Goal: Transaction & Acquisition: Purchase product/service

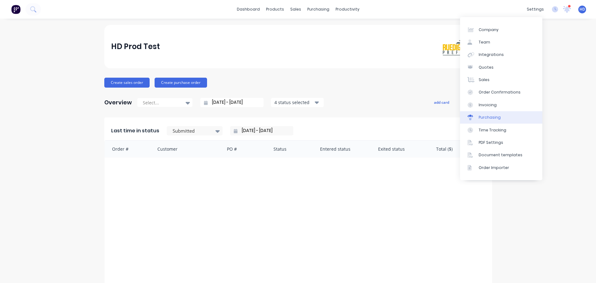
click at [503, 116] on link "Purchasing" at bounding box center [501, 117] width 82 height 12
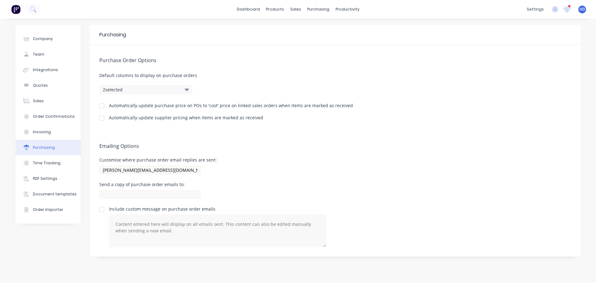
click at [102, 107] on div at bounding box center [102, 106] width 12 height 12
click at [102, 118] on div at bounding box center [102, 118] width 12 height 12
drag, startPoint x: 298, startPoint y: 9, endPoint x: 300, endPoint y: 12, distance: 3.2
click at [299, 9] on div "sales" at bounding box center [295, 9] width 17 height 9
click at [287, 30] on div "Product Catalogue" at bounding box center [302, 30] width 38 height 6
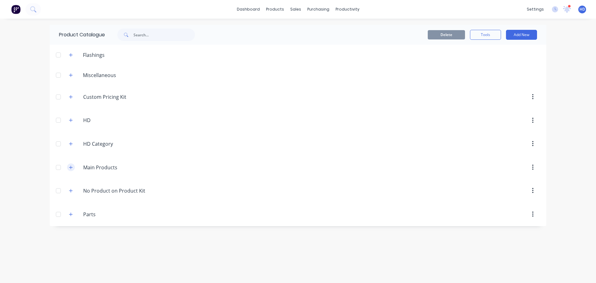
click at [70, 166] on icon "button" at bounding box center [71, 167] width 4 height 4
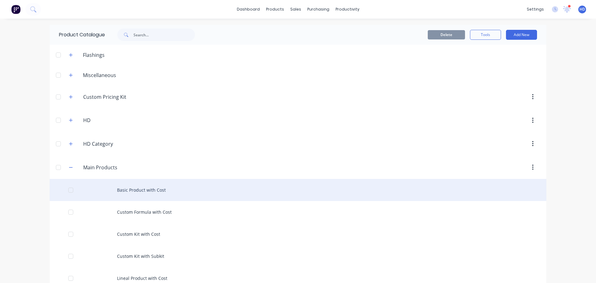
click at [166, 189] on div "Basic Product with Cost" at bounding box center [298, 190] width 497 height 22
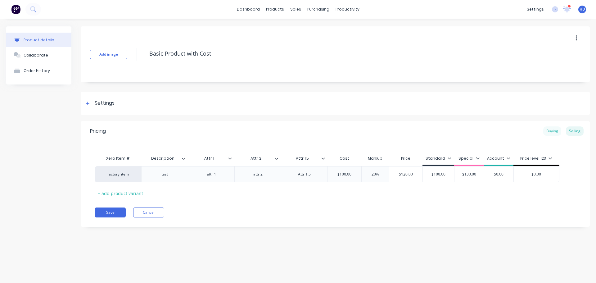
click at [552, 133] on div "Buying" at bounding box center [552, 130] width 18 height 9
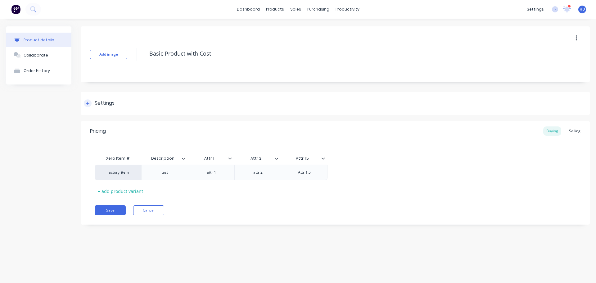
click at [91, 101] on div "Settings" at bounding box center [99, 103] width 31 height 8
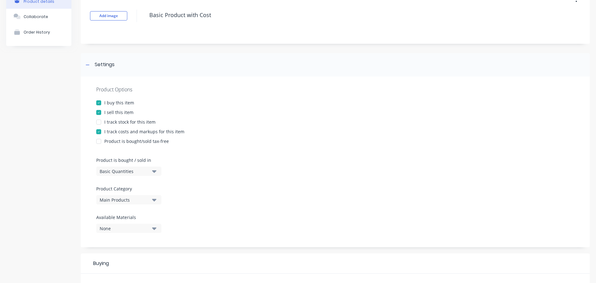
scroll to position [93, 0]
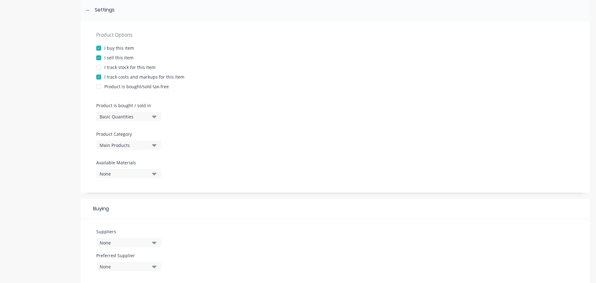
click at [138, 112] on button "Basic Quantities" at bounding box center [128, 116] width 65 height 9
click at [232, 85] on div "Product is bought/sold tax-free" at bounding box center [335, 86] width 478 height 7
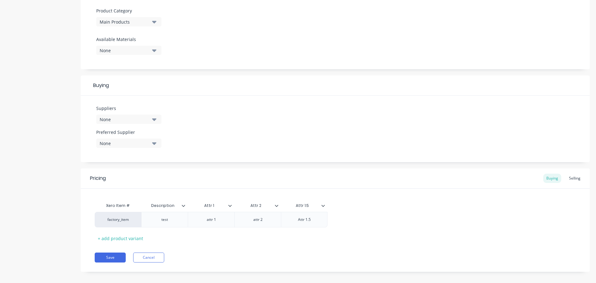
scroll to position [217, 0]
click at [120, 116] on div "None" at bounding box center [125, 118] width 50 height 7
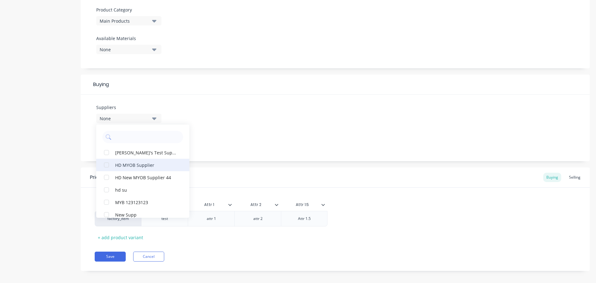
click at [109, 168] on div "button" at bounding box center [106, 165] width 12 height 12
click at [198, 132] on div "Suppliers 1 suppliers selected HD MYOB Supplier Cathy's Test Supplier HD New MY…" at bounding box center [335, 128] width 509 height 66
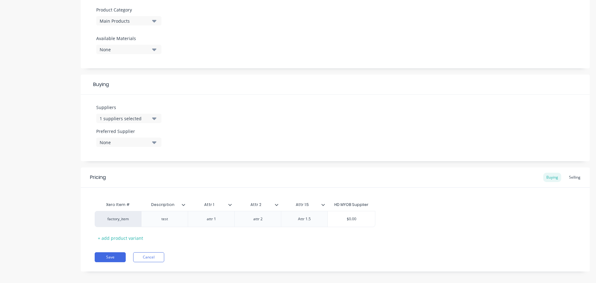
click at [134, 143] on div "None" at bounding box center [125, 142] width 50 height 7
click at [127, 179] on div "HD MYOB Supplier" at bounding box center [146, 176] width 62 height 7
click at [281, 111] on div "Suppliers 1 suppliers selected Preferred Supplier HD MYOB Supplier HD MYOB Supp…" at bounding box center [335, 128] width 509 height 66
click at [108, 257] on button "Save" at bounding box center [110, 257] width 31 height 10
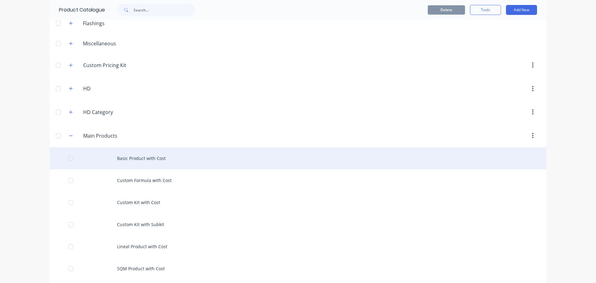
scroll to position [62, 0]
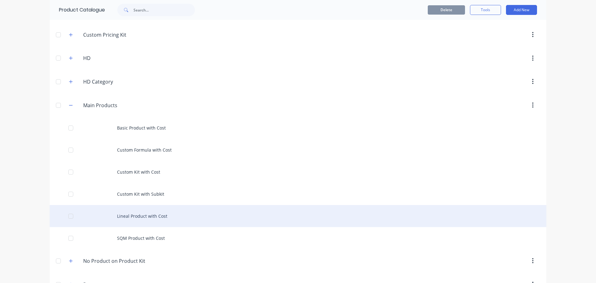
click at [141, 218] on div "Lineal Product with Cost" at bounding box center [298, 216] width 497 height 22
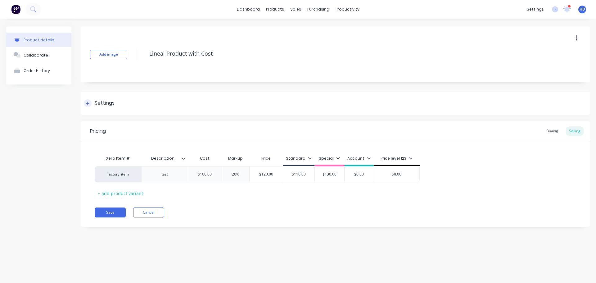
click at [96, 102] on div "Settings" at bounding box center [105, 103] width 20 height 8
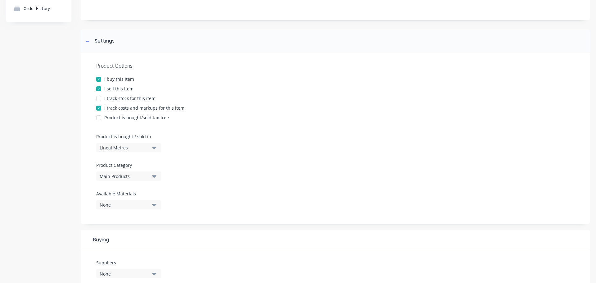
scroll to position [124, 0]
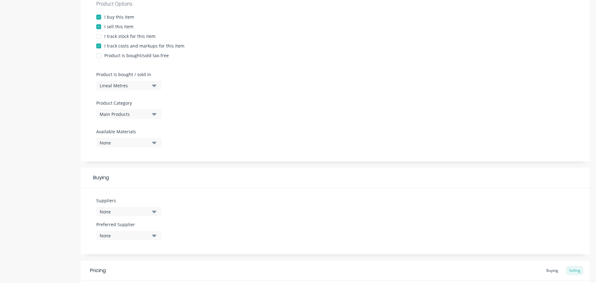
click at [124, 210] on div "None" at bounding box center [125, 211] width 50 height 7
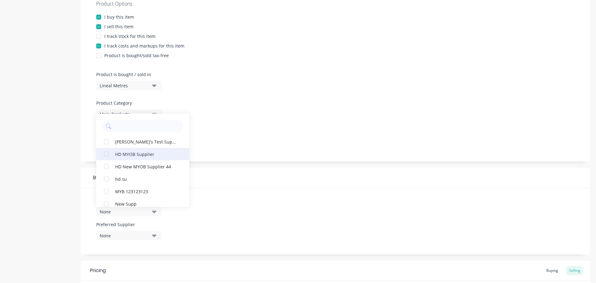
click at [156, 150] on button "HD MYOB Supplier" at bounding box center [142, 154] width 93 height 12
click at [131, 237] on div "None" at bounding box center [125, 235] width 50 height 7
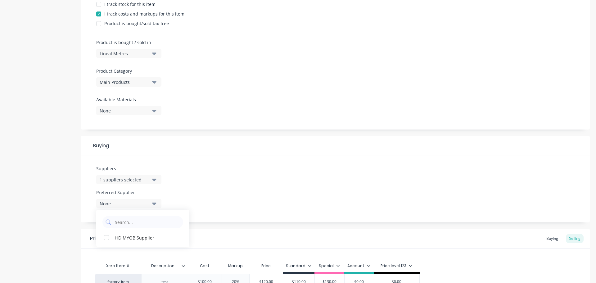
scroll to position [186, 0]
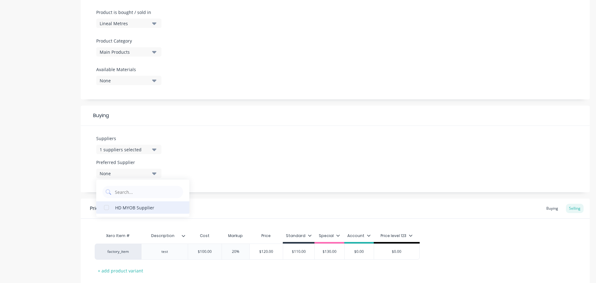
click at [143, 206] on div "HD MYOB Supplier" at bounding box center [146, 207] width 62 height 7
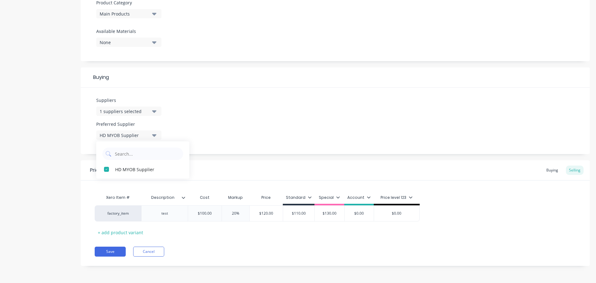
click at [244, 100] on div "Suppliers 1 suppliers selected Preferred Supplier HD MYOB Supplier HD MYOB Supp…" at bounding box center [335, 121] width 509 height 66
click at [546, 170] on div "Buying" at bounding box center [552, 169] width 18 height 9
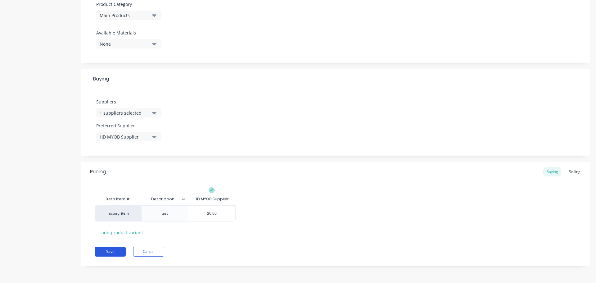
click at [97, 253] on button "Save" at bounding box center [110, 252] width 31 height 10
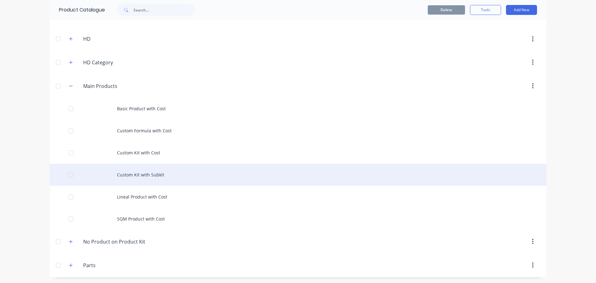
scroll to position [82, 0]
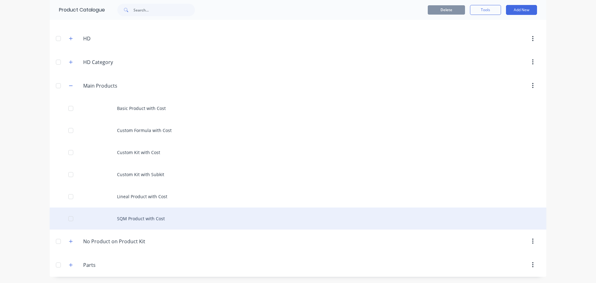
click at [151, 223] on div "SQM Product with Cost" at bounding box center [298, 218] width 497 height 22
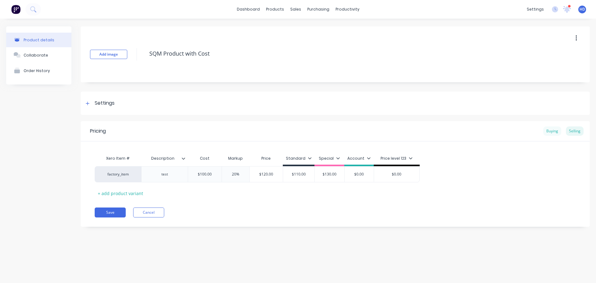
click at [551, 133] on div "Buying" at bounding box center [552, 130] width 18 height 9
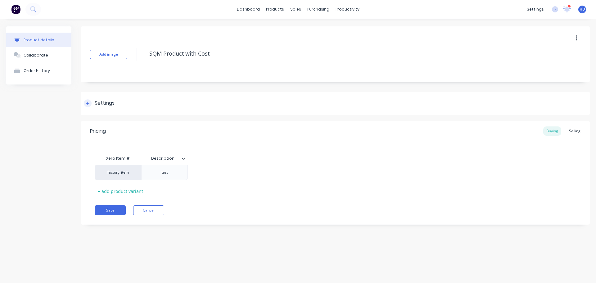
click at [84, 104] on div at bounding box center [88, 103] width 8 height 8
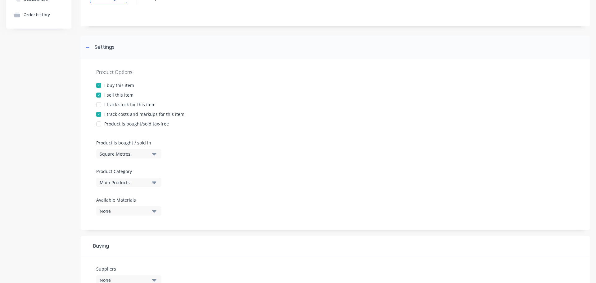
scroll to position [124, 0]
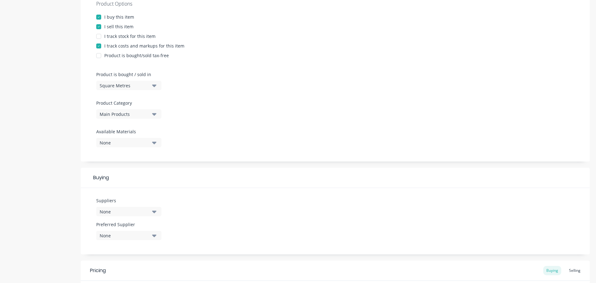
click at [120, 210] on div "None" at bounding box center [125, 211] width 50 height 7
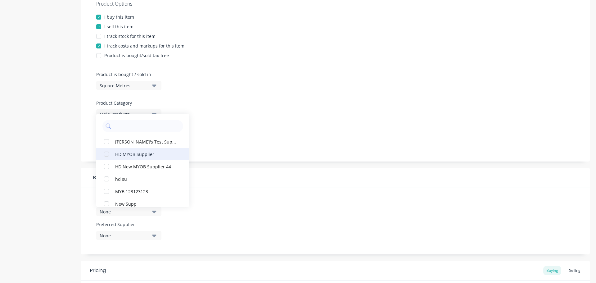
click at [160, 152] on div "HD MYOB Supplier" at bounding box center [146, 154] width 62 height 7
click at [138, 238] on div "None" at bounding box center [125, 235] width 50 height 7
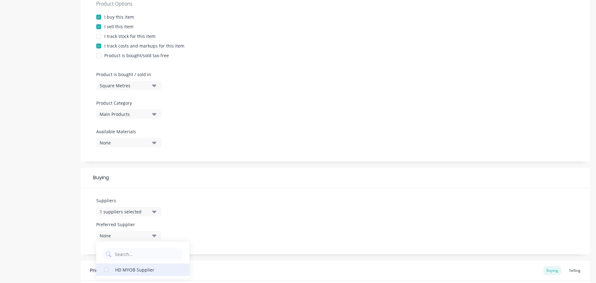
click at [133, 273] on div "HD MYOB Supplier" at bounding box center [146, 269] width 62 height 7
click at [231, 245] on div "Suppliers 1 suppliers selected Preferred Supplier HD MYOB Supplier HD MYOB Supp…" at bounding box center [335, 221] width 509 height 66
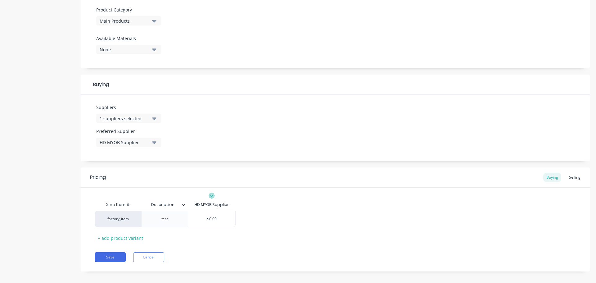
click at [116, 252] on div "Pricing Buying Selling Xero Item # Description HD MYOB Supplier factory_item te…" at bounding box center [335, 219] width 509 height 104
click at [111, 256] on button "Save" at bounding box center [110, 257] width 31 height 10
type textarea "x"
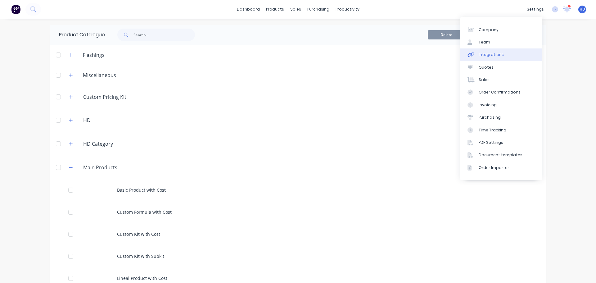
click at [506, 56] on link "Integrations" at bounding box center [501, 54] width 82 height 12
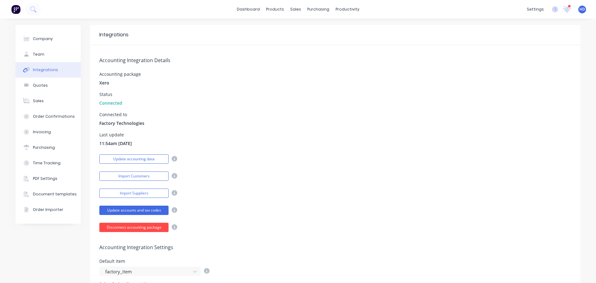
click at [146, 228] on button "Disconnect accounting package" at bounding box center [133, 227] width 69 height 9
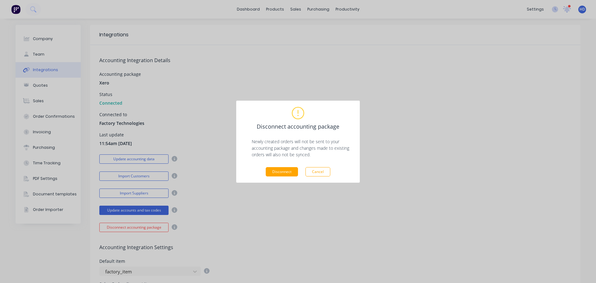
click at [285, 169] on button "Disconnect" at bounding box center [282, 171] width 32 height 9
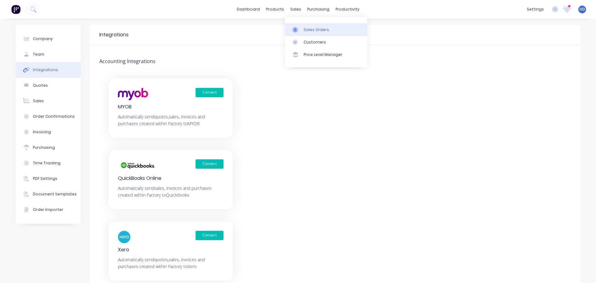
click at [314, 29] on div "Sales Orders" at bounding box center [316, 30] width 25 height 6
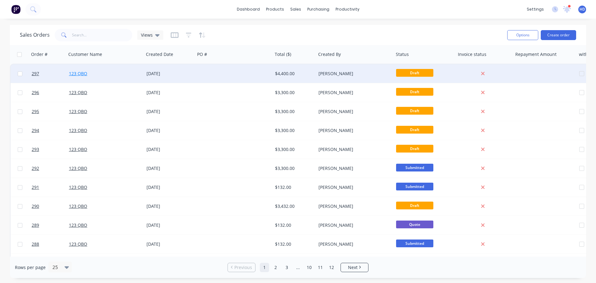
click at [78, 73] on link "123 QBO" at bounding box center [78, 73] width 18 height 6
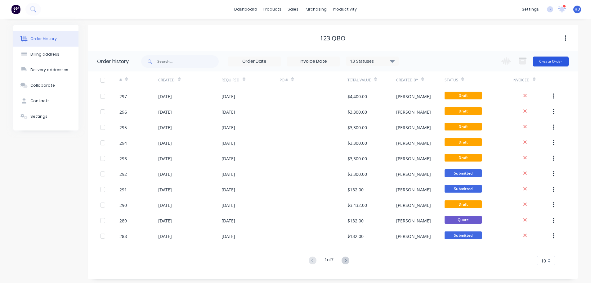
click at [556, 65] on button "Create Order" at bounding box center [551, 62] width 36 height 10
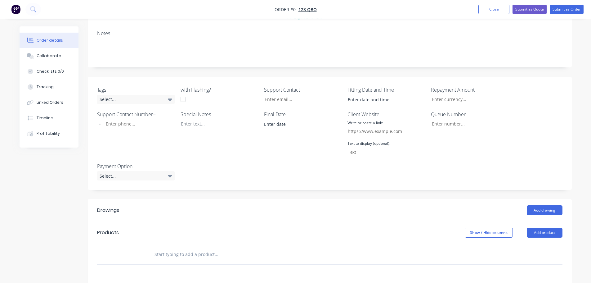
scroll to position [155, 0]
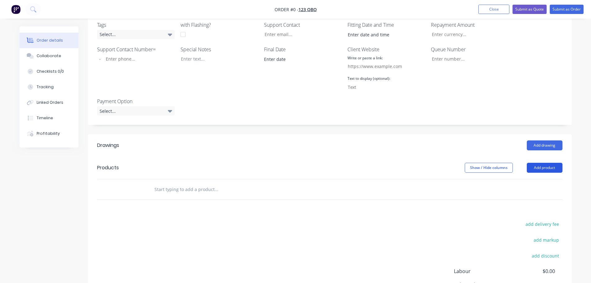
click at [550, 168] on button "Add product" at bounding box center [545, 168] width 36 height 10
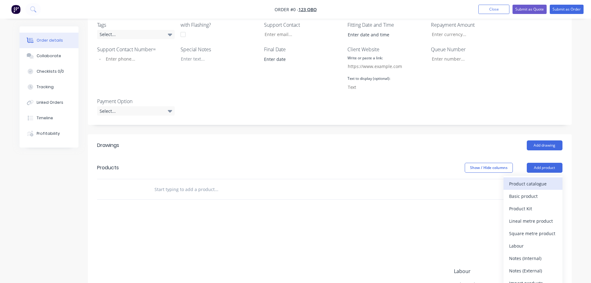
click at [537, 189] on button "Product catalogue" at bounding box center [533, 183] width 59 height 12
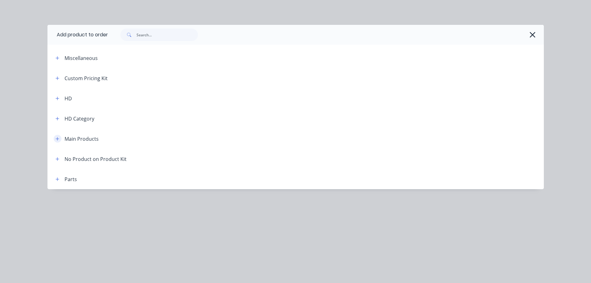
click at [55, 141] on button "button" at bounding box center [58, 139] width 8 height 8
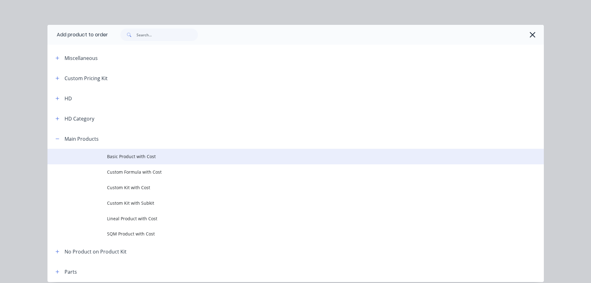
click at [142, 157] on span "Basic Product with Cost" at bounding box center [282, 156] width 350 height 7
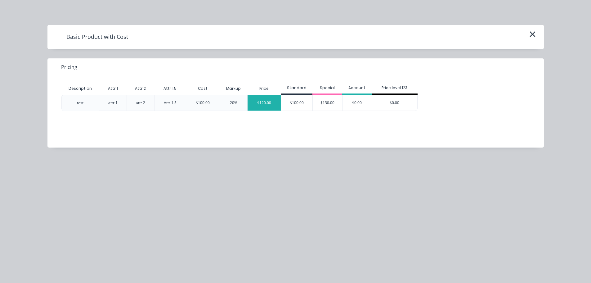
click at [257, 101] on div "$120.00" at bounding box center [265, 103] width 34 height 16
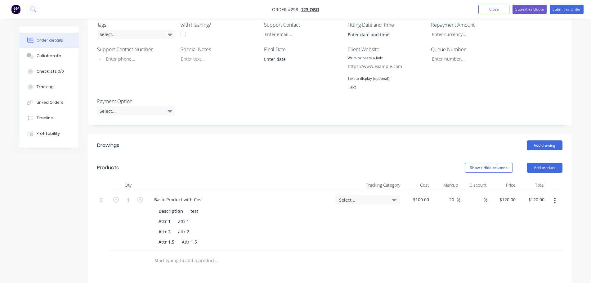
click at [545, 171] on button "Add product" at bounding box center [545, 168] width 36 height 10
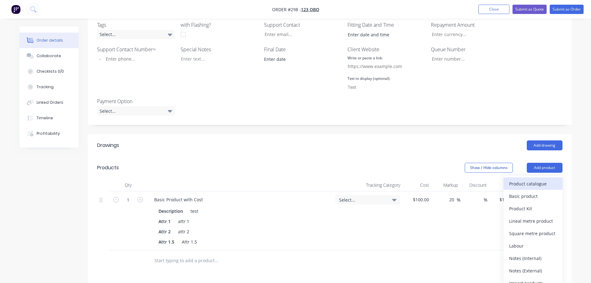
click at [533, 186] on div "Product catalogue" at bounding box center [533, 183] width 48 height 9
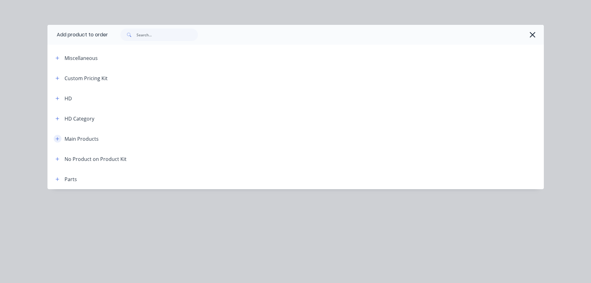
click at [58, 138] on icon "button" at bounding box center [58, 139] width 4 height 4
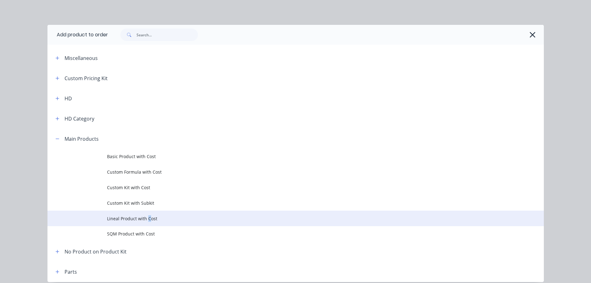
click at [145, 218] on span "Lineal Product with Cost" at bounding box center [282, 218] width 350 height 7
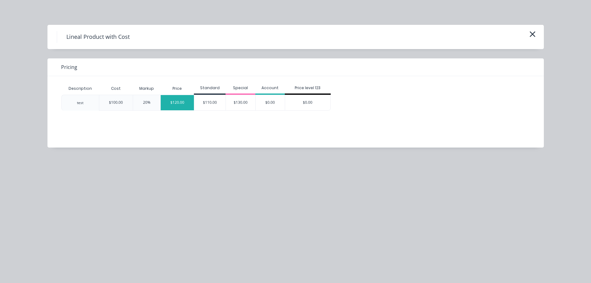
click at [164, 105] on div "$120.00" at bounding box center [178, 102] width 34 height 15
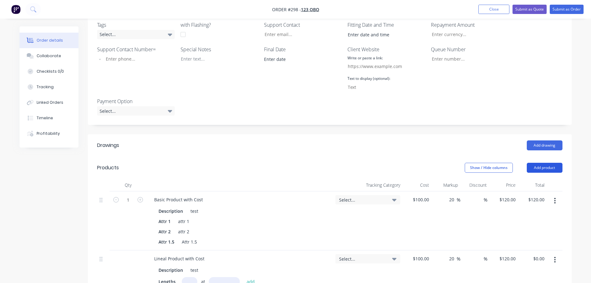
click at [552, 170] on button "Add product" at bounding box center [545, 168] width 36 height 10
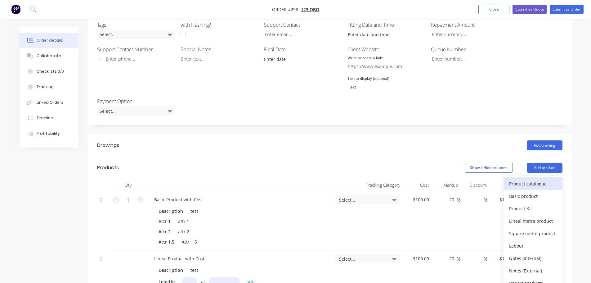
click at [530, 185] on div "Product catalogue" at bounding box center [533, 183] width 48 height 9
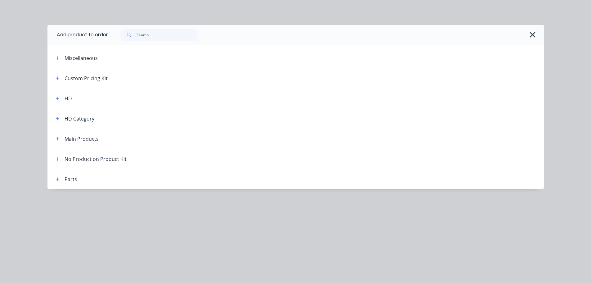
scroll to position [186, 0]
click at [56, 139] on icon "button" at bounding box center [57, 138] width 3 height 3
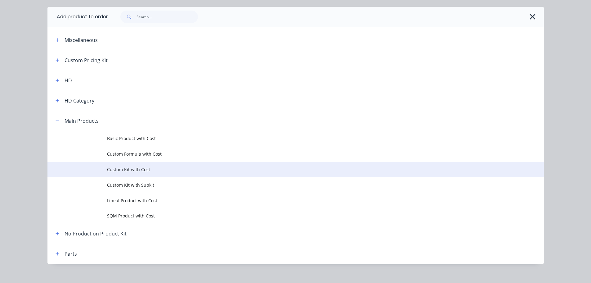
scroll to position [26, 0]
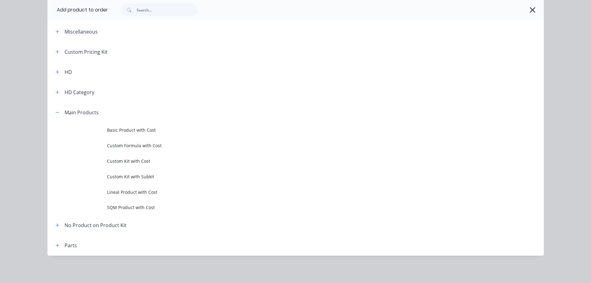
drag, startPoint x: 135, startPoint y: 205, endPoint x: 157, endPoint y: 202, distance: 22.3
click at [134, 206] on span "SQM Product with Cost" at bounding box center [282, 207] width 350 height 7
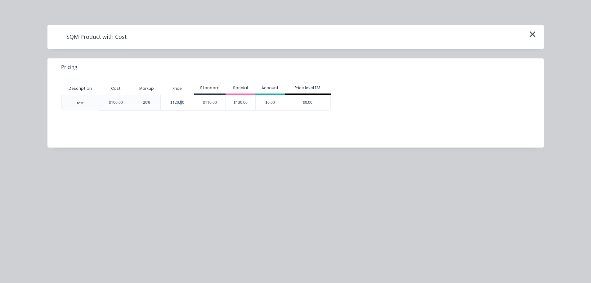
click at [180, 103] on div "$120.00" at bounding box center [178, 102] width 34 height 15
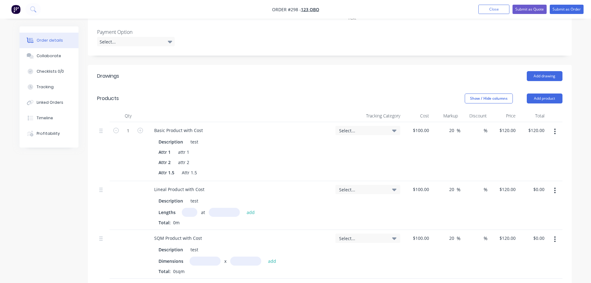
scroll to position [279, 0]
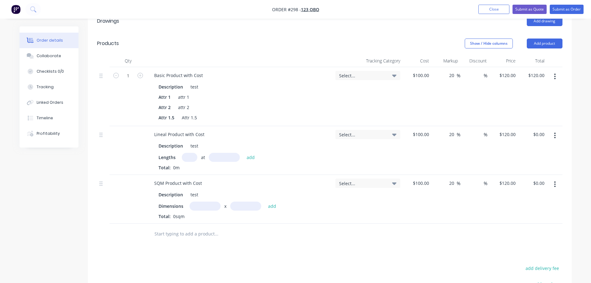
click at [191, 160] on input "text" at bounding box center [190, 157] width 16 height 9
type input "1"
type input "1000"
click at [244, 153] on button "add" at bounding box center [251, 157] width 15 height 8
type input "$120.00"
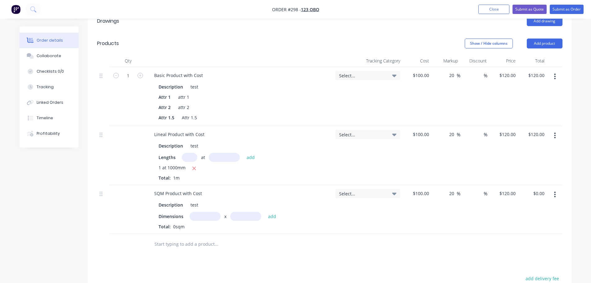
click at [209, 219] on input "text" at bounding box center [205, 216] width 31 height 9
type input "1m"
type input "1"
click at [265, 212] on button "add" at bounding box center [272, 216] width 15 height 8
type input "$120.00"
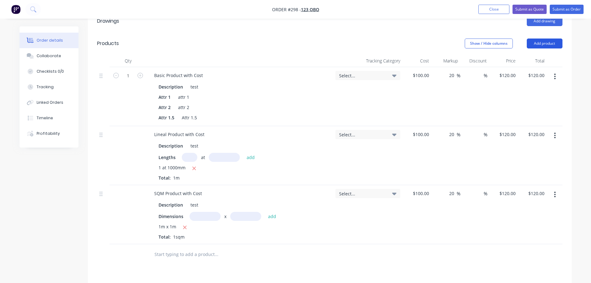
click at [558, 48] on button "Add product" at bounding box center [545, 43] width 36 height 10
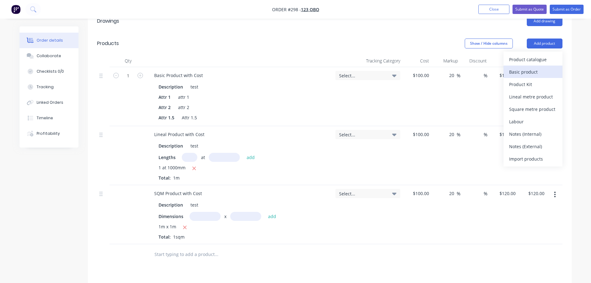
click at [544, 73] on div "Basic product" at bounding box center [533, 71] width 48 height 9
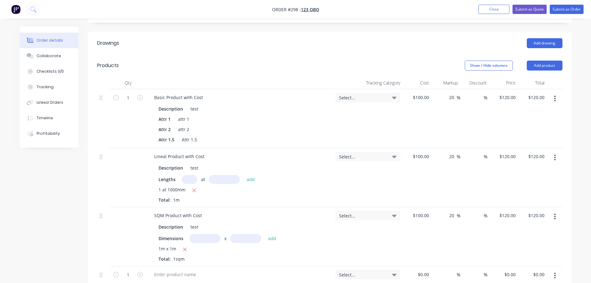
scroll to position [186, 0]
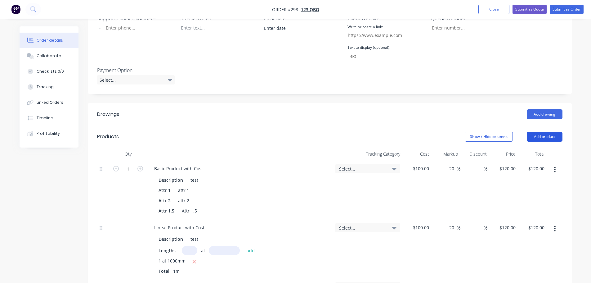
click at [556, 138] on button "Add product" at bounding box center [545, 137] width 36 height 10
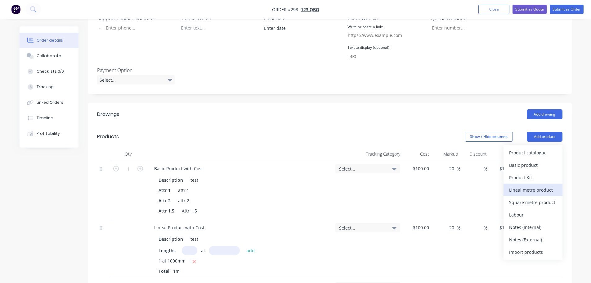
click at [552, 186] on div "Lineal metre product" at bounding box center [533, 189] width 48 height 9
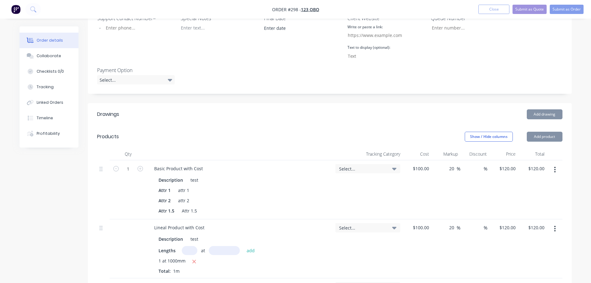
click at [556, 138] on button "Add product" at bounding box center [545, 137] width 36 height 10
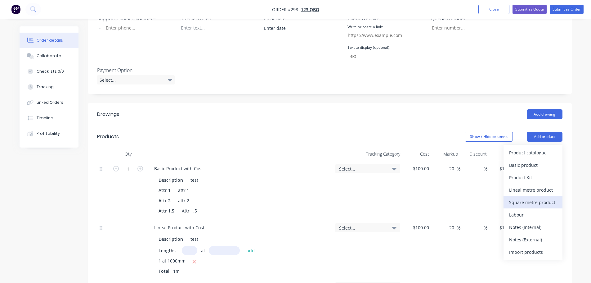
click at [548, 202] on div "Square metre product" at bounding box center [533, 202] width 48 height 9
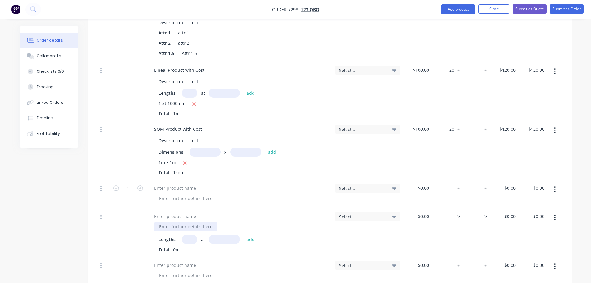
scroll to position [404, 0]
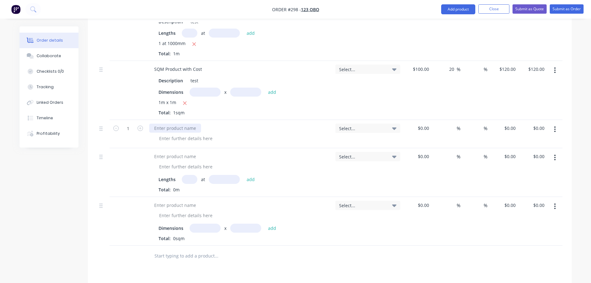
click at [190, 129] on div at bounding box center [175, 128] width 52 height 9
click at [429, 129] on input at bounding box center [428, 128] width 7 height 9
type input "$100.00"
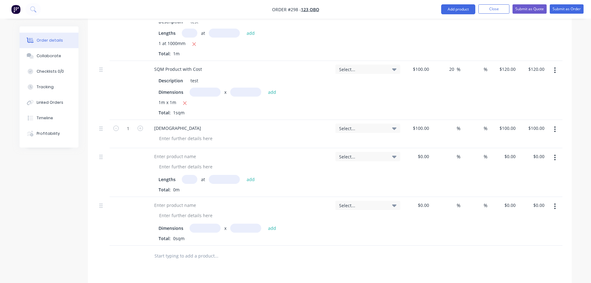
click at [439, 143] on div "%" at bounding box center [446, 134] width 29 height 28
click at [181, 155] on div at bounding box center [175, 156] width 52 height 9
click at [427, 156] on input at bounding box center [425, 156] width 14 height 9
type input "$100.00"
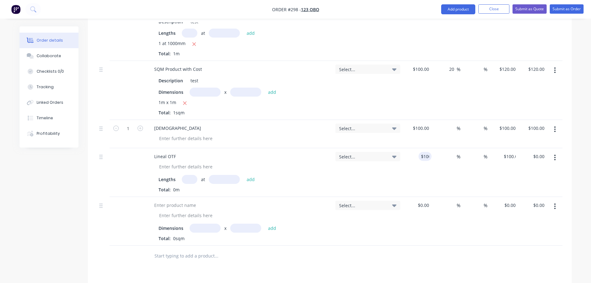
click at [336, 180] on div "Select..." at bounding box center [368, 172] width 70 height 49
click at [183, 183] on input "text" at bounding box center [190, 179] width 16 height 9
type input "1"
click at [232, 180] on input "text" at bounding box center [224, 179] width 31 height 9
type input "1000"
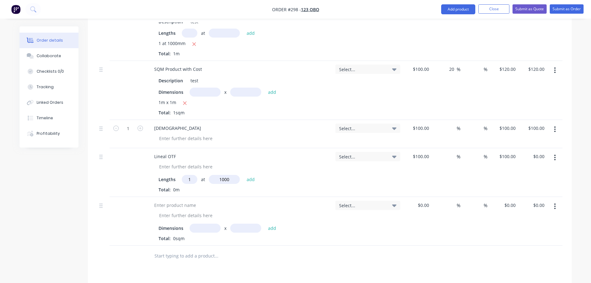
click at [244, 175] on button "add" at bounding box center [251, 179] width 15 height 8
type input "$100.00"
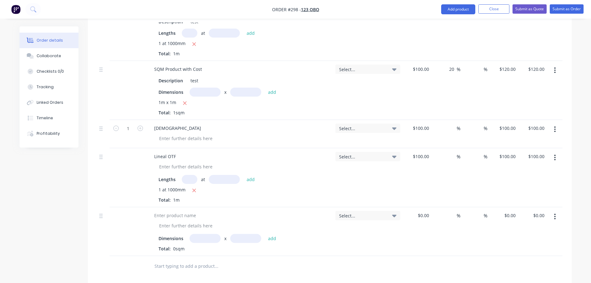
click at [201, 238] on input "text" at bounding box center [205, 238] width 31 height 9
click at [192, 215] on div at bounding box center [175, 215] width 52 height 9
click at [205, 237] on input "text" at bounding box center [205, 238] width 31 height 9
type input "1m"
click at [235, 234] on input "text" at bounding box center [245, 238] width 31 height 9
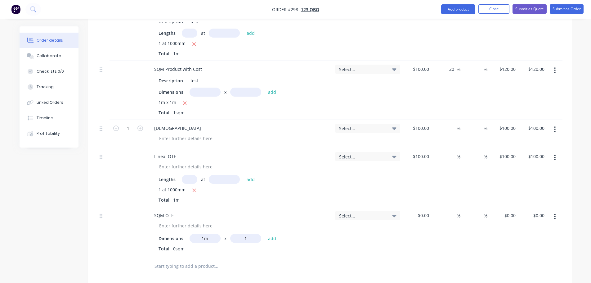
type input "1"
click at [265, 234] on button "add" at bounding box center [272, 238] width 15 height 8
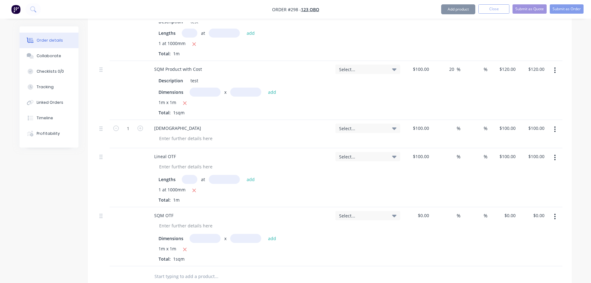
click at [300, 241] on div "Dimensions x add" at bounding box center [240, 238] width 163 height 9
click at [421, 217] on div "$0.00" at bounding box center [417, 236] width 29 height 59
type input "$100.00"
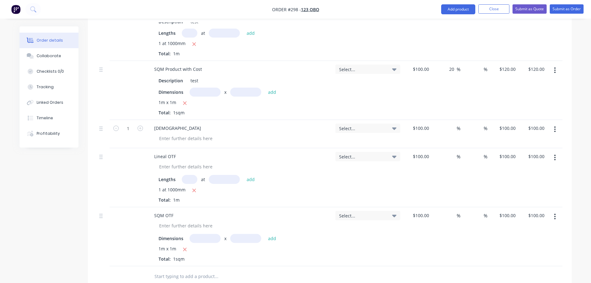
click at [406, 247] on div "$100.00 $100.00" at bounding box center [417, 236] width 29 height 59
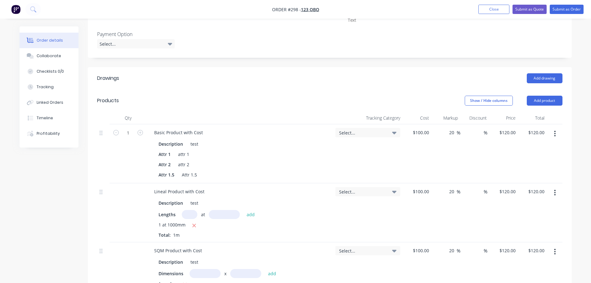
scroll to position [186, 0]
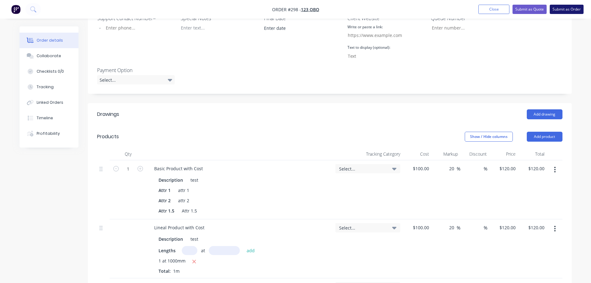
click at [576, 7] on button "Submit as Order" at bounding box center [567, 9] width 34 height 9
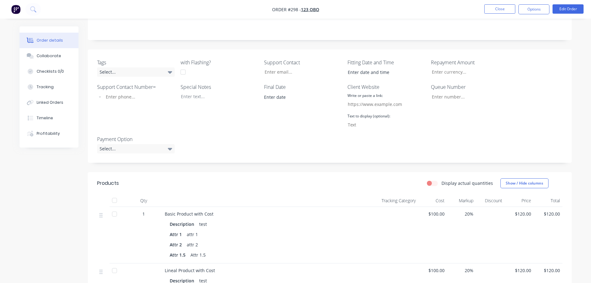
scroll to position [248, 0]
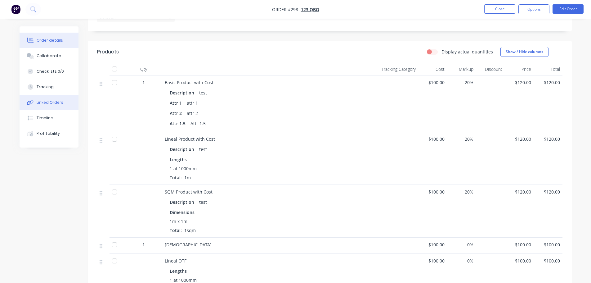
click at [46, 101] on div "Linked Orders" at bounding box center [50, 103] width 27 height 6
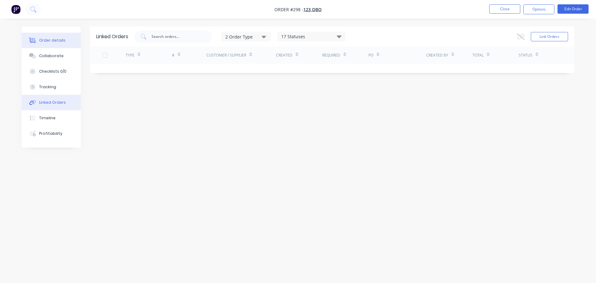
click at [58, 39] on div "Order details" at bounding box center [52, 41] width 26 height 6
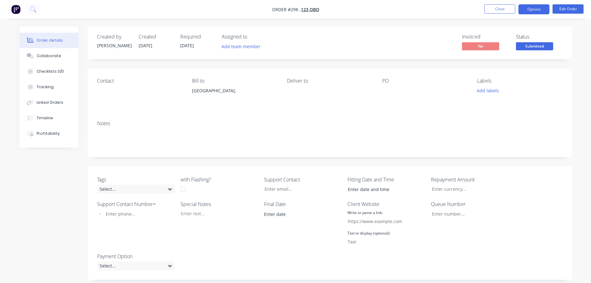
click at [527, 10] on button "Options" at bounding box center [534, 9] width 31 height 10
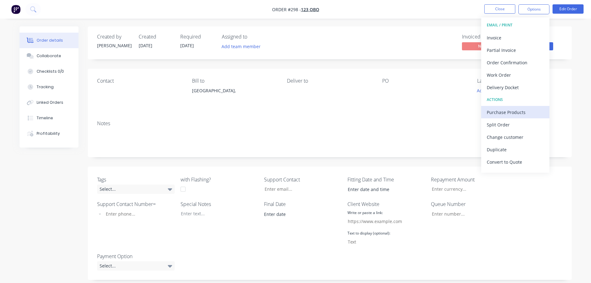
click at [511, 115] on div "Purchase Products" at bounding box center [515, 112] width 57 height 9
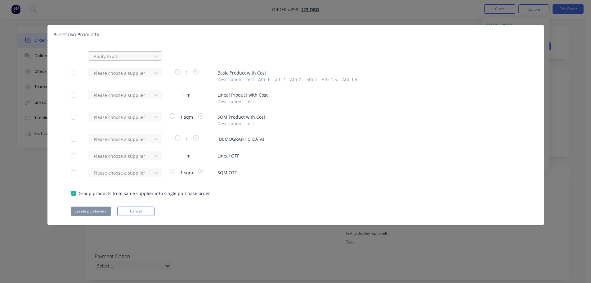
click at [113, 59] on div at bounding box center [121, 56] width 56 height 8
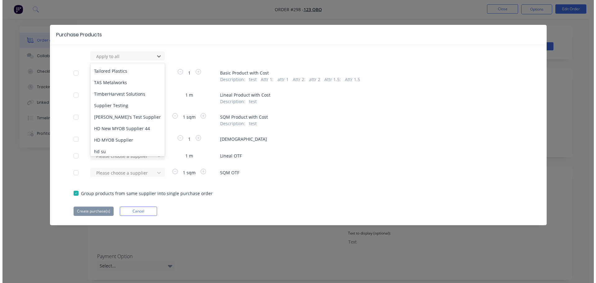
scroll to position [70, 0]
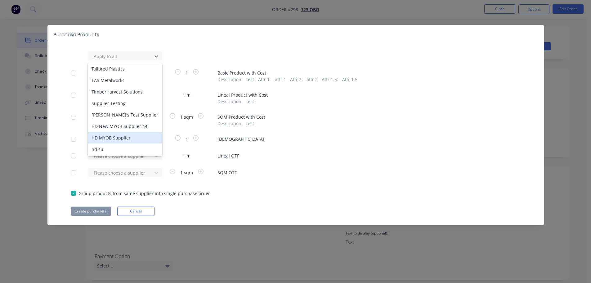
click at [118, 135] on div "HD MYOB Supplier" at bounding box center [125, 137] width 75 height 11
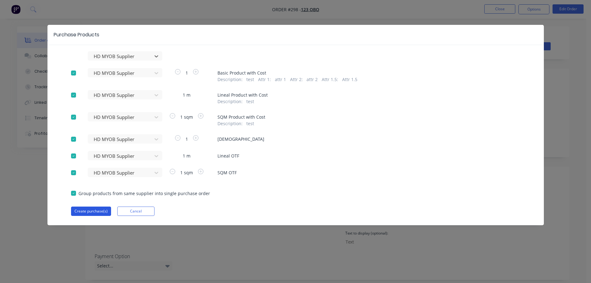
click at [99, 209] on button "Create purchase(s)" at bounding box center [91, 210] width 40 height 9
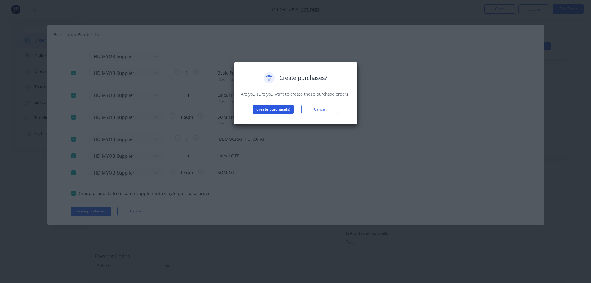
click at [272, 109] on button "Create purchase(s)" at bounding box center [273, 109] width 41 height 9
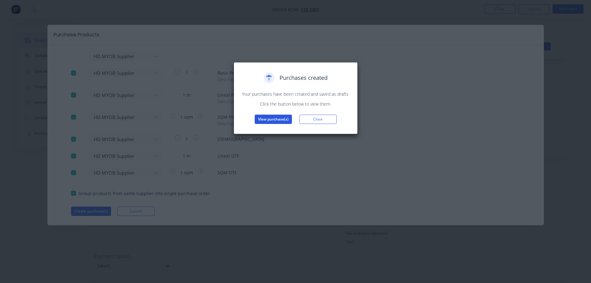
click at [274, 120] on button "View purchase(s)" at bounding box center [273, 119] width 37 height 9
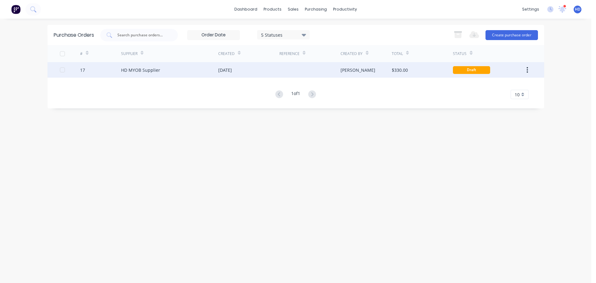
click at [413, 75] on div "$330.00" at bounding box center [422, 70] width 61 height 16
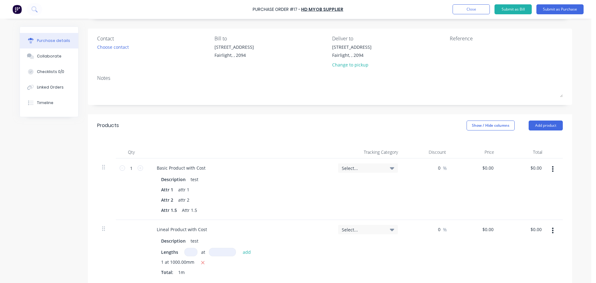
scroll to position [93, 0]
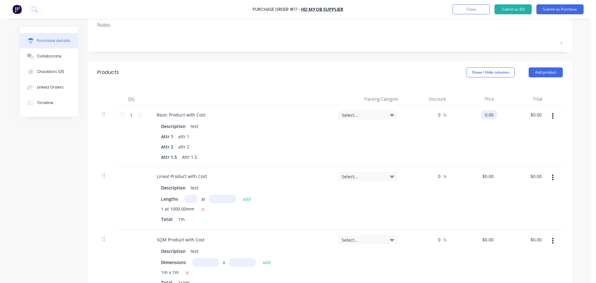
click at [489, 112] on input "0.00" at bounding box center [488, 114] width 14 height 9
click at [489, 112] on input "0.00" at bounding box center [489, 114] width 12 height 9
type input "$1,000.00"
click at [471, 143] on div "$1,000.00 1000" at bounding box center [475, 135] width 48 height 61
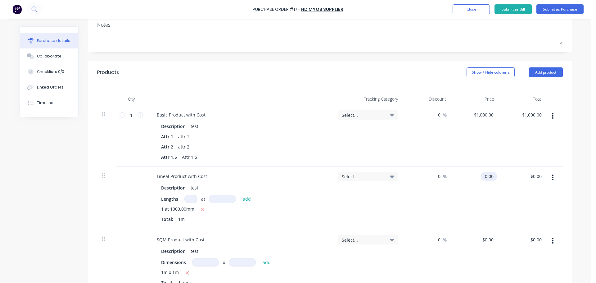
click at [488, 175] on input "0.00" at bounding box center [488, 176] width 14 height 9
paste input "10"
type input "$1,000.00"
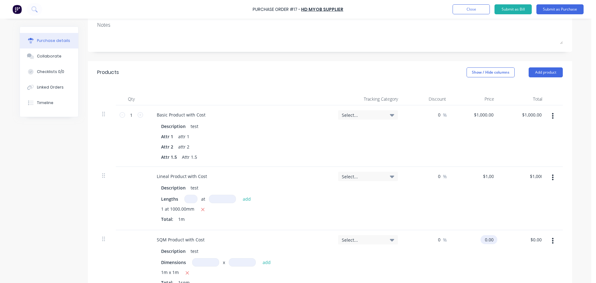
click at [488, 243] on input "0.00" at bounding box center [488, 239] width 14 height 9
click at [488, 243] on input "0.00" at bounding box center [489, 239] width 12 height 9
paste input "10"
type input "$1,000.00"
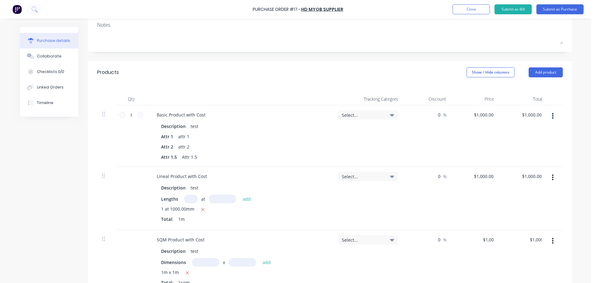
click at [500, 220] on div "$1,000.00 $1,000.00" at bounding box center [523, 198] width 48 height 63
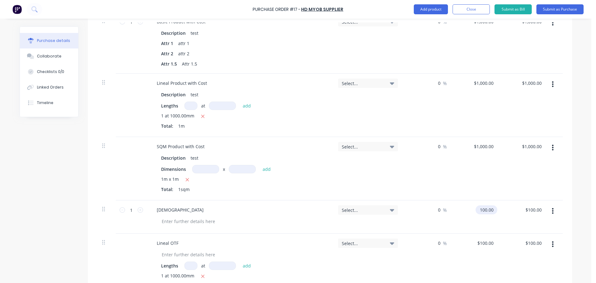
click at [490, 208] on input "100.00" at bounding box center [485, 209] width 19 height 9
click at [490, 208] on input "100.00" at bounding box center [486, 209] width 17 height 9
paste input
type input "$1,000.00"
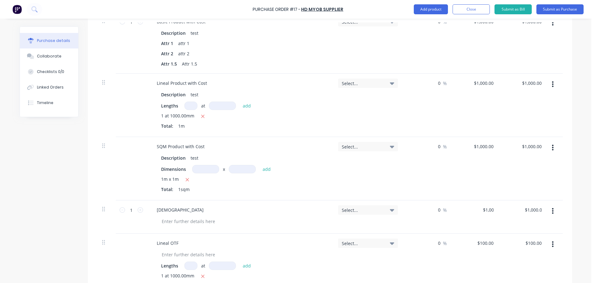
click at [511, 188] on div "$1,000.00 $1,000.00" at bounding box center [523, 168] width 48 height 63
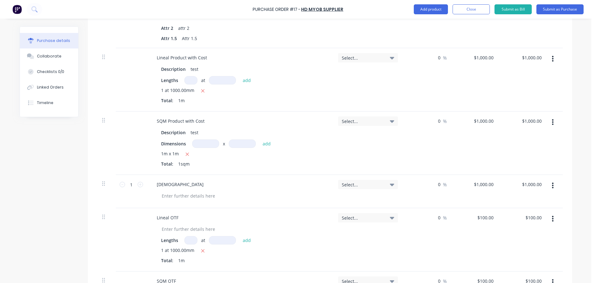
scroll to position [248, 0]
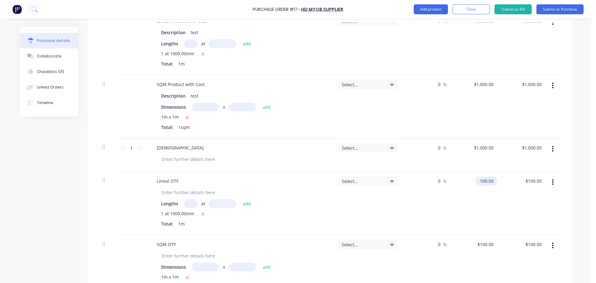
click at [484, 179] on input "100.00" at bounding box center [485, 180] width 19 height 9
click at [484, 179] on input "100.00" at bounding box center [486, 180] width 17 height 9
paste input
type input "$1,000.00"
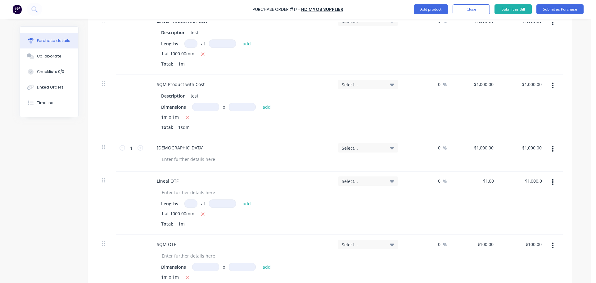
click at [499, 208] on div "$1,000.00 $100.00" at bounding box center [523, 202] width 48 height 63
click at [483, 244] on input "100.00" at bounding box center [485, 244] width 19 height 9
click at [483, 244] on input "100.00" at bounding box center [486, 244] width 17 height 9
paste input
type input "$1,000.00"
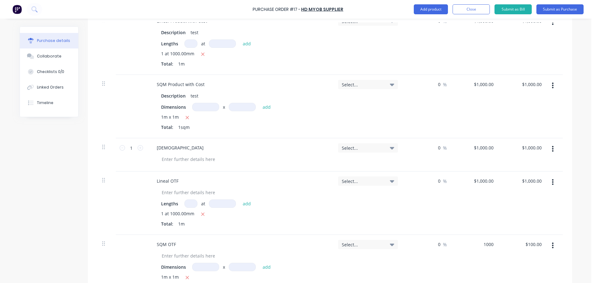
type input "$1,000.00"
click at [491, 218] on div "$1,000.00 $1,000.00" at bounding box center [475, 202] width 48 height 63
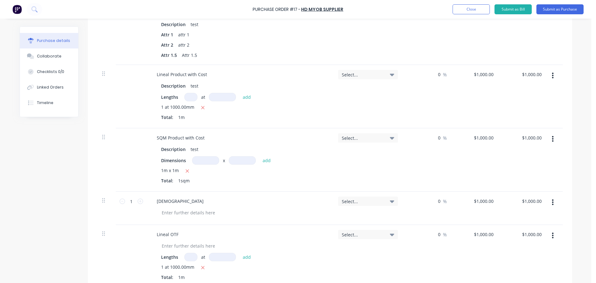
scroll to position [93, 0]
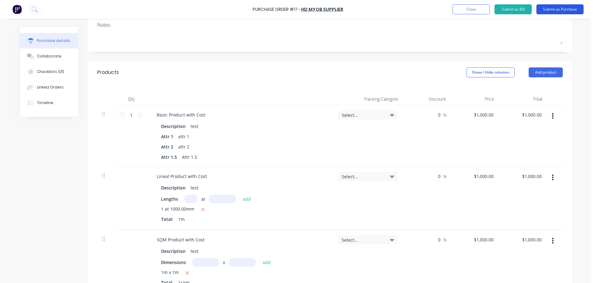
click at [570, 7] on button "Submit as Purchase" at bounding box center [559, 9] width 47 height 10
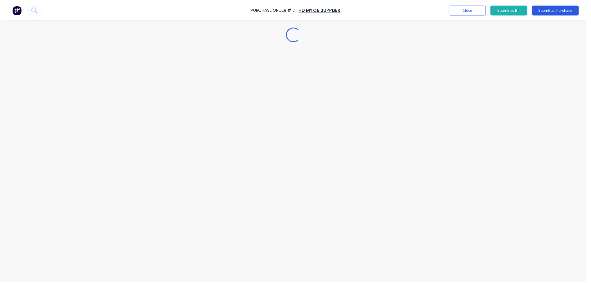
scroll to position [0, 0]
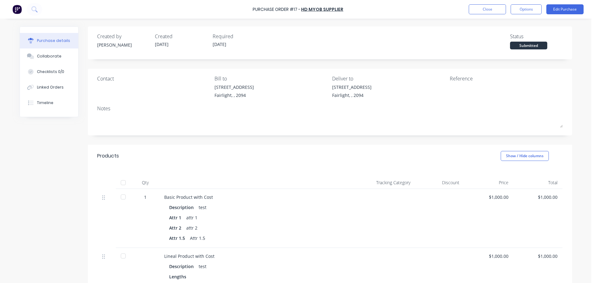
click at [120, 181] on div at bounding box center [123, 182] width 12 height 12
click at [56, 87] on div "Linked Orders" at bounding box center [50, 87] width 27 height 6
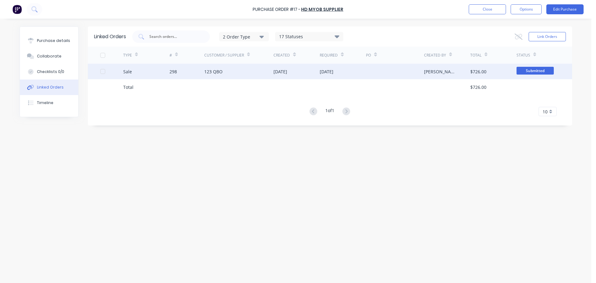
click at [319, 73] on div "[DATE]" at bounding box center [297, 72] width 46 height 16
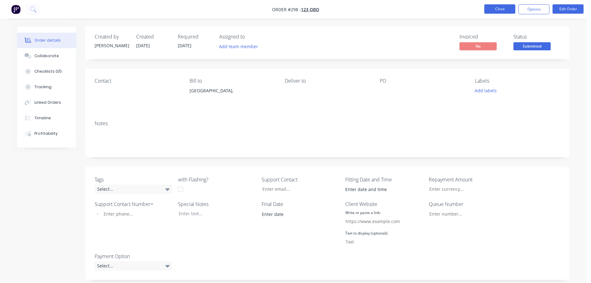
click at [497, 11] on button "Close" at bounding box center [500, 8] width 31 height 9
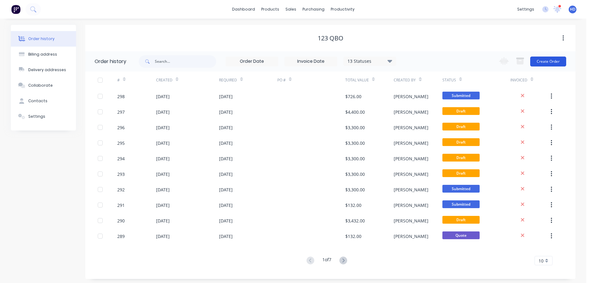
click at [543, 58] on button "Create Order" at bounding box center [549, 62] width 36 height 10
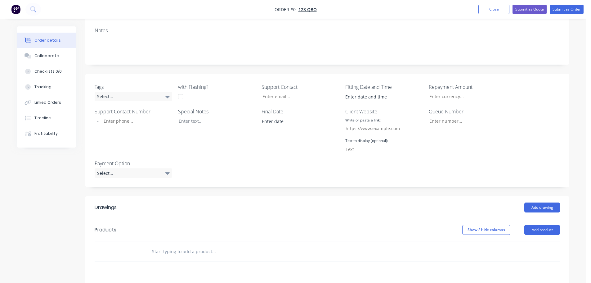
scroll to position [186, 0]
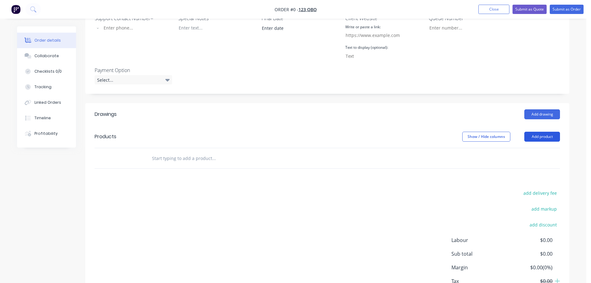
click at [553, 137] on button "Add product" at bounding box center [543, 137] width 36 height 10
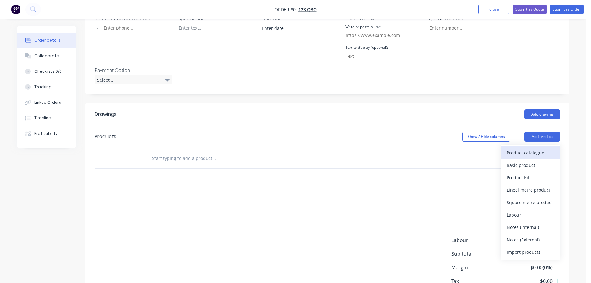
click at [537, 151] on div "Product catalogue" at bounding box center [531, 152] width 48 height 9
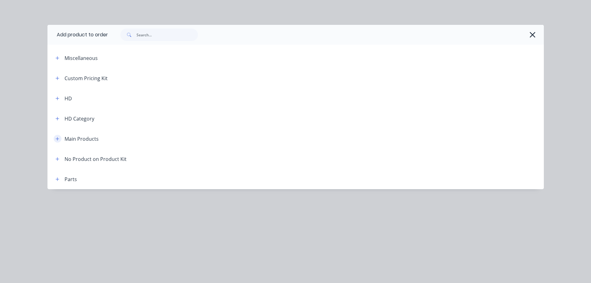
click at [54, 138] on button "button" at bounding box center [58, 139] width 8 height 8
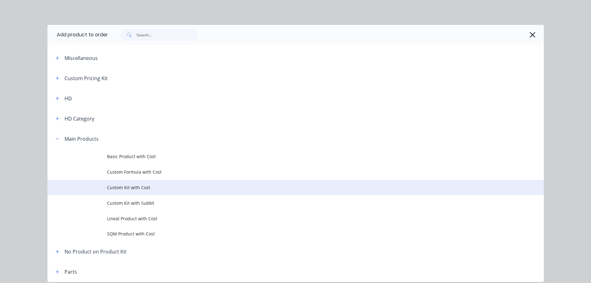
click at [148, 186] on span "Custom Kit with Cost" at bounding box center [282, 187] width 350 height 7
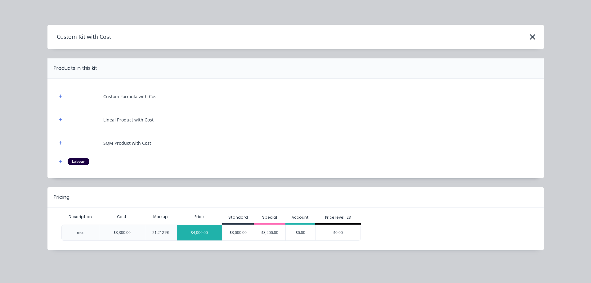
click at [197, 233] on div "$4,000.00" at bounding box center [200, 233] width 46 height 16
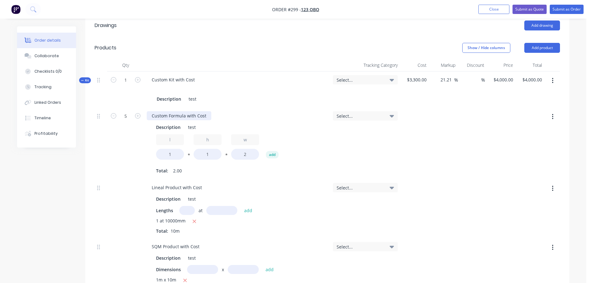
scroll to position [279, 0]
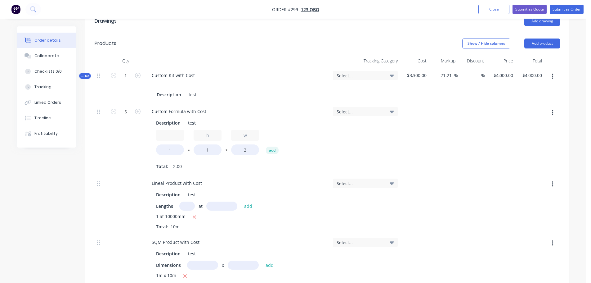
click at [559, 114] on button "button" at bounding box center [553, 112] width 15 height 11
click at [523, 152] on div "Delete" at bounding box center [531, 153] width 48 height 9
type input "$2,787.8788"
type input "$2,787.88"
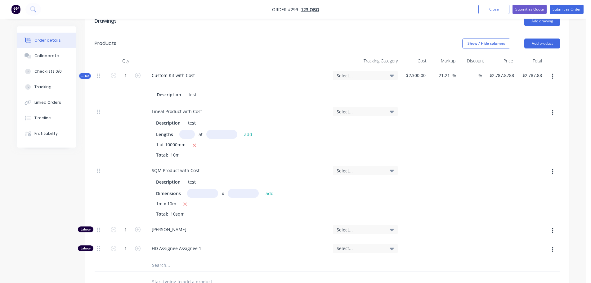
click at [554, 230] on icon "button" at bounding box center [553, 230] width 2 height 7
click at [521, 272] on div "Delete" at bounding box center [531, 271] width 48 height 9
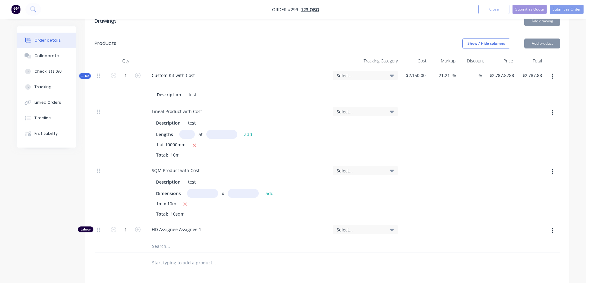
type input "$2,606.0606"
type input "$2,606.06"
click at [555, 231] on button "button" at bounding box center [553, 230] width 15 height 11
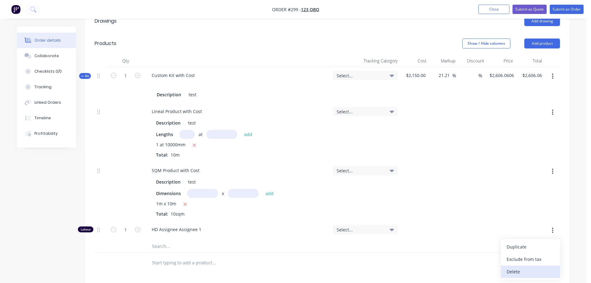
click at [521, 272] on div "Delete" at bounding box center [531, 271] width 48 height 9
type input "$2,424.2424"
type input "$2,424.24"
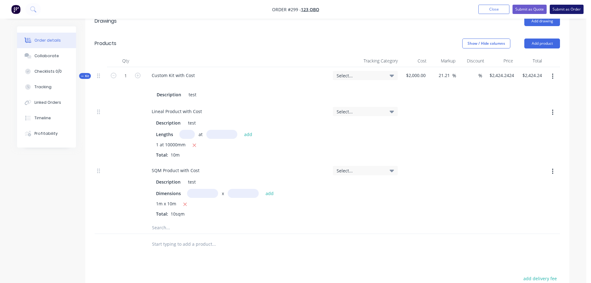
click at [568, 10] on button "Submit as Order" at bounding box center [567, 9] width 34 height 9
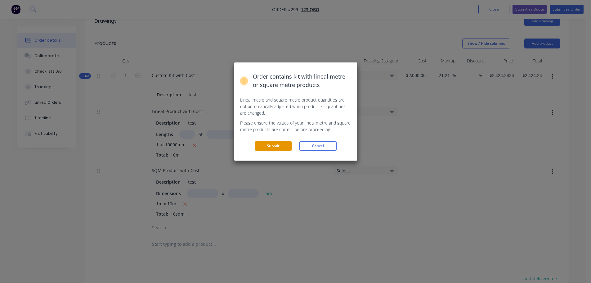
click at [265, 148] on button "Submit" at bounding box center [273, 145] width 37 height 9
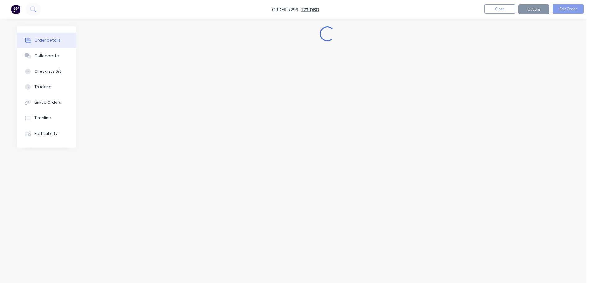
scroll to position [0, 0]
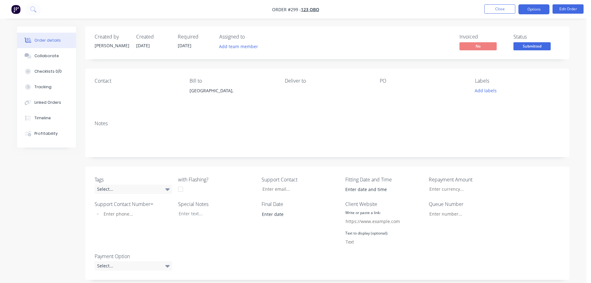
click at [534, 7] on button "Options" at bounding box center [534, 9] width 31 height 10
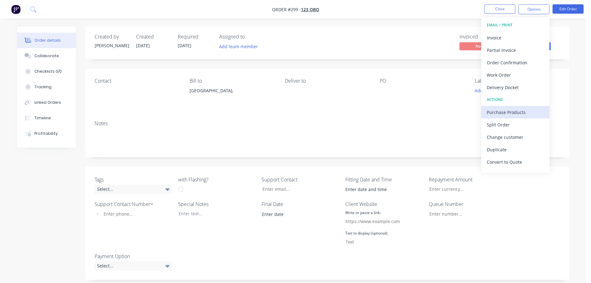
click at [507, 112] on div "Purchase Products" at bounding box center [515, 112] width 57 height 9
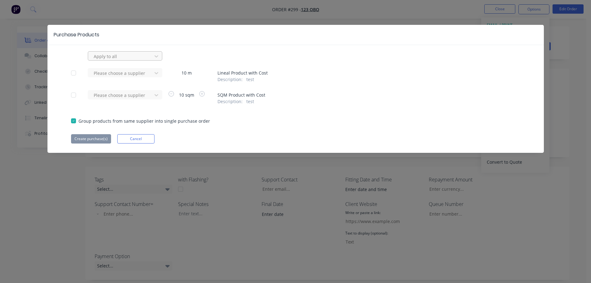
click at [111, 58] on div at bounding box center [121, 56] width 56 height 8
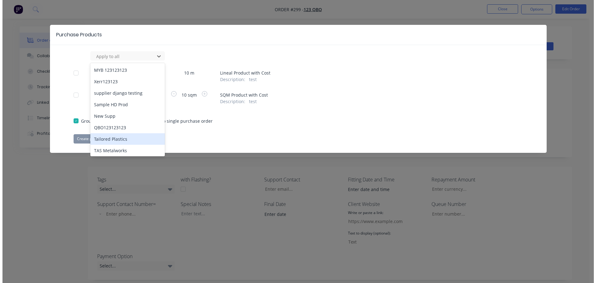
scroll to position [62, 0]
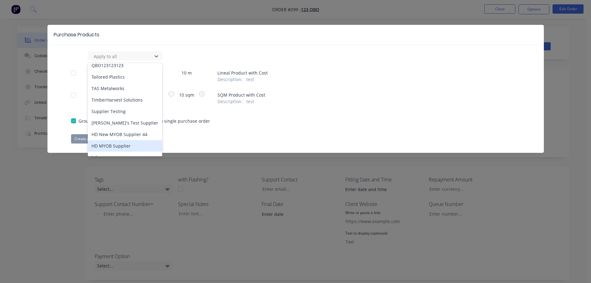
click at [114, 140] on div "HD MYOB Supplier" at bounding box center [125, 145] width 75 height 11
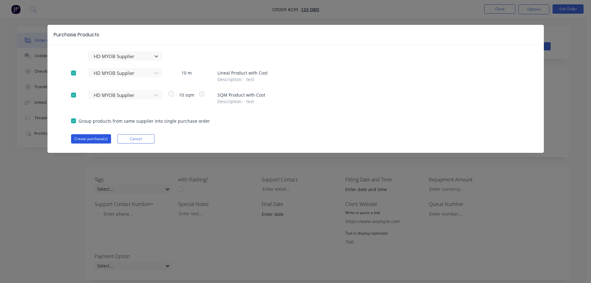
click at [101, 137] on button "Create purchase(s)" at bounding box center [91, 138] width 40 height 9
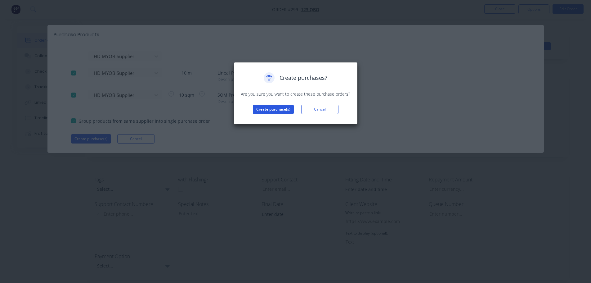
click at [266, 109] on button "Create purchase(s)" at bounding box center [273, 109] width 41 height 9
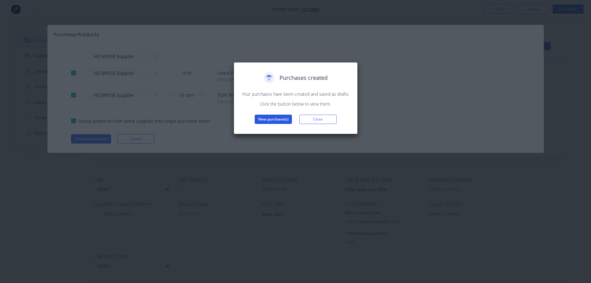
click at [270, 121] on button "View purchase(s)" at bounding box center [273, 119] width 37 height 9
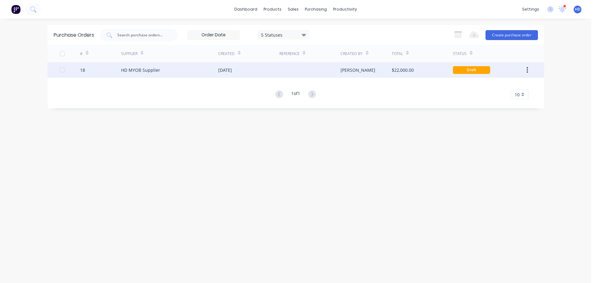
click at [425, 72] on div "$22,000.00" at bounding box center [422, 70] width 61 height 16
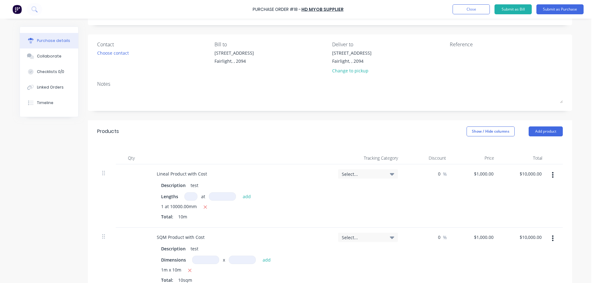
scroll to position [93, 0]
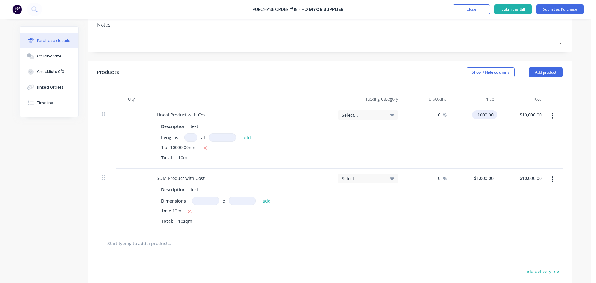
click at [480, 114] on input "1000.00" at bounding box center [483, 114] width 23 height 9
click at [480, 114] on input "1000.00" at bounding box center [485, 114] width 19 height 9
type input "$1,000.00"
click at [494, 144] on div "$1,000.00 1000.00" at bounding box center [475, 136] width 48 height 63
click at [554, 10] on button "Submit as Purchase" at bounding box center [559, 9] width 47 height 10
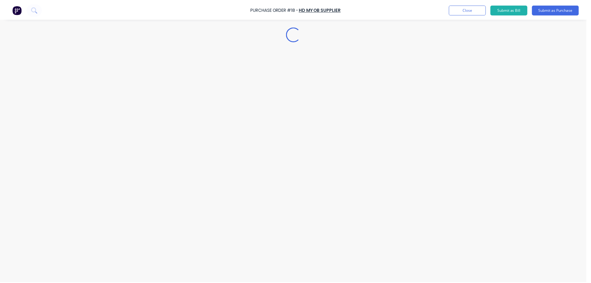
scroll to position [0, 0]
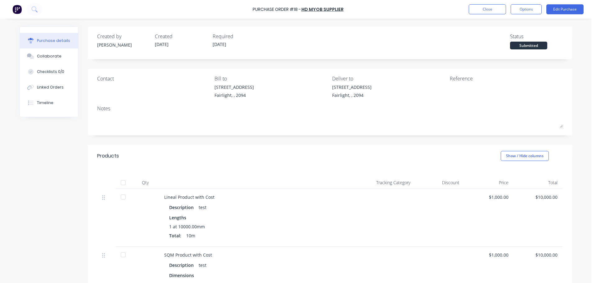
click at [120, 182] on div at bounding box center [123, 182] width 12 height 12
click at [55, 89] on div "Linked Orders" at bounding box center [50, 87] width 27 height 6
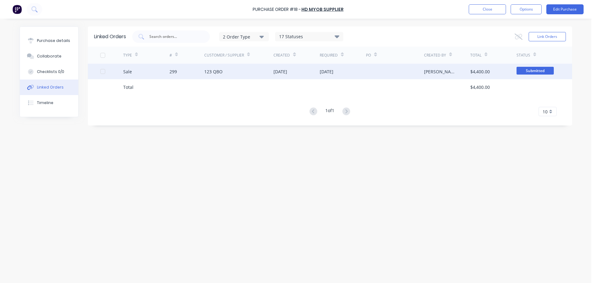
click at [345, 70] on div "[DATE]" at bounding box center [343, 72] width 46 height 16
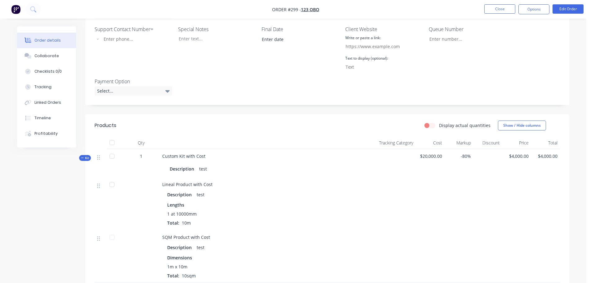
scroll to position [248, 0]
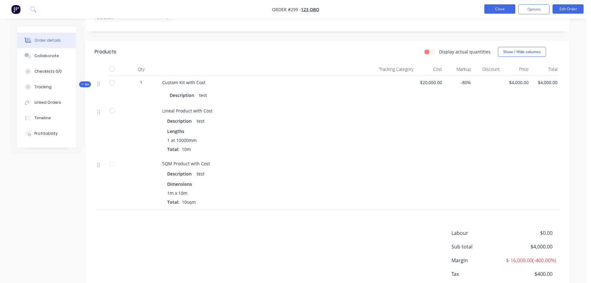
click at [495, 7] on button "Close" at bounding box center [500, 8] width 31 height 9
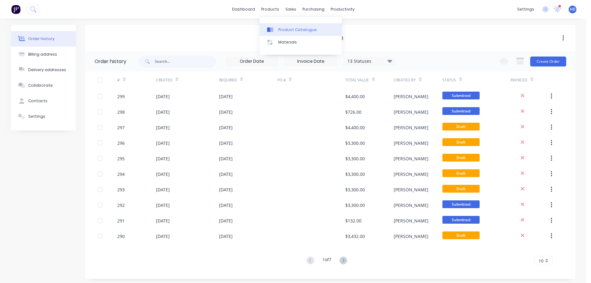
click at [293, 30] on div "Product Catalogue" at bounding box center [297, 30] width 38 height 6
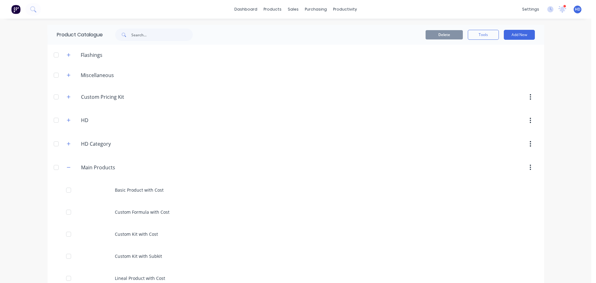
scroll to position [82, 0]
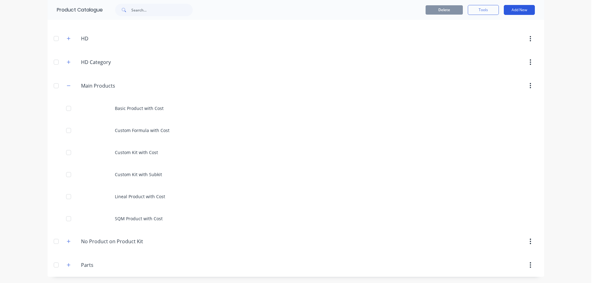
click at [518, 10] on button "Add New" at bounding box center [519, 10] width 31 height 10
click at [504, 60] on div "Product Kit" at bounding box center [506, 63] width 48 height 9
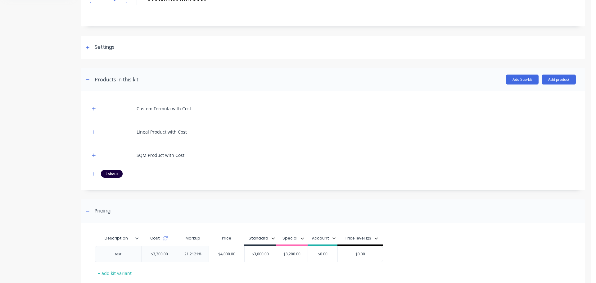
scroll to position [93, 0]
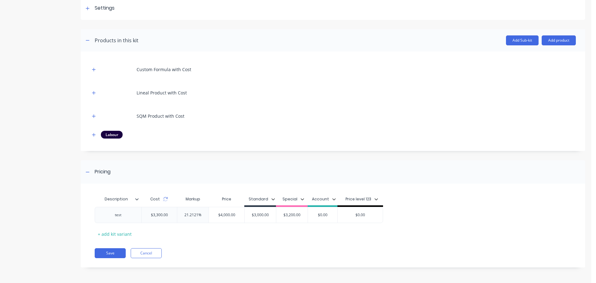
click at [141, 260] on div "Description Cost Markup Price Standard Special Account Price level 123 test $3,…" at bounding box center [333, 229] width 504 height 78
click at [144, 254] on button "Cancel" at bounding box center [146, 253] width 31 height 10
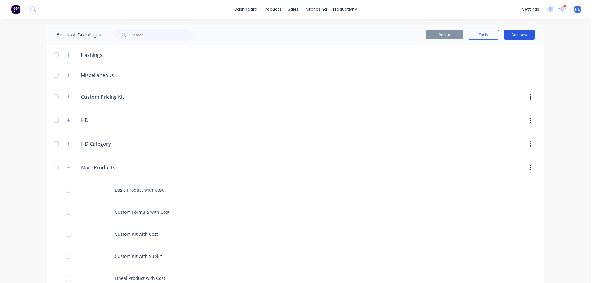
click at [524, 32] on button "Add New" at bounding box center [519, 35] width 31 height 10
click at [502, 90] on div "Product Kit" at bounding box center [506, 88] width 48 height 9
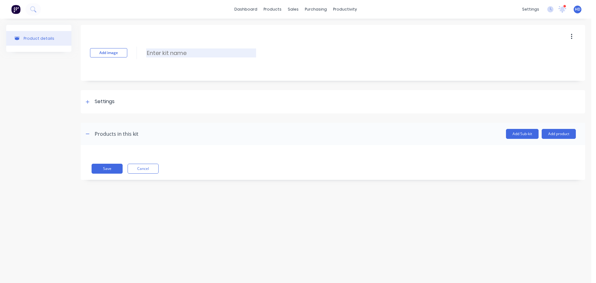
click at [169, 55] on input at bounding box center [201, 52] width 110 height 9
type input "t"
type input "Standard Kit with Cost"
click at [91, 102] on div at bounding box center [88, 102] width 8 height 8
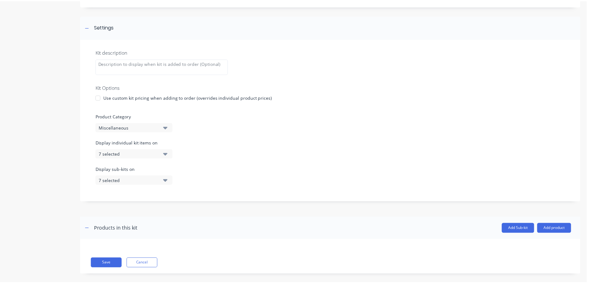
scroll to position [81, 0]
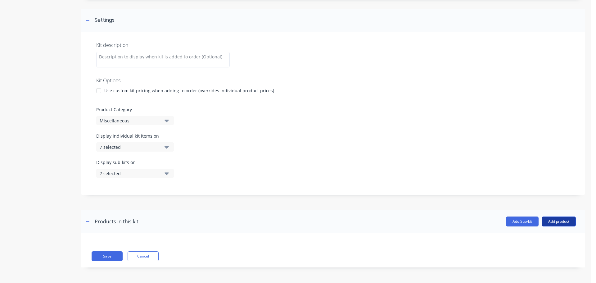
click at [565, 224] on button "Add product" at bounding box center [559, 221] width 34 height 10
click at [545, 236] on div "Product catalogue" at bounding box center [546, 237] width 48 height 9
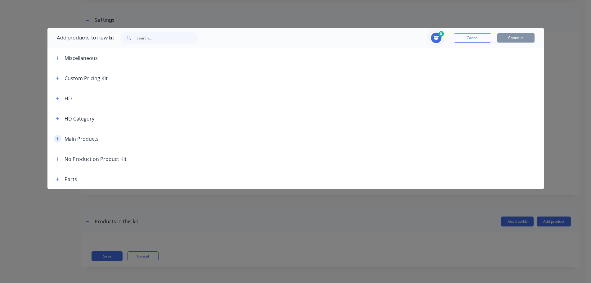
click at [60, 138] on button "button" at bounding box center [58, 139] width 8 height 8
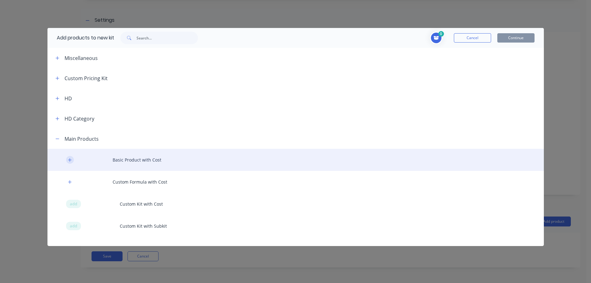
click at [71, 159] on icon "button" at bounding box center [70, 160] width 4 height 4
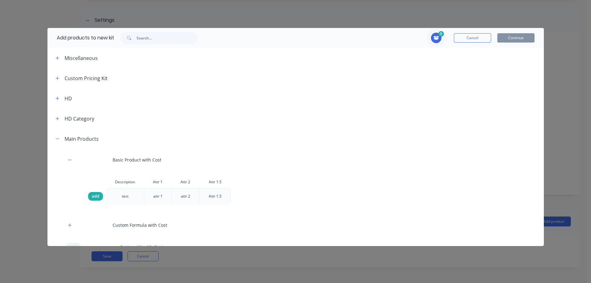
click at [99, 197] on span "add" at bounding box center [95, 196] width 7 height 6
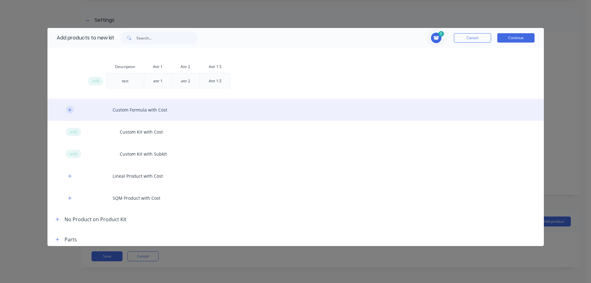
scroll to position [119, 0]
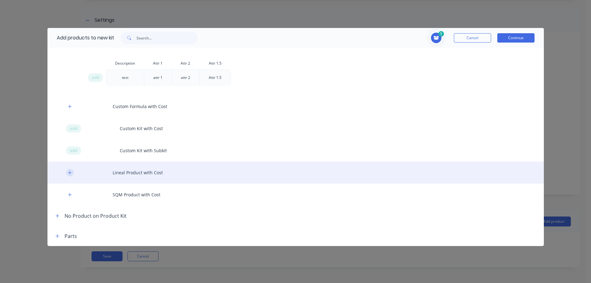
click at [73, 173] on button "button" at bounding box center [70, 173] width 8 height 8
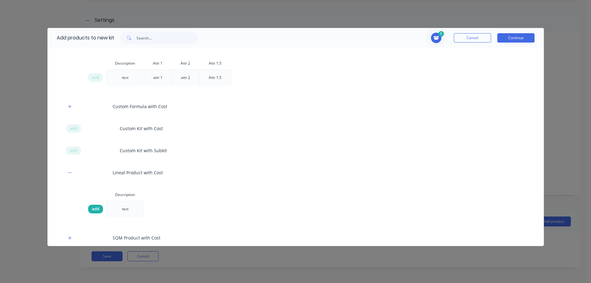
click at [93, 206] on span "add" at bounding box center [95, 209] width 7 height 6
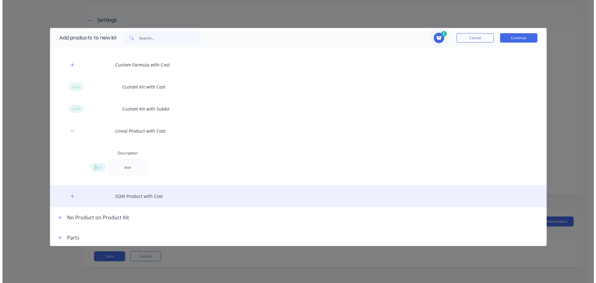
scroll to position [162, 0]
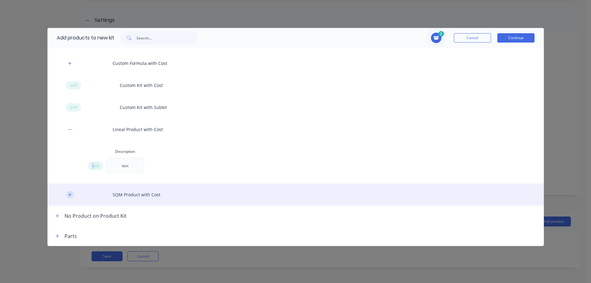
click at [71, 194] on icon "button" at bounding box center [70, 194] width 4 height 4
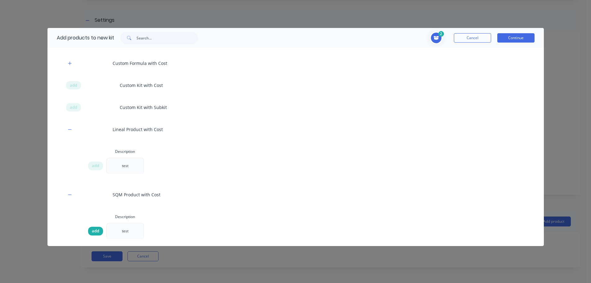
click at [99, 227] on div "add" at bounding box center [95, 231] width 15 height 9
click at [524, 35] on button "Continue" at bounding box center [516, 37] width 37 height 9
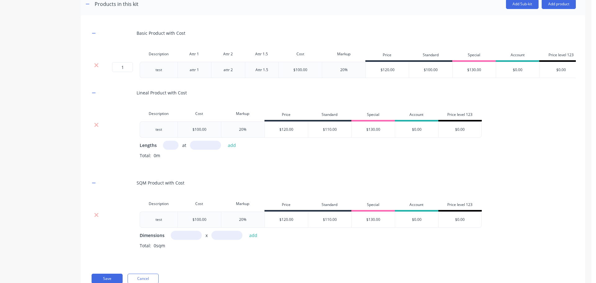
scroll to position [326, 0]
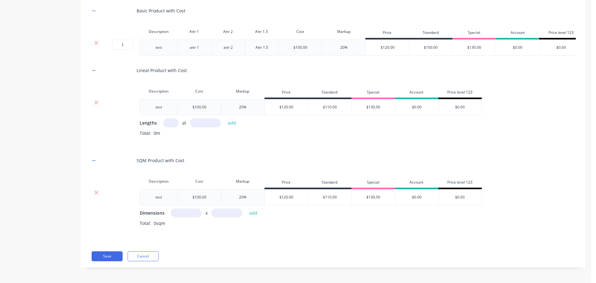
click at [171, 120] on input "text" at bounding box center [171, 122] width 16 height 9
type input "1"
click at [210, 124] on input "text" at bounding box center [205, 122] width 31 height 9
type input "1000"
click at [225, 119] on button "add" at bounding box center [232, 123] width 15 height 8
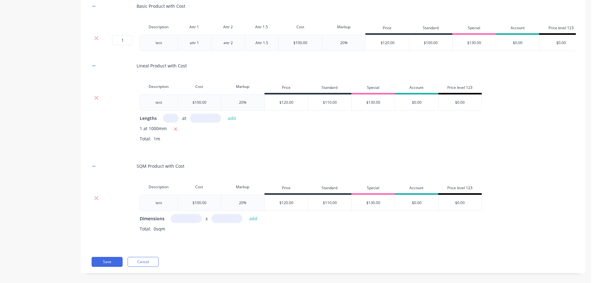
click at [183, 223] on input "text" at bounding box center [186, 218] width 31 height 9
type input "1m"
click at [234, 223] on input "text" at bounding box center [226, 218] width 31 height 9
type input "1m"
click at [246, 214] on button "add" at bounding box center [253, 218] width 15 height 8
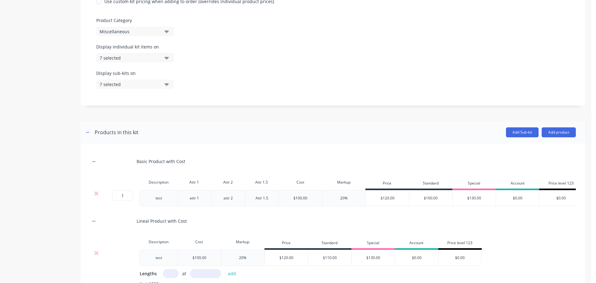
scroll to position [0, 0]
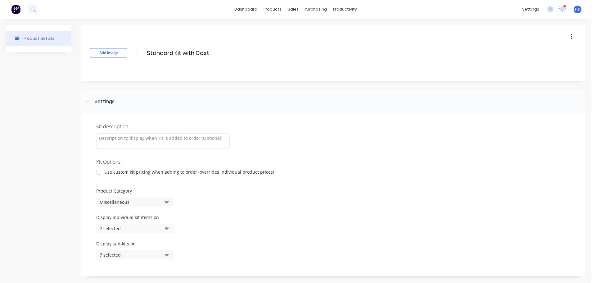
click at [124, 201] on div "Miscellaneous" at bounding box center [130, 202] width 60 height 7
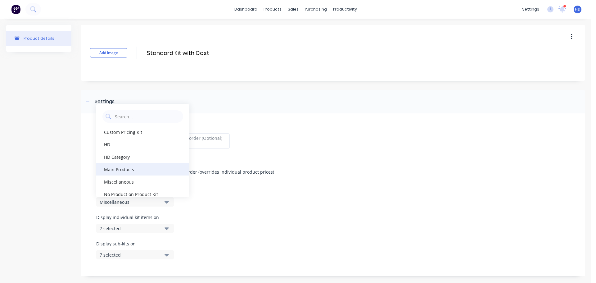
click at [145, 169] on div "Main Products" at bounding box center [142, 169] width 93 height 12
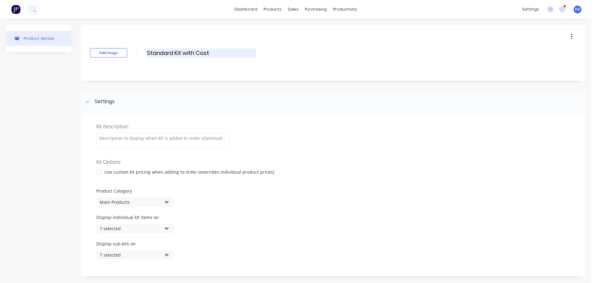
click at [147, 55] on input "Standard Kit with Cost" at bounding box center [201, 52] width 110 height 9
type input "PO Standard Kit with Cost"
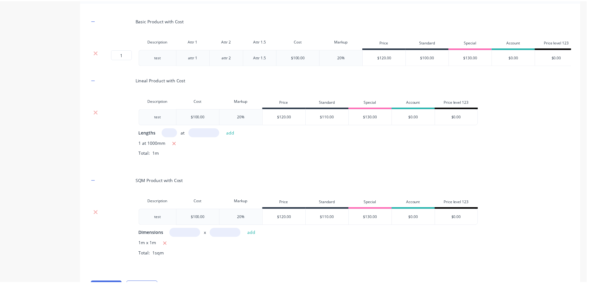
scroll to position [346, 0]
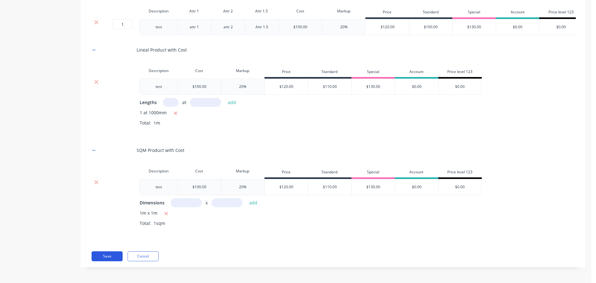
click at [110, 255] on button "Save" at bounding box center [107, 256] width 31 height 10
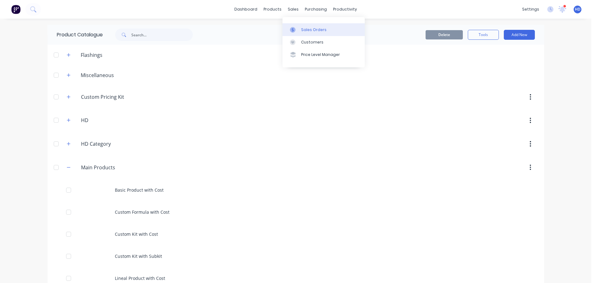
click at [308, 29] on div "Sales Orders" at bounding box center [313, 30] width 25 height 6
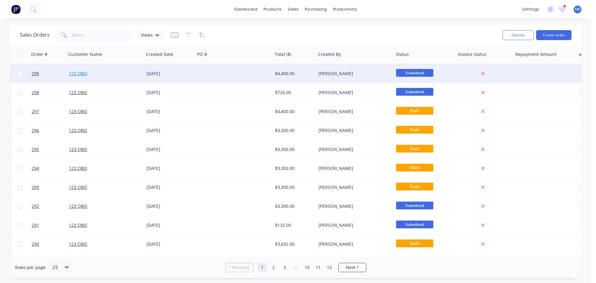
click at [79, 73] on link "123 QBO" at bounding box center [78, 73] width 18 height 6
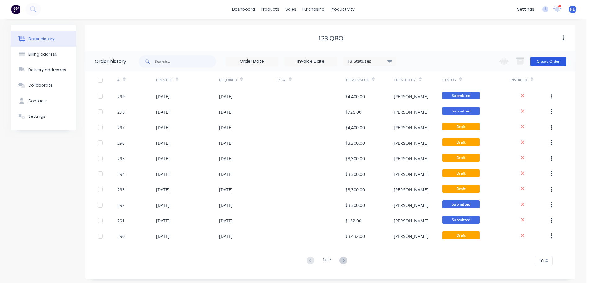
click at [541, 58] on button "Create Order" at bounding box center [549, 62] width 36 height 10
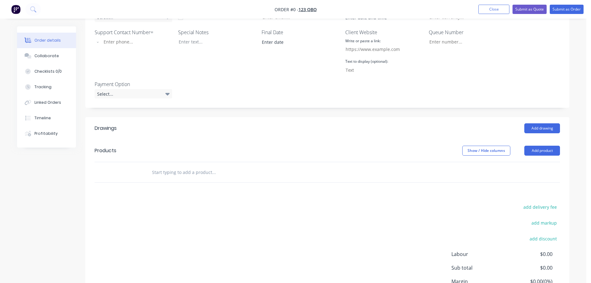
scroll to position [217, 0]
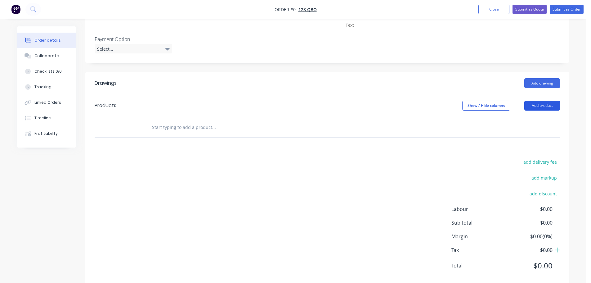
click at [558, 106] on button "Add product" at bounding box center [543, 106] width 36 height 10
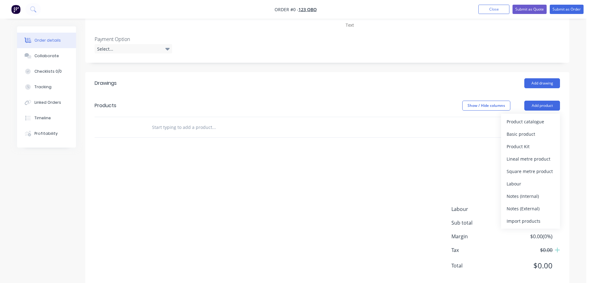
click at [542, 114] on div "Product catalogue Basic product Product Kit Lineal metre product Square metre p…" at bounding box center [530, 171] width 59 height 115
click at [534, 121] on div "Product catalogue" at bounding box center [531, 121] width 48 height 9
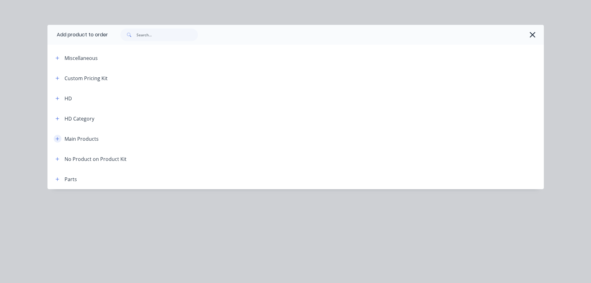
click at [57, 138] on icon "button" at bounding box center [58, 139] width 4 height 4
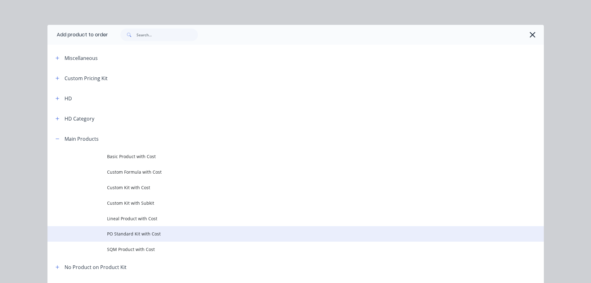
click at [140, 232] on span "PO Standard Kit with Cost" at bounding box center [282, 233] width 350 height 7
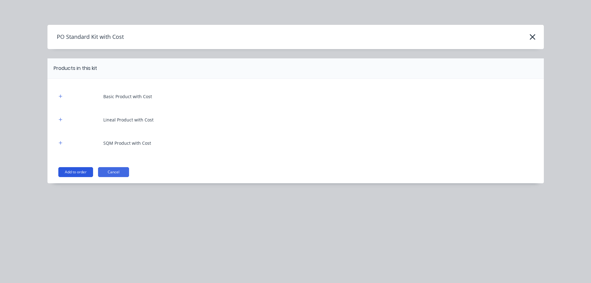
click at [75, 172] on button "Add to order" at bounding box center [75, 172] width 35 height 10
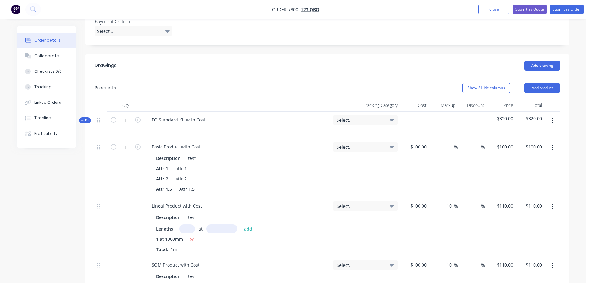
scroll to position [155, 0]
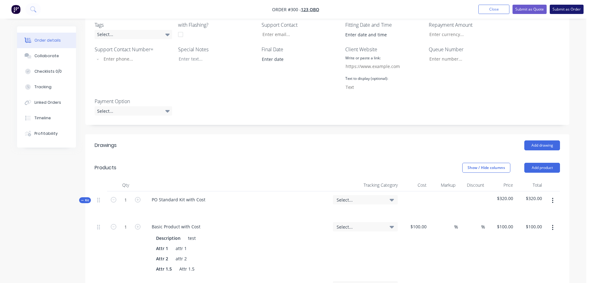
click at [576, 10] on button "Submit as Order" at bounding box center [567, 9] width 34 height 9
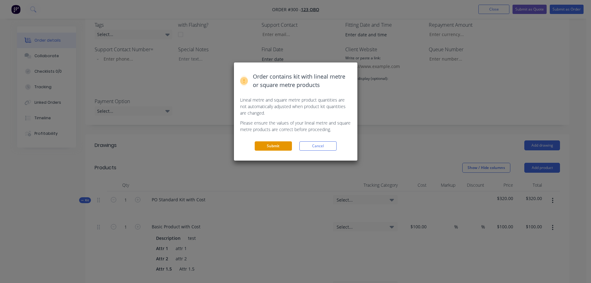
click at [270, 151] on button "Submit" at bounding box center [273, 145] width 37 height 9
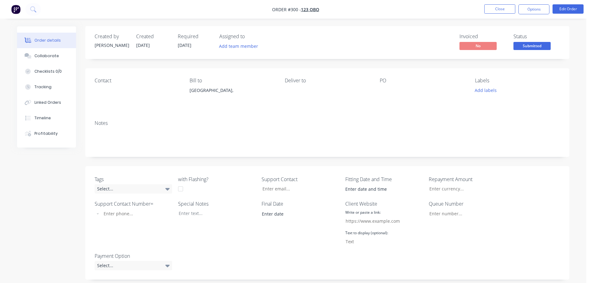
scroll to position [0, 0]
click at [529, 10] on button "Options" at bounding box center [534, 9] width 31 height 10
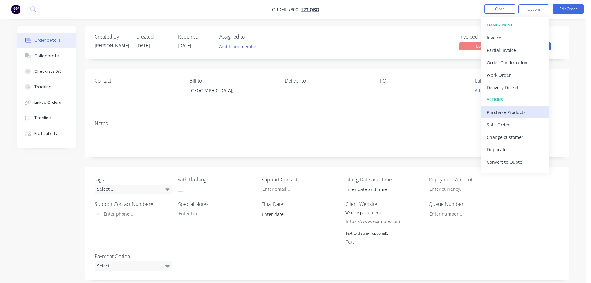
click at [508, 110] on div "Purchase Products" at bounding box center [515, 112] width 57 height 9
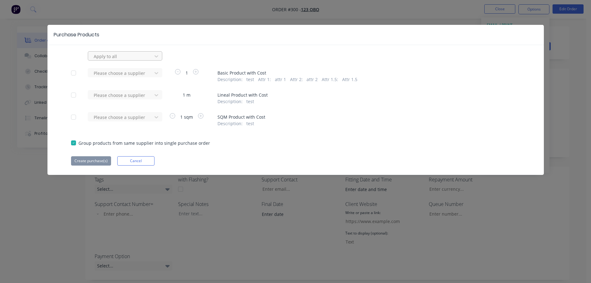
click at [144, 57] on div at bounding box center [121, 56] width 56 height 8
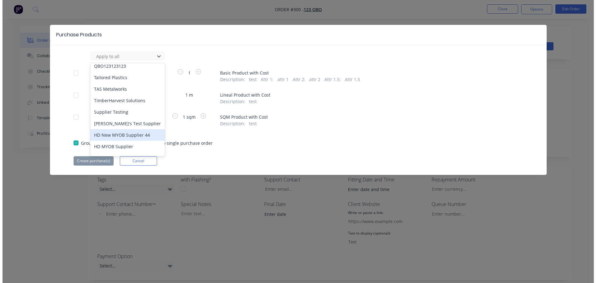
scroll to position [62, 0]
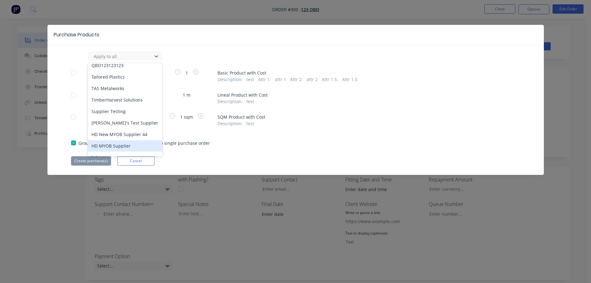
click at [120, 145] on div "HD MYOB Supplier" at bounding box center [125, 145] width 75 height 11
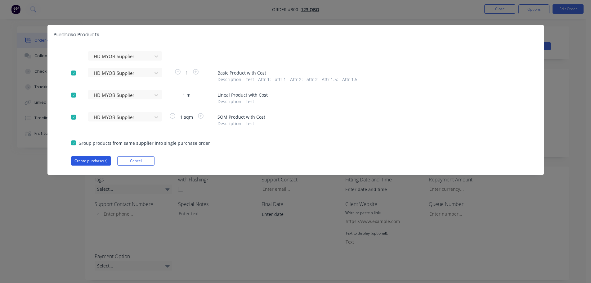
click at [96, 159] on button "Create purchase(s)" at bounding box center [91, 160] width 40 height 9
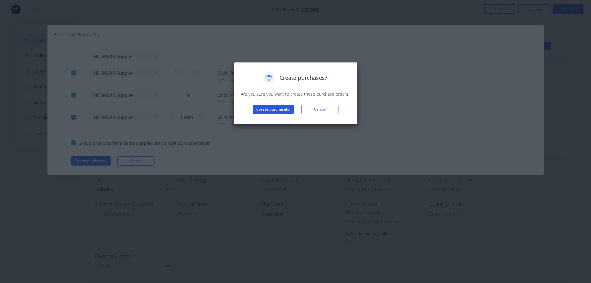
click at [283, 109] on button "Create purchase(s)" at bounding box center [273, 109] width 41 height 9
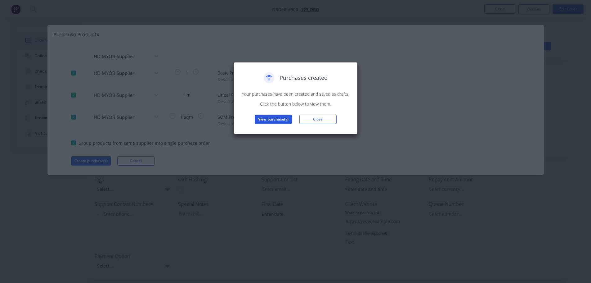
click at [283, 121] on button "View purchase(s)" at bounding box center [273, 119] width 37 height 9
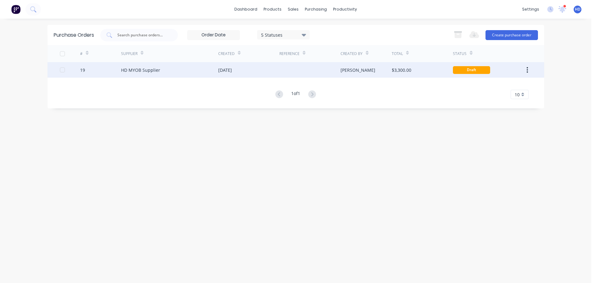
click at [170, 65] on div "HD MYOB Supplier" at bounding box center [169, 70] width 97 height 16
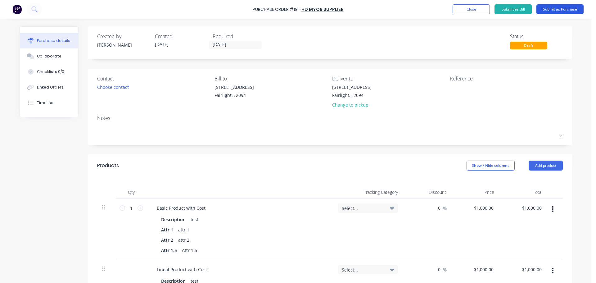
click at [568, 12] on button "Submit as Purchase" at bounding box center [559, 9] width 47 height 10
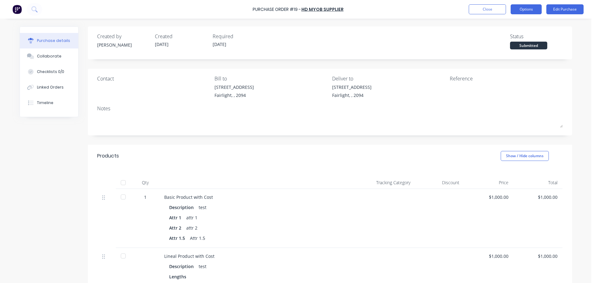
click at [531, 7] on button "Options" at bounding box center [526, 9] width 31 height 10
click at [314, 161] on div "Products Show / Hide columns" at bounding box center [330, 156] width 484 height 22
click at [571, 10] on button "Edit Purchase" at bounding box center [564, 9] width 37 height 10
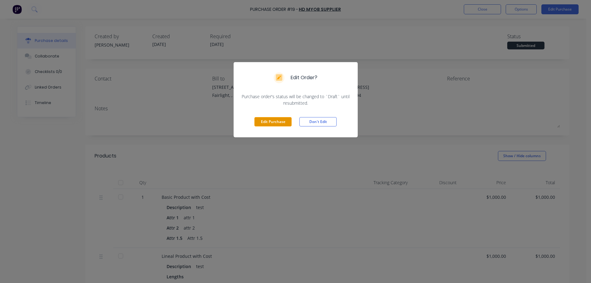
click at [281, 119] on button "Edit Purchase" at bounding box center [273, 121] width 37 height 9
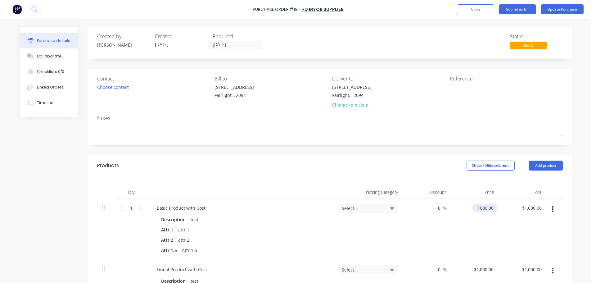
click at [483, 209] on input "1000.00" at bounding box center [483, 207] width 23 height 9
click at [483, 209] on input "1000.00" at bounding box center [485, 207] width 19 height 9
type input "$2,000.00"
click at [496, 232] on div "$2,000.00 2000" at bounding box center [475, 228] width 48 height 61
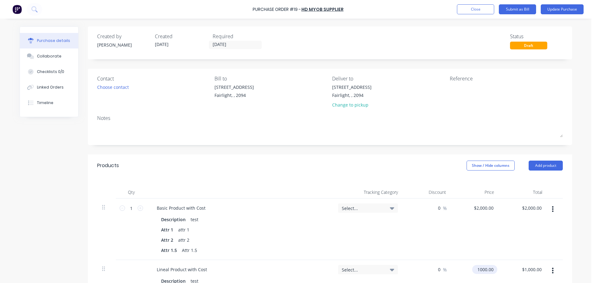
click at [481, 270] on input "1000.00" at bounding box center [483, 269] width 23 height 9
click at [481, 270] on input "1000.00" at bounding box center [485, 269] width 19 height 9
type input "$2,000.00"
click at [518, 229] on div "$2,000.00 $2,000.00" at bounding box center [523, 228] width 48 height 61
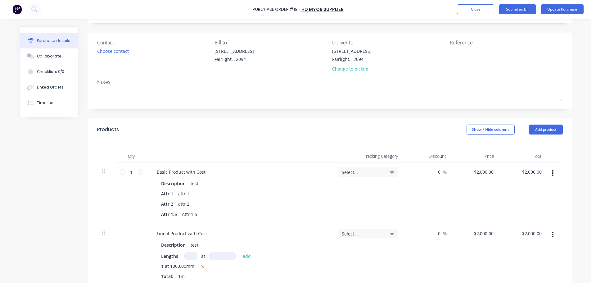
scroll to position [93, 0]
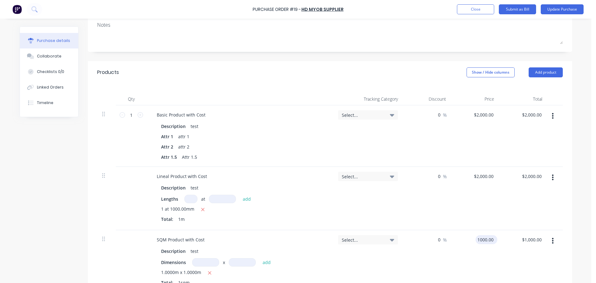
click at [484, 239] on input "1000.00" at bounding box center [485, 239] width 19 height 9
type input "$2,000.00"
click at [495, 210] on div "$2,000.00 $2,000.00" at bounding box center [475, 198] width 48 height 63
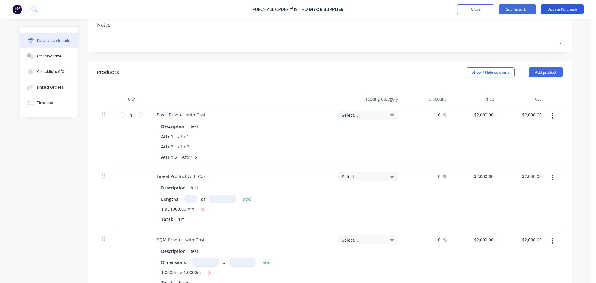
click at [566, 12] on button "Update Purchase" at bounding box center [562, 9] width 43 height 10
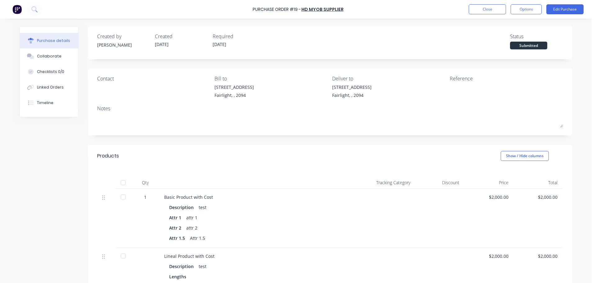
click at [122, 183] on div at bounding box center [123, 182] width 12 height 12
click at [59, 90] on div "Linked Orders" at bounding box center [50, 87] width 27 height 6
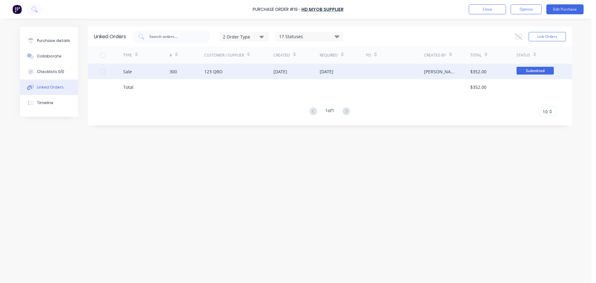
click at [376, 72] on div at bounding box center [395, 72] width 58 height 16
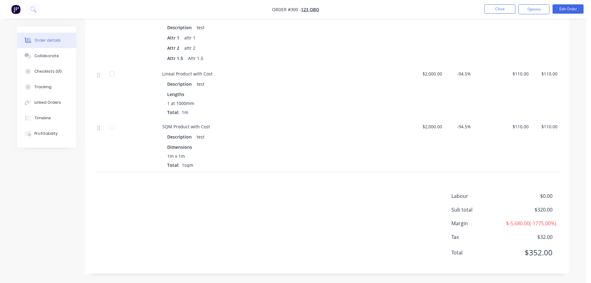
scroll to position [340, 0]
click at [65, 129] on button "Profitability" at bounding box center [46, 134] width 59 height 16
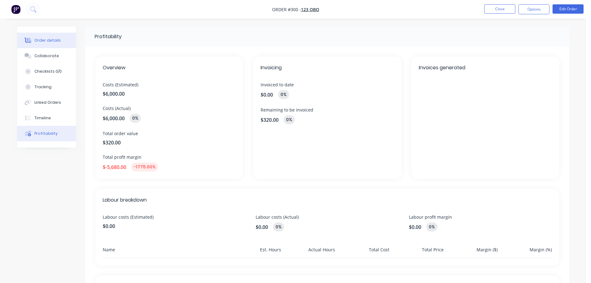
click at [50, 44] on button "Order details" at bounding box center [46, 41] width 59 height 16
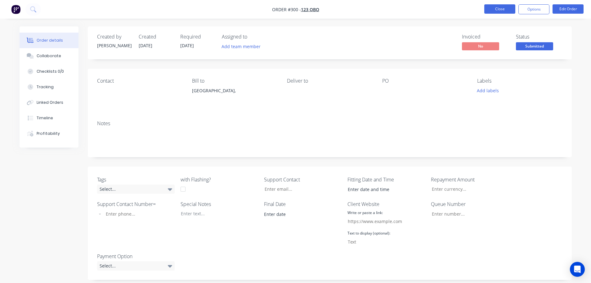
click at [497, 6] on button "Close" at bounding box center [500, 8] width 31 height 9
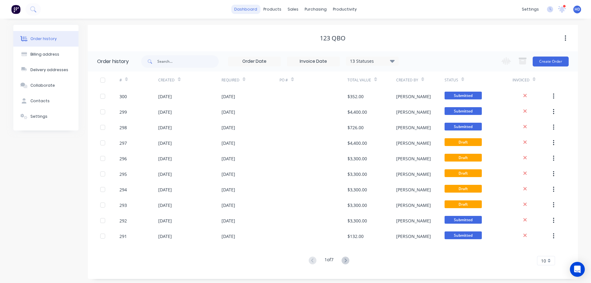
click at [252, 7] on link "dashboard" at bounding box center [245, 9] width 29 height 9
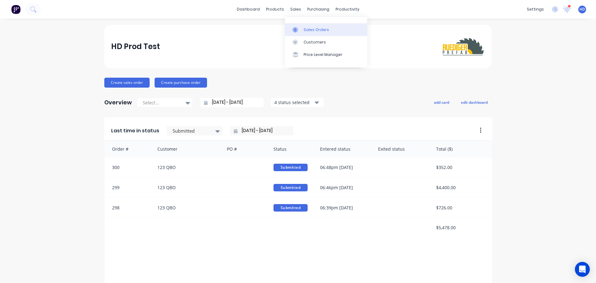
click at [315, 25] on link "Sales Orders" at bounding box center [326, 29] width 82 height 12
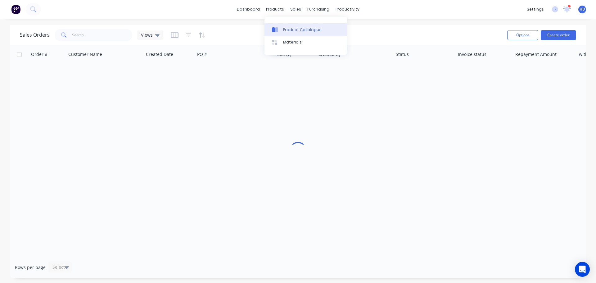
click at [295, 26] on link "Product Catalogue" at bounding box center [306, 29] width 82 height 12
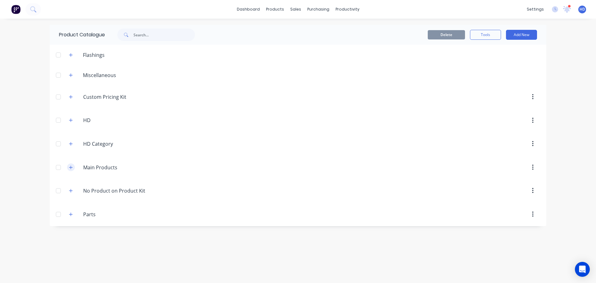
click at [70, 168] on icon "button" at bounding box center [71, 167] width 4 height 4
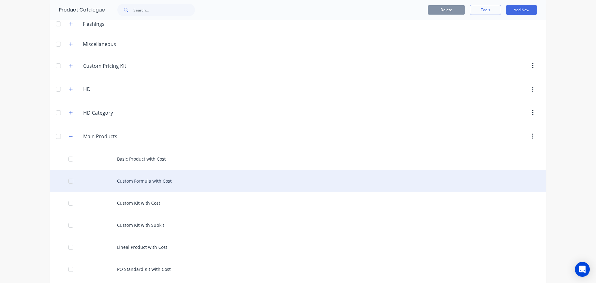
scroll to position [93, 0]
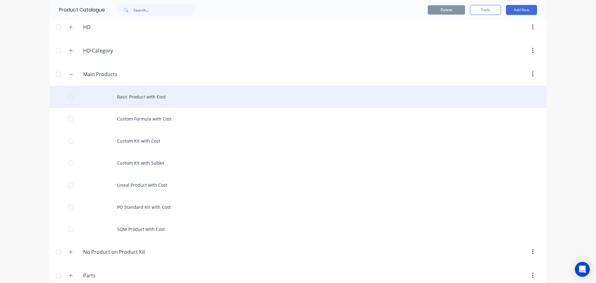
click at [135, 97] on div "Basic Product with Cost" at bounding box center [298, 97] width 497 height 22
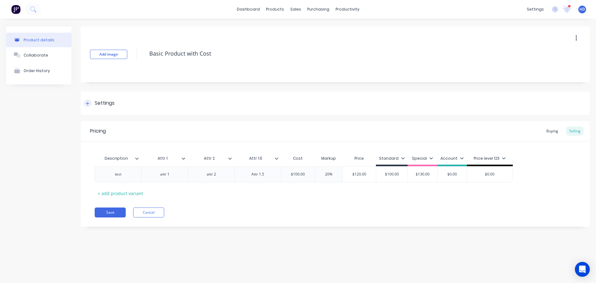
type textarea "x"
click at [554, 132] on div "Buying" at bounding box center [552, 130] width 18 height 9
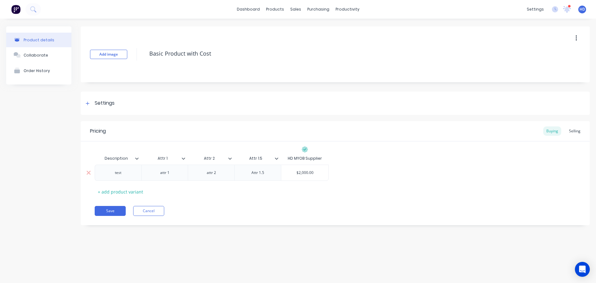
type input "$2,000.00"
click at [302, 173] on input "$2,000.00" at bounding box center [304, 173] width 47 height 6
type textarea "x"
type input "$1"
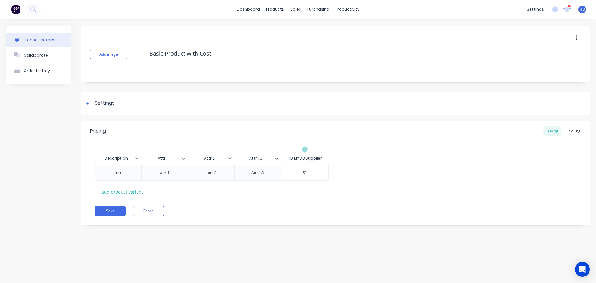
type textarea "x"
type input "$10"
type textarea "x"
type input "$100"
click at [322, 191] on div "Description Attr 1 Attr 2 Attr 1.5 HD MYOB Supplier test attr 1 attr 2 Attr 1.5…" at bounding box center [335, 174] width 481 height 44
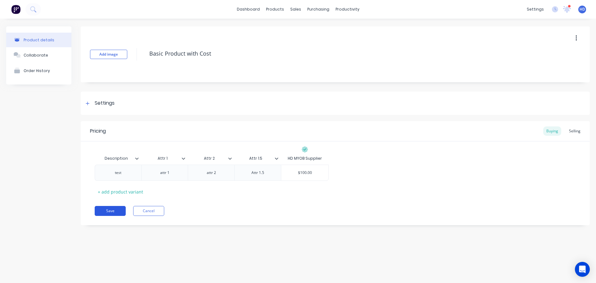
click at [109, 209] on button "Save" at bounding box center [110, 211] width 31 height 10
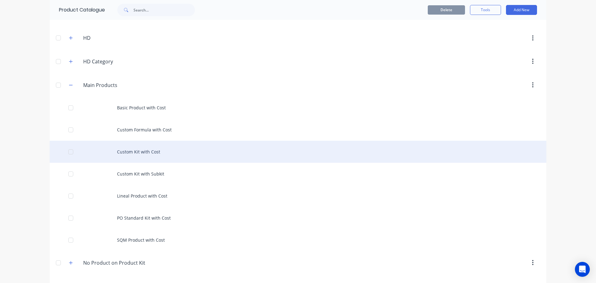
scroll to position [93, 0]
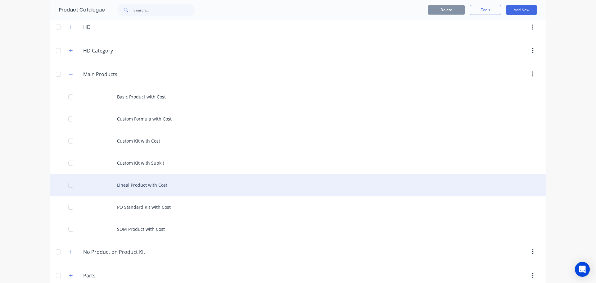
click at [206, 185] on div "Lineal Product with Cost" at bounding box center [298, 185] width 497 height 22
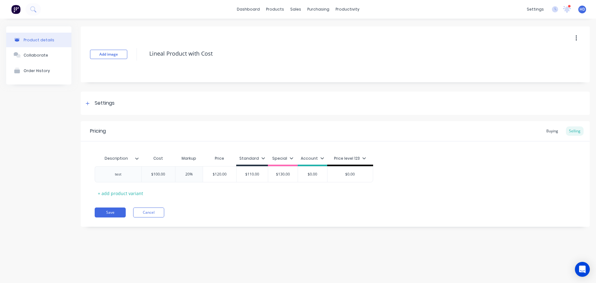
type textarea "x"
click at [555, 130] on div "Buying" at bounding box center [552, 130] width 18 height 9
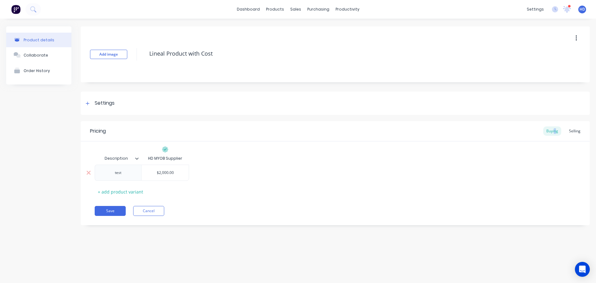
type input "$2,000.00"
click at [163, 171] on input "$2,000.00" at bounding box center [165, 173] width 47 height 6
type textarea "x"
type input "$109"
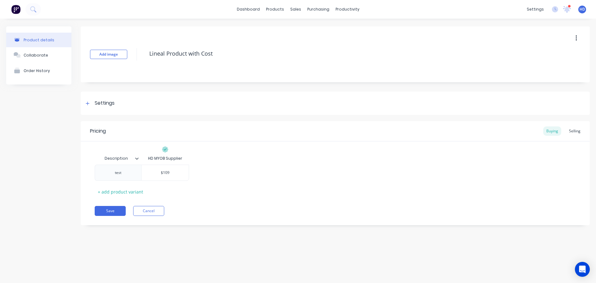
type textarea "x"
type input "$1090"
type textarea "x"
type input "$109"
type textarea "x"
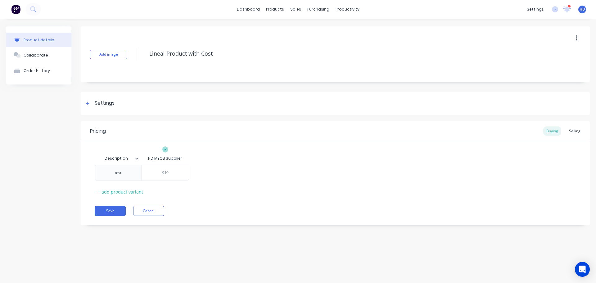
type input "$100"
type textarea "x"
type input "$100-"
type textarea "x"
type input "$100"
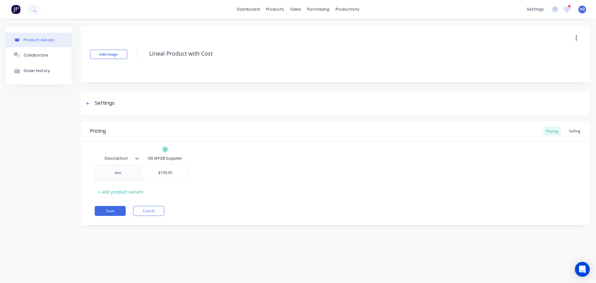
click at [216, 187] on div "Description HD MYOB Supplier test $100.00 $100 + add product variant" at bounding box center [335, 174] width 481 height 44
click at [110, 213] on button "Save" at bounding box center [110, 211] width 31 height 10
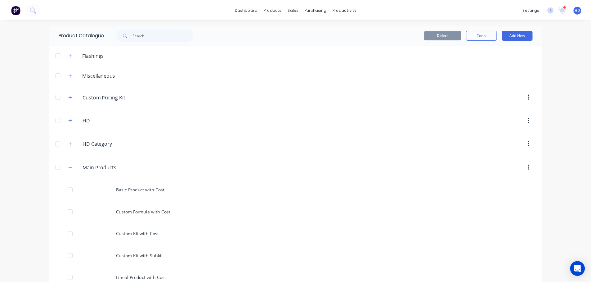
scroll to position [104, 0]
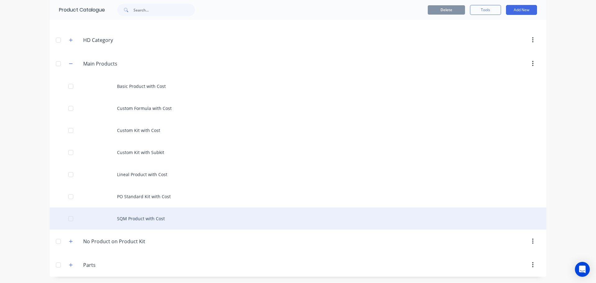
click at [156, 216] on div "SQM Product with Cost" at bounding box center [298, 218] width 497 height 22
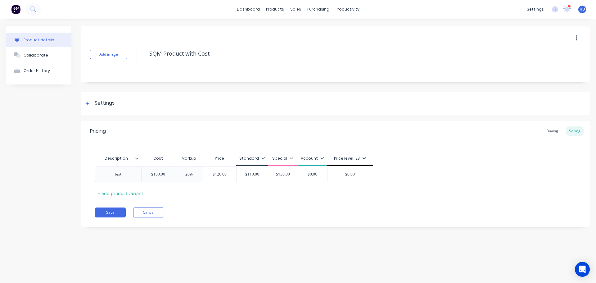
type textarea "x"
click at [553, 132] on div "Buying" at bounding box center [552, 130] width 18 height 9
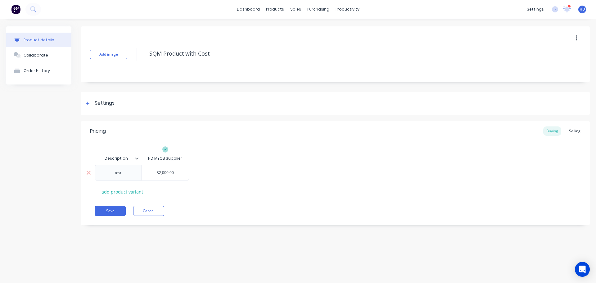
type input "$2,000.00"
click at [167, 174] on input "$2,000.00" at bounding box center [165, 173] width 47 height 6
type textarea "x"
type input "$1"
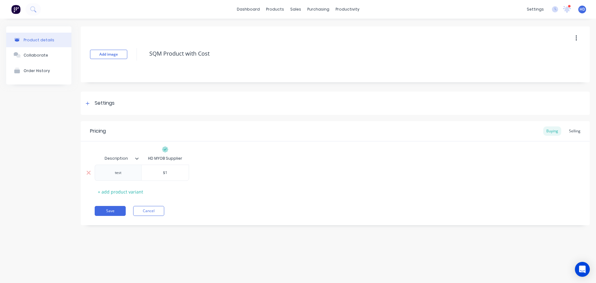
type textarea "x"
type input "$10"
type textarea "x"
type input "$100"
click at [290, 188] on div "Description HD MYOB Supplier test $100.00 $100 + add product variant" at bounding box center [335, 174] width 481 height 44
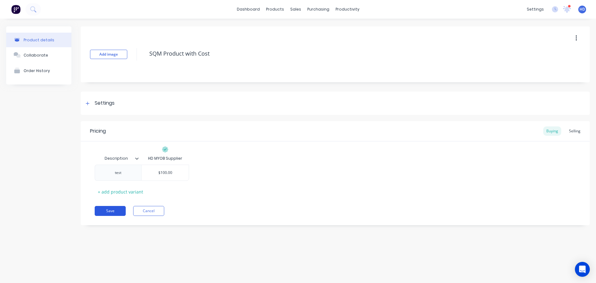
click at [115, 210] on button "Save" at bounding box center [110, 211] width 31 height 10
type textarea "x"
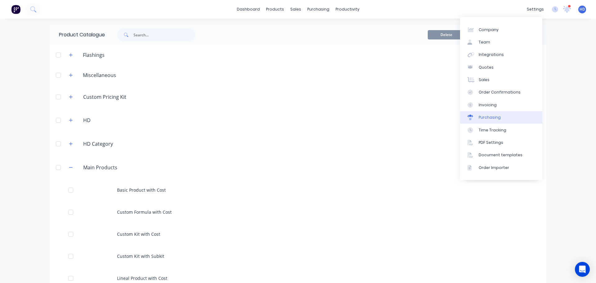
click at [500, 115] on link "Purchasing" at bounding box center [501, 117] width 82 height 12
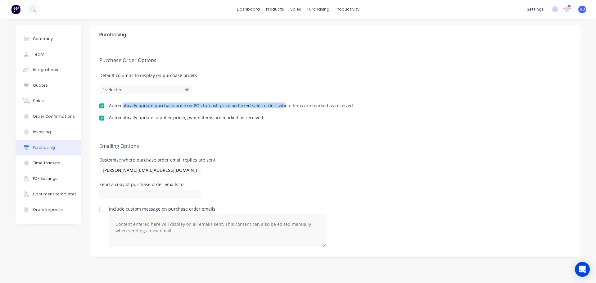
drag, startPoint x: 121, startPoint y: 106, endPoint x: 278, endPoint y: 106, distance: 157.7
click at [278, 106] on div "Automatically update purchase price on POs to 'cost' price on linked sales orde…" at bounding box center [231, 105] width 244 height 4
click at [347, 107] on div "Automatically update purchase price on POs to 'cost' price on linked sales orde…" at bounding box center [335, 106] width 472 height 6
drag, startPoint x: 122, startPoint y: 106, endPoint x: 163, endPoint y: 103, distance: 40.8
click at [163, 103] on div "Automatically update purchase price on POs to 'cost' price on linked sales orde…" at bounding box center [231, 105] width 244 height 4
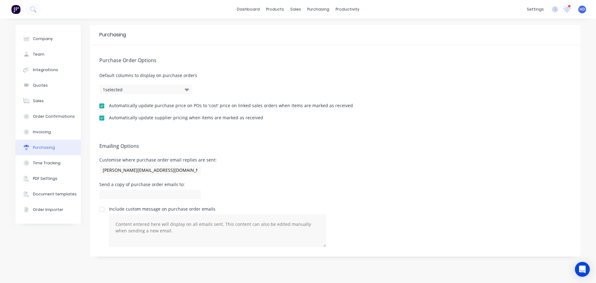
click at [164, 118] on div "Automatically update supplier pricing when items are marked as received" at bounding box center [186, 117] width 154 height 4
click at [341, 102] on div "Purchase Order Options Default columns to display on purchase orders 1 selected…" at bounding box center [335, 88] width 491 height 86
click at [318, 31] on div "Sales Orders" at bounding box center [318, 30] width 25 height 6
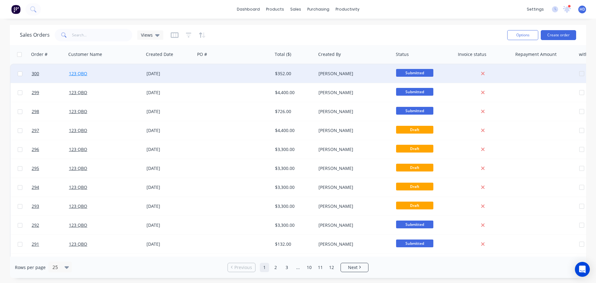
click at [82, 73] on link "123 QBO" at bounding box center [78, 73] width 18 height 6
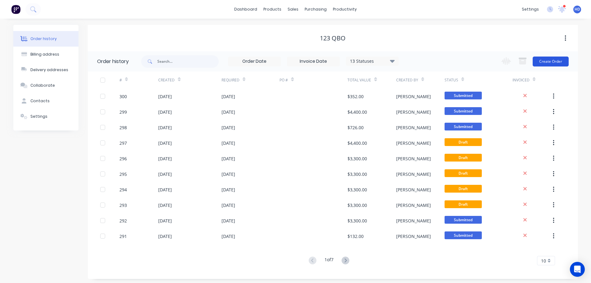
click at [558, 63] on button "Create Order" at bounding box center [551, 62] width 36 height 10
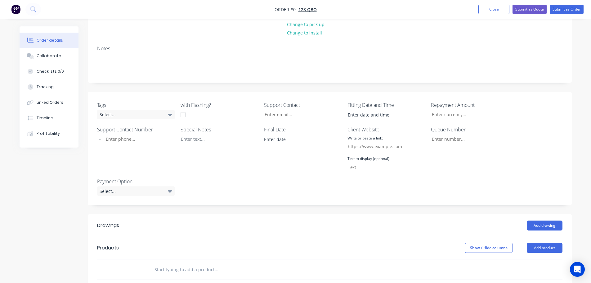
scroll to position [93, 0]
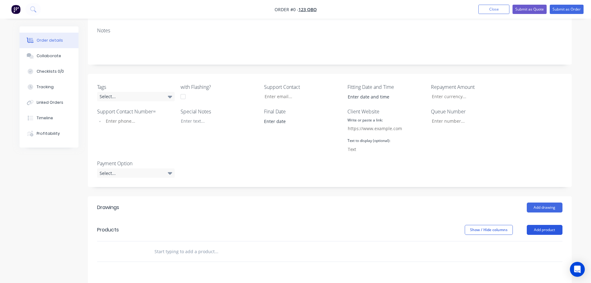
click at [547, 232] on button "Add product" at bounding box center [545, 230] width 36 height 10
click at [532, 244] on div "Product catalogue" at bounding box center [533, 245] width 48 height 9
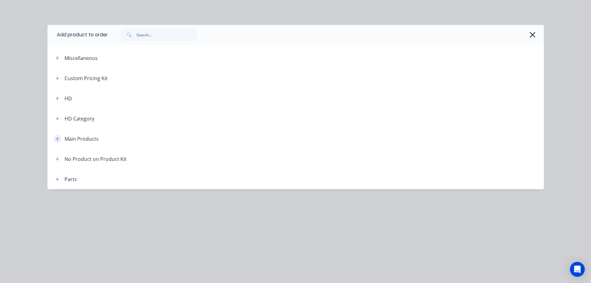
click at [58, 138] on icon "button" at bounding box center [58, 139] width 4 height 4
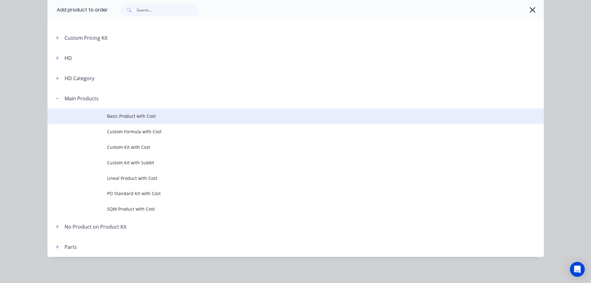
scroll to position [42, 0]
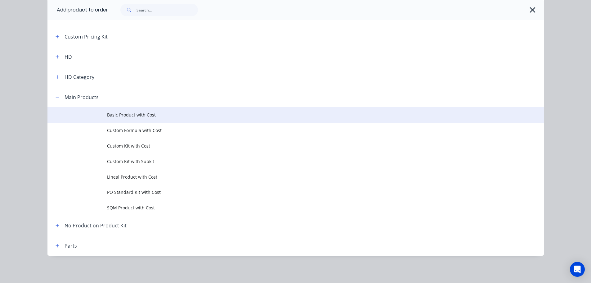
click at [138, 112] on span "Basic Product with Cost" at bounding box center [282, 114] width 350 height 7
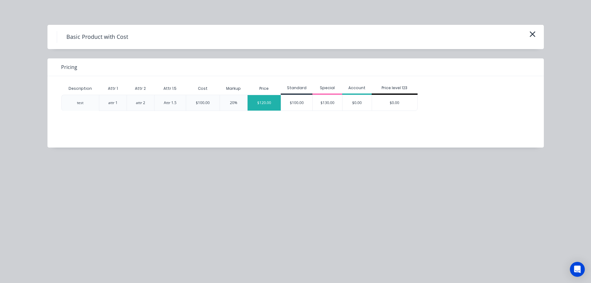
click at [263, 100] on div "$120.00" at bounding box center [265, 103] width 34 height 16
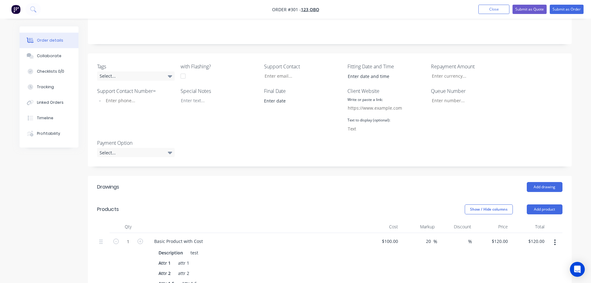
scroll to position [186, 0]
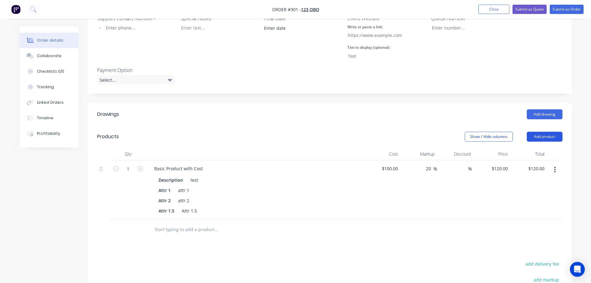
click at [547, 140] on button "Add product" at bounding box center [545, 137] width 36 height 10
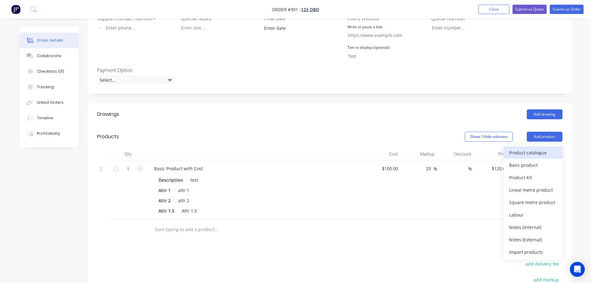
click at [536, 153] on div "Product catalogue" at bounding box center [533, 152] width 48 height 9
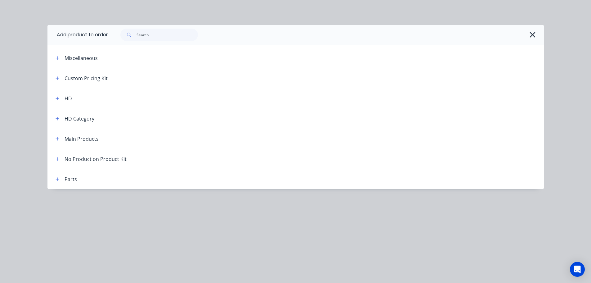
scroll to position [217, 0]
click at [57, 138] on icon "button" at bounding box center [57, 138] width 3 height 3
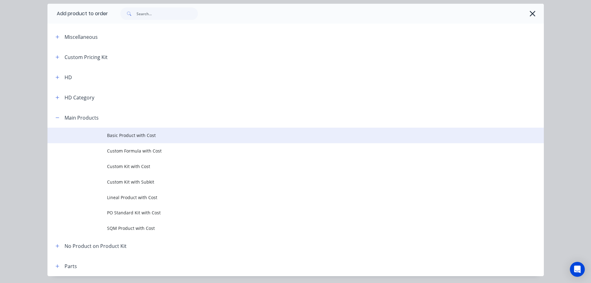
scroll to position [42, 0]
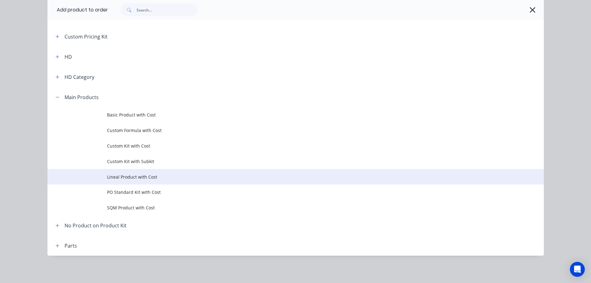
click at [133, 174] on span "Lineal Product with Cost" at bounding box center [282, 177] width 350 height 7
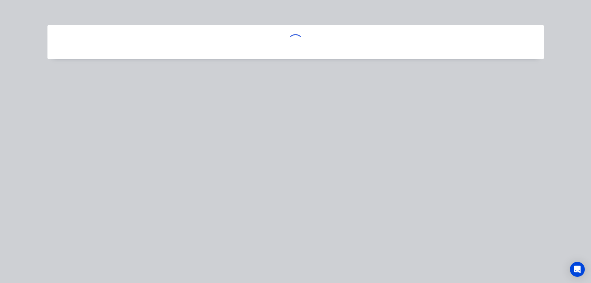
scroll to position [0, 0]
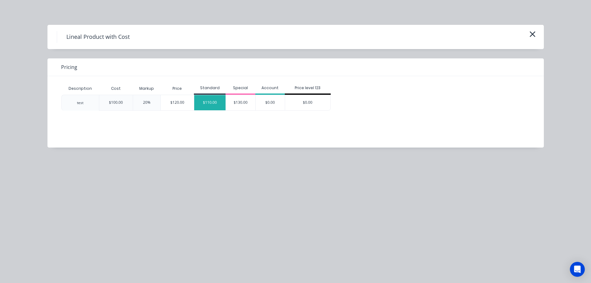
click at [211, 104] on div "$110.00" at bounding box center [209, 102] width 31 height 15
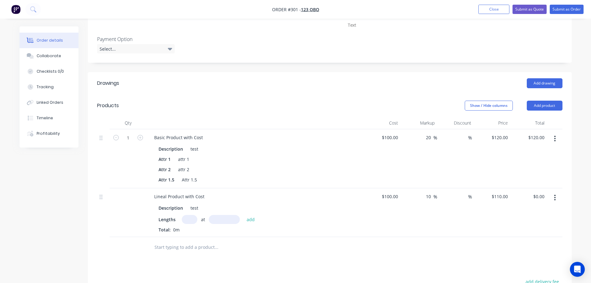
drag, startPoint x: 557, startPoint y: 199, endPoint x: 546, endPoint y: 204, distance: 11.8
click at [557, 199] on button "button" at bounding box center [555, 197] width 15 height 11
click at [519, 249] on div "Delete" at bounding box center [533, 251] width 48 height 9
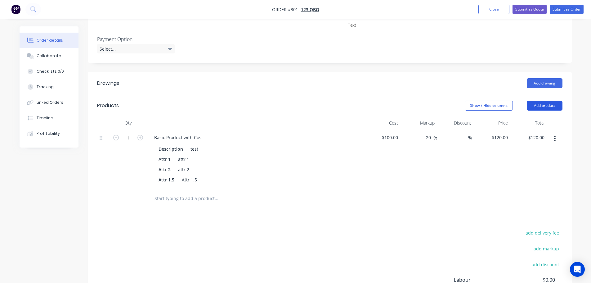
click at [542, 106] on button "Add product" at bounding box center [545, 106] width 36 height 10
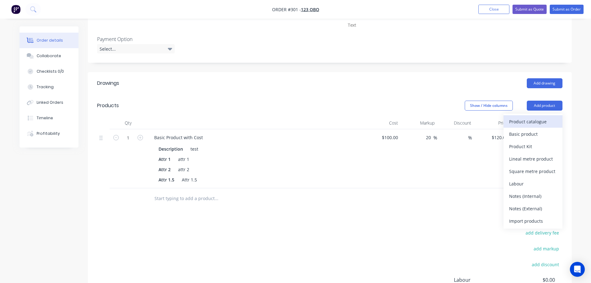
click at [521, 124] on div "Product catalogue" at bounding box center [533, 121] width 48 height 9
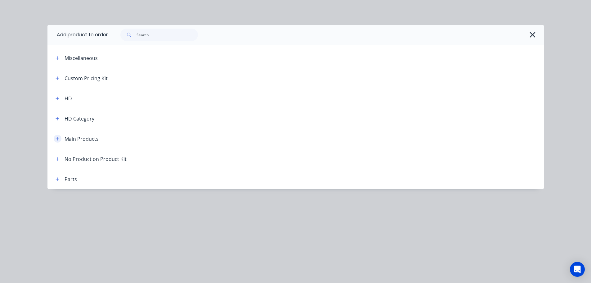
click at [58, 137] on icon "button" at bounding box center [58, 139] width 4 height 4
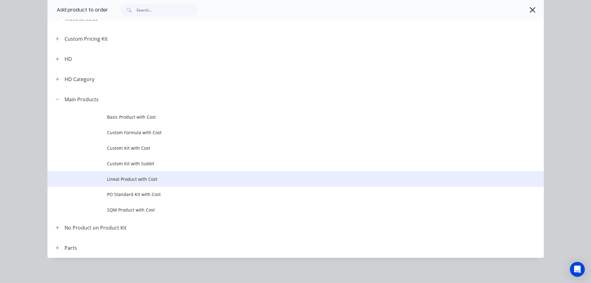
scroll to position [42, 0]
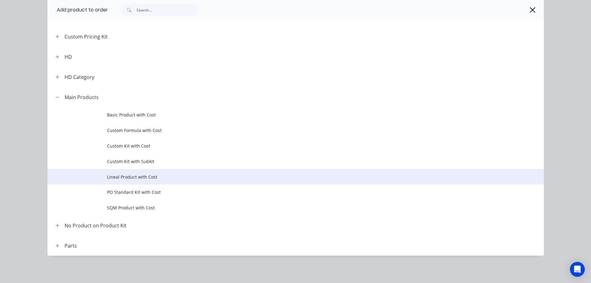
click at [139, 178] on span "Lineal Product with Cost" at bounding box center [282, 177] width 350 height 7
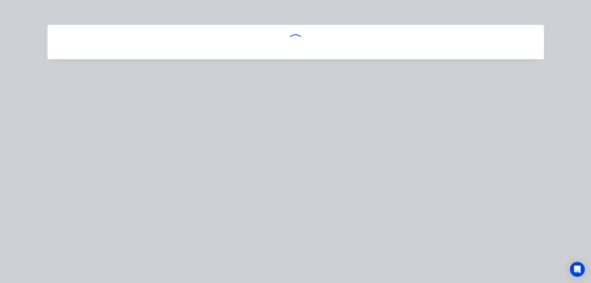
scroll to position [0, 0]
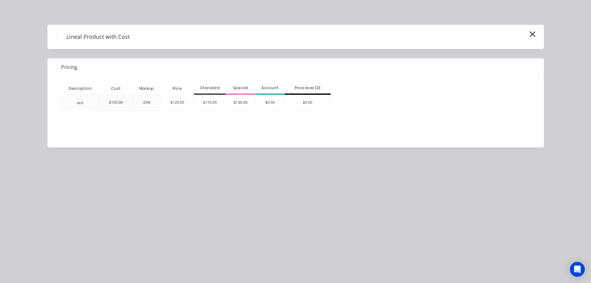
click at [183, 104] on div "$120.00" at bounding box center [178, 102] width 34 height 15
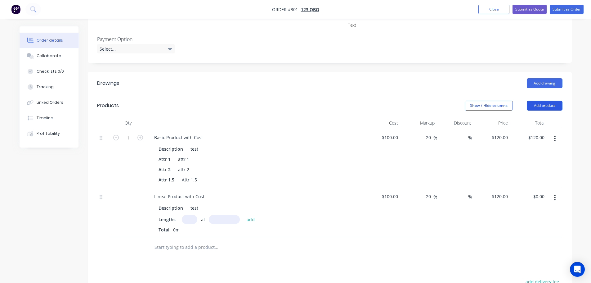
click at [553, 102] on button "Add product" at bounding box center [545, 106] width 36 height 10
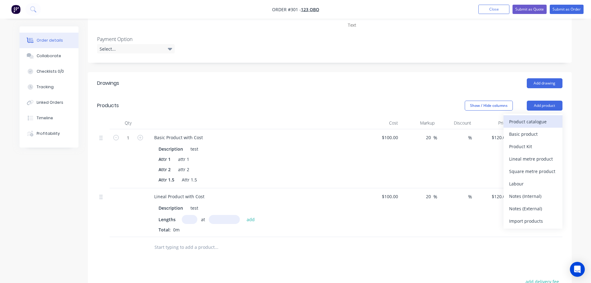
click at [528, 119] on div "Product catalogue" at bounding box center [533, 121] width 48 height 9
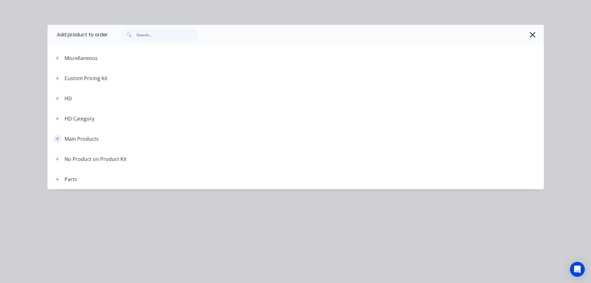
click at [58, 139] on icon "button" at bounding box center [57, 138] width 3 height 3
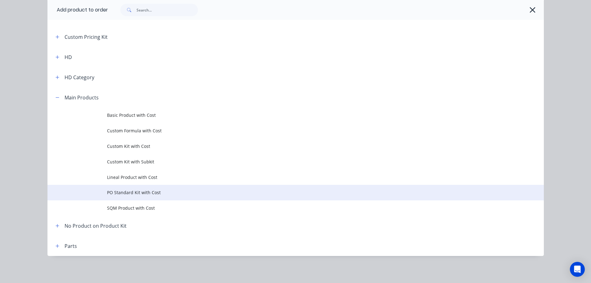
scroll to position [42, 0]
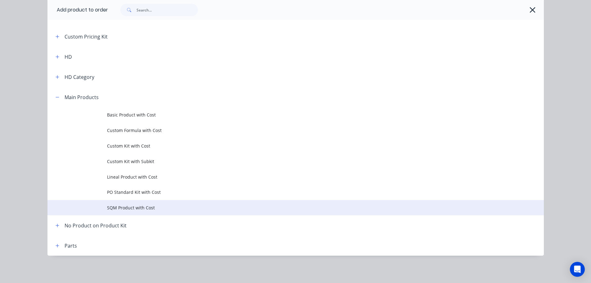
click at [140, 207] on span "SQM Product with Cost" at bounding box center [282, 207] width 350 height 7
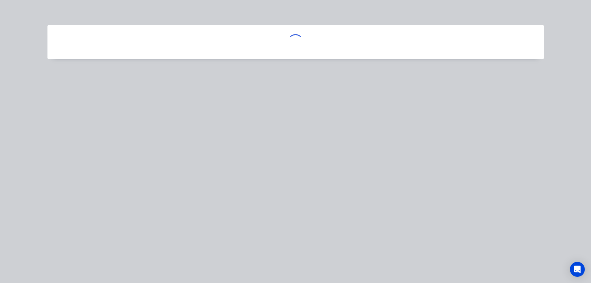
scroll to position [0, 0]
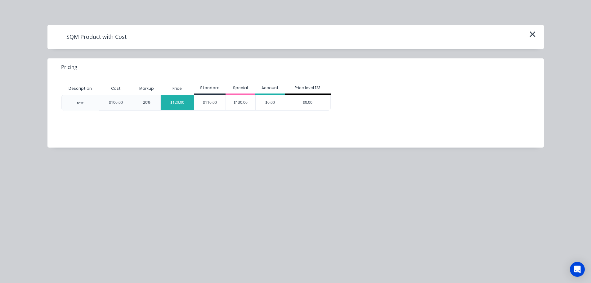
click at [171, 102] on div "$120.00" at bounding box center [178, 102] width 34 height 15
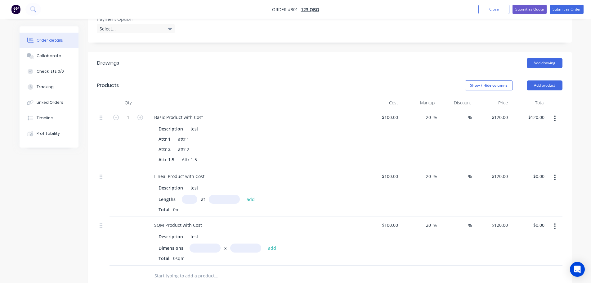
scroll to position [248, 0]
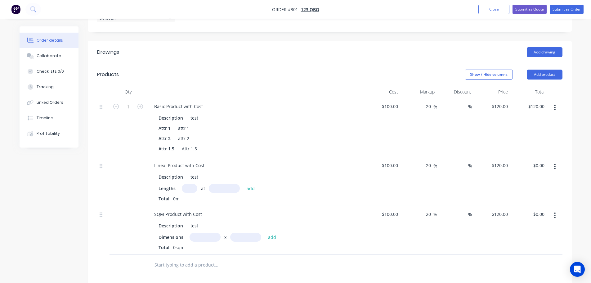
click at [191, 187] on input "text" at bounding box center [190, 188] width 16 height 9
type input "1"
click at [215, 186] on input "text" at bounding box center [224, 188] width 31 height 9
type input "1000"
click at [244, 184] on button "add" at bounding box center [251, 188] width 15 height 8
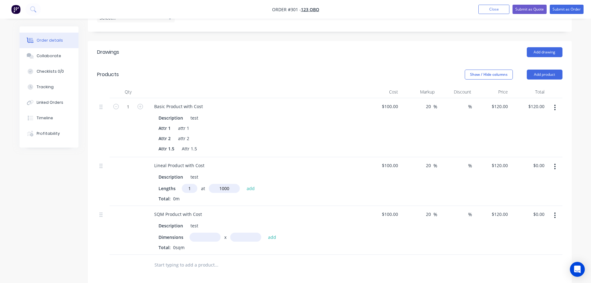
type input "$120.00"
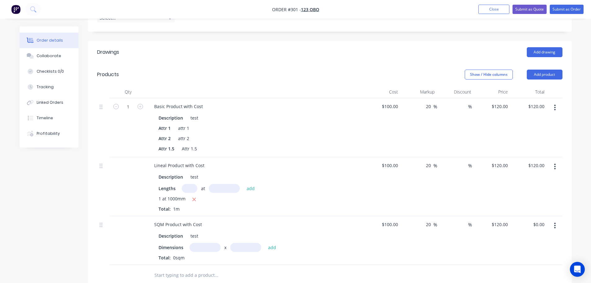
click at [198, 244] on input "text" at bounding box center [205, 247] width 31 height 9
type input "1m"
click at [240, 243] on input "text" at bounding box center [245, 247] width 31 height 9
type input "1"
click at [265, 243] on button "add" at bounding box center [272, 247] width 15 height 8
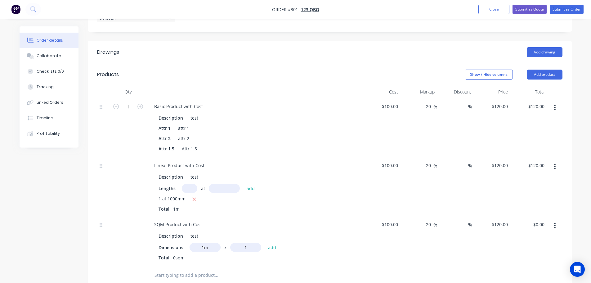
type input "$120.00"
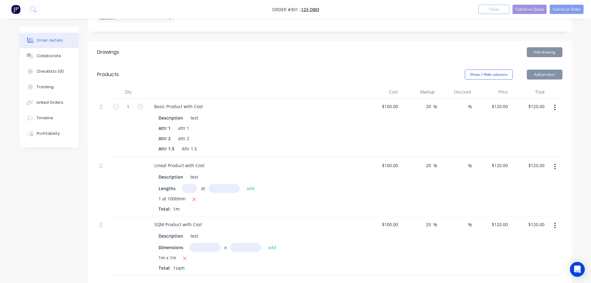
click at [341, 217] on div "SQM Product with Cost Description test Dimensions x add 1m x 1m Total: 1sqm" at bounding box center [255, 245] width 217 height 59
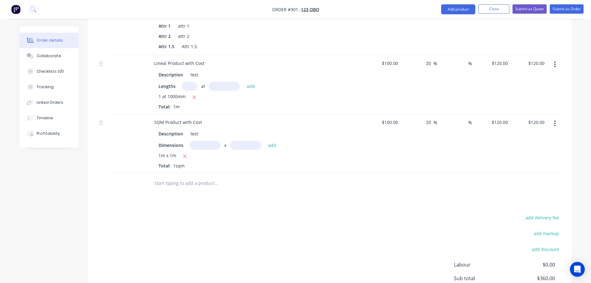
scroll to position [404, 0]
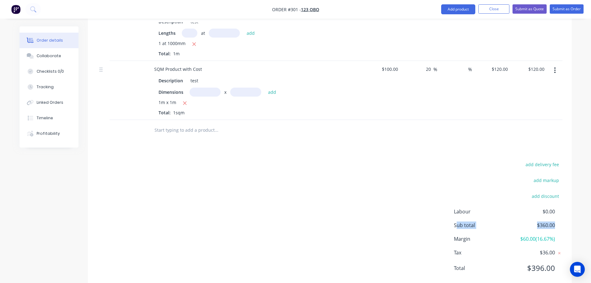
drag, startPoint x: 457, startPoint y: 226, endPoint x: 583, endPoint y: 220, distance: 126.2
click at [570, 224] on div "add delivery fee add markup add discount Labour $0.00 Sub total $360.00 Margin …" at bounding box center [330, 220] width 484 height 120
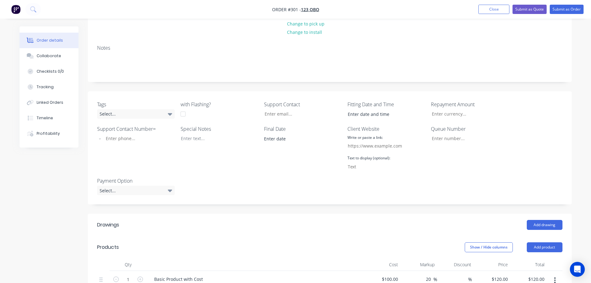
scroll to position [31, 0]
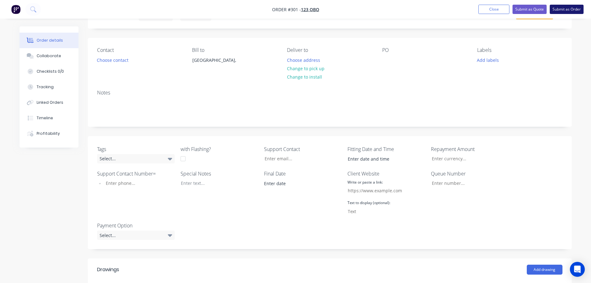
click at [578, 7] on button "Submit as Order" at bounding box center [567, 9] width 34 height 9
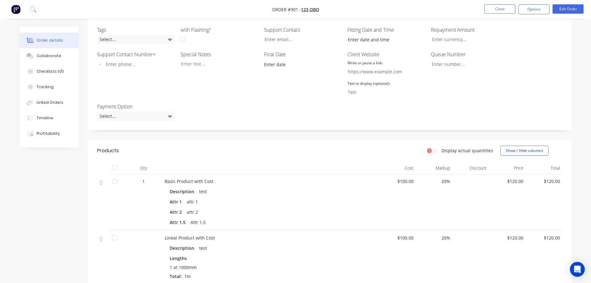
scroll to position [217, 0]
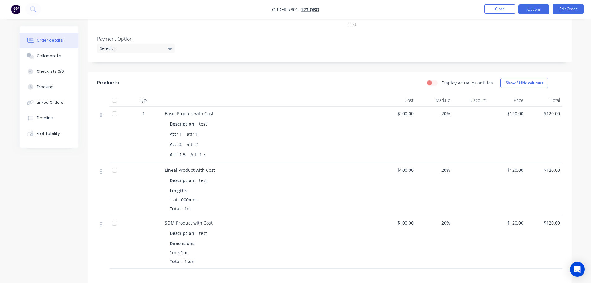
click at [541, 10] on button "Options" at bounding box center [534, 9] width 31 height 10
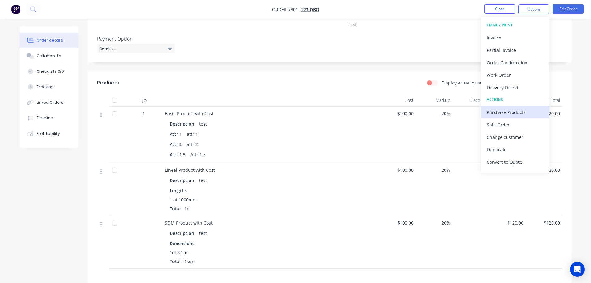
click at [509, 111] on div "Purchase Products" at bounding box center [515, 112] width 57 height 9
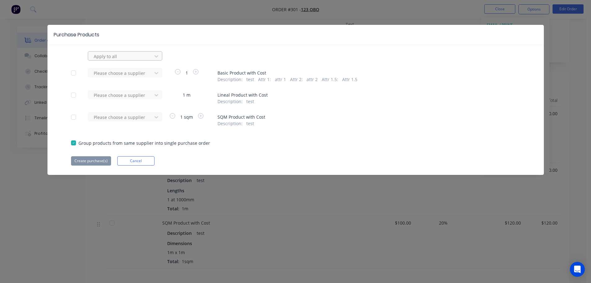
click at [129, 55] on div at bounding box center [121, 56] width 56 height 8
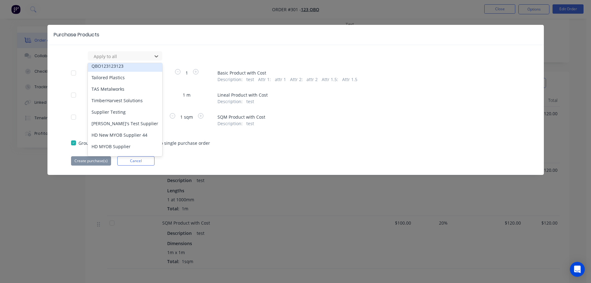
scroll to position [62, 0]
click at [115, 147] on div "HD MYOB Supplier" at bounding box center [125, 145] width 75 height 11
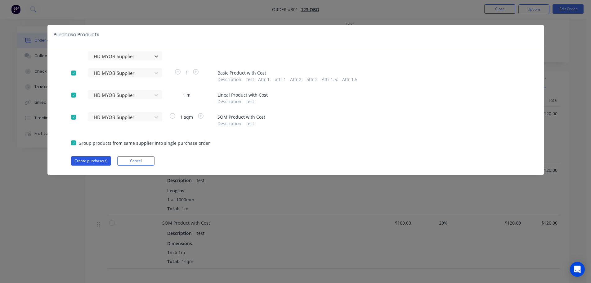
click at [90, 161] on button "Create purchase(s)" at bounding box center [91, 160] width 40 height 9
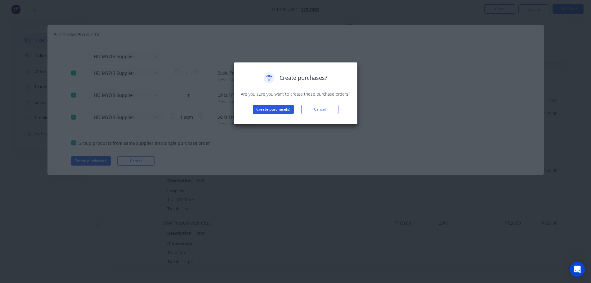
click at [283, 111] on button "Create purchase(s)" at bounding box center [273, 109] width 41 height 9
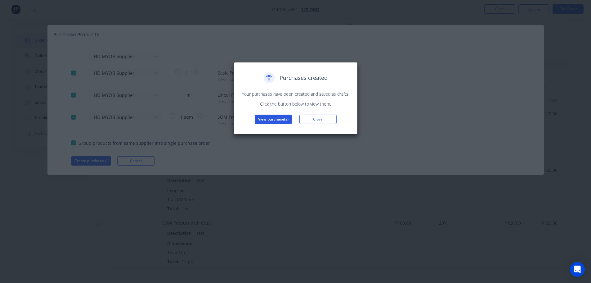
click at [274, 119] on button "View purchase(s)" at bounding box center [273, 119] width 37 height 9
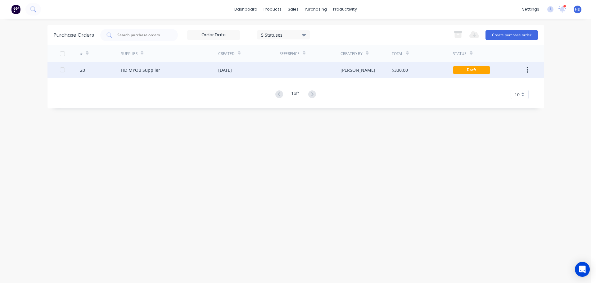
click at [228, 70] on div "[DATE]" at bounding box center [225, 70] width 14 height 7
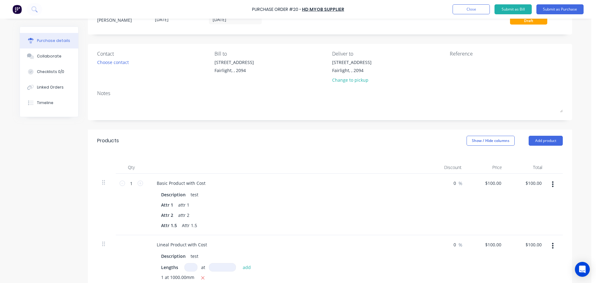
scroll to position [62, 0]
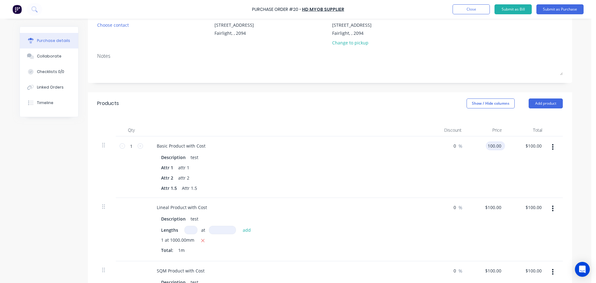
click at [491, 145] on input "100.00" at bounding box center [494, 145] width 17 height 9
type input "$200.00"
click at [477, 182] on div "$200.00 200" at bounding box center [487, 166] width 40 height 61
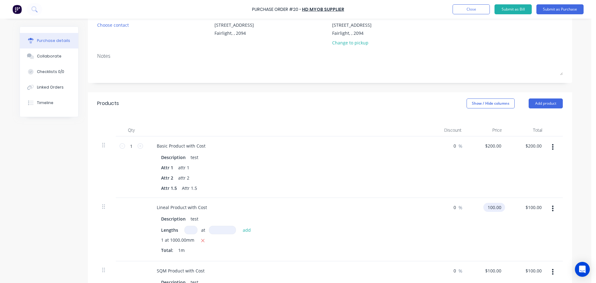
click at [487, 206] on input "100.00" at bounding box center [492, 207] width 19 height 9
click at [487, 206] on input "100.00" at bounding box center [494, 207] width 17 height 9
click at [485, 206] on input "1200.00" at bounding box center [492, 207] width 19 height 9
type input "$200.00"
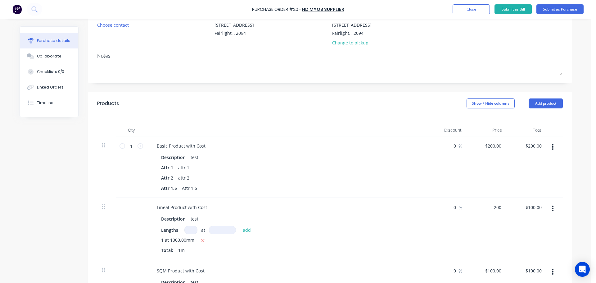
type input "$200.00"
click at [482, 222] on div "$200.00 $200.00" at bounding box center [487, 229] width 40 height 63
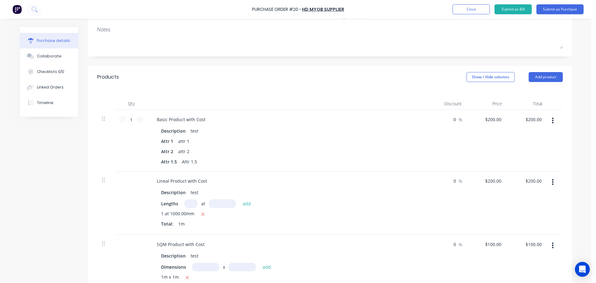
scroll to position [124, 0]
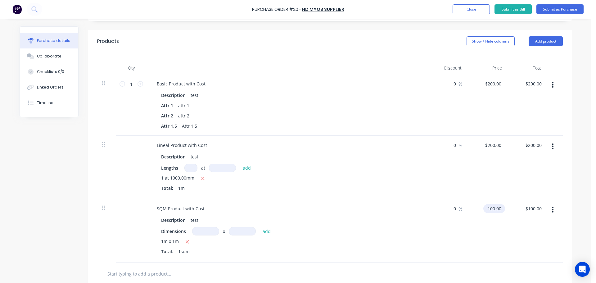
click at [493, 208] on input "100.00" at bounding box center [492, 208] width 19 height 9
click at [493, 208] on input "100.00" at bounding box center [494, 208] width 17 height 9
type input "$200.00"
click at [489, 228] on div "$200.00 200" at bounding box center [487, 230] width 40 height 63
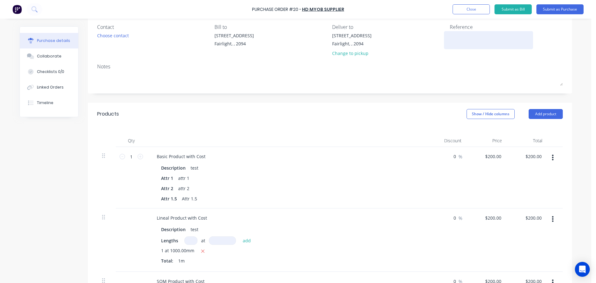
scroll to position [31, 0]
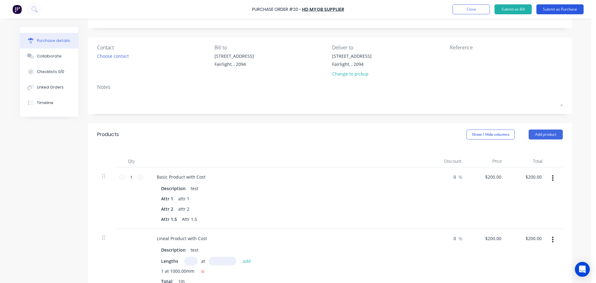
click at [556, 11] on button "Submit as Purchase" at bounding box center [559, 9] width 47 height 10
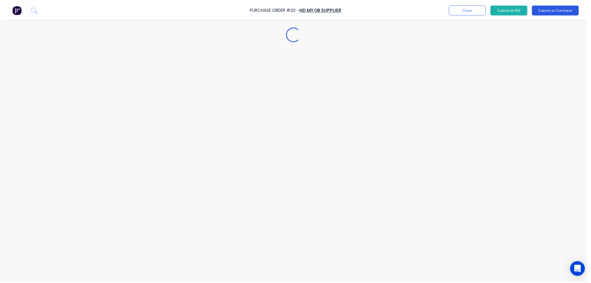
scroll to position [0, 0]
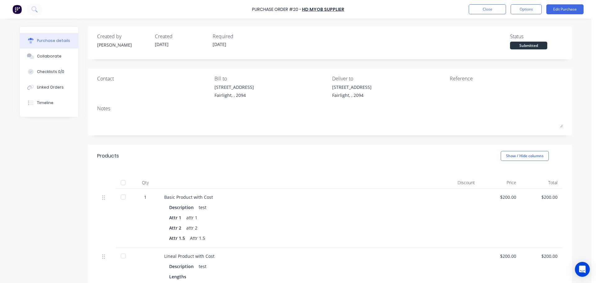
click at [121, 183] on div at bounding box center [123, 182] width 12 height 12
drag, startPoint x: 513, startPoint y: 44, endPoint x: 543, endPoint y: 45, distance: 30.4
click at [543, 45] on div "Received" at bounding box center [528, 46] width 37 height 8
click at [463, 41] on div "Created by [PERSON_NAME] Created [DATE] Required [DATE] Status Received" at bounding box center [330, 41] width 466 height 17
click at [49, 87] on div "Linked Orders" at bounding box center [50, 87] width 27 height 6
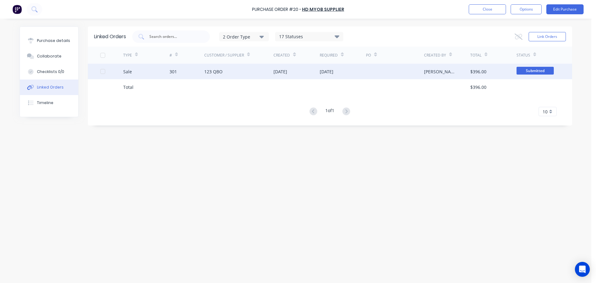
click at [235, 72] on div "123 QBO" at bounding box center [239, 72] width 70 height 16
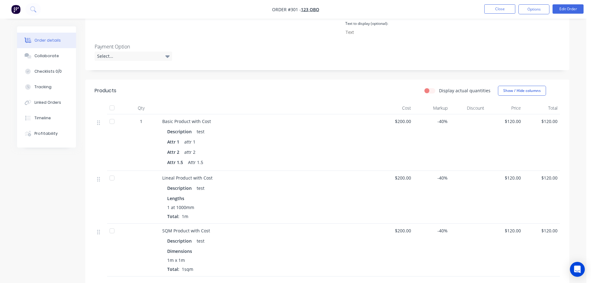
scroll to position [248, 0]
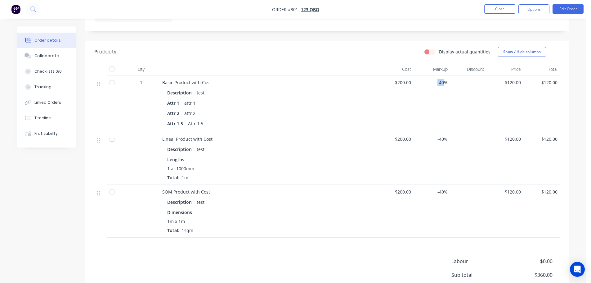
drag, startPoint x: 437, startPoint y: 83, endPoint x: 446, endPoint y: 82, distance: 8.4
click at [446, 82] on span "-40%" at bounding box center [432, 82] width 32 height 7
click at [459, 96] on div at bounding box center [468, 103] width 37 height 57
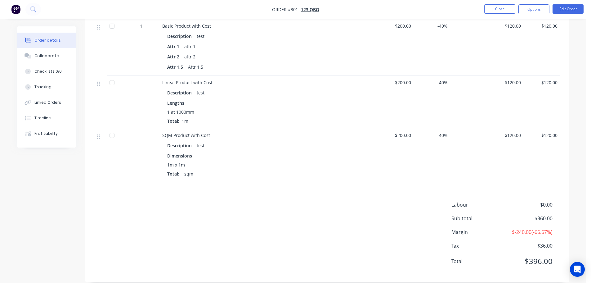
scroll to position [310, 0]
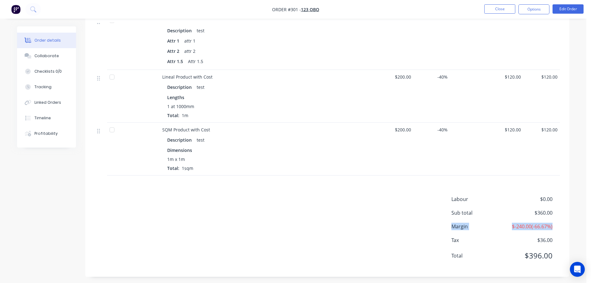
drag, startPoint x: 450, startPoint y: 226, endPoint x: 552, endPoint y: 222, distance: 101.9
click at [552, 222] on div "Labour $0.00 Sub total $360.00 Margin $-240.00 ( -66.67 %) Tax $36.00 Total $39…" at bounding box center [328, 231] width 466 height 72
click at [505, 199] on span "Labour" at bounding box center [479, 198] width 55 height 7
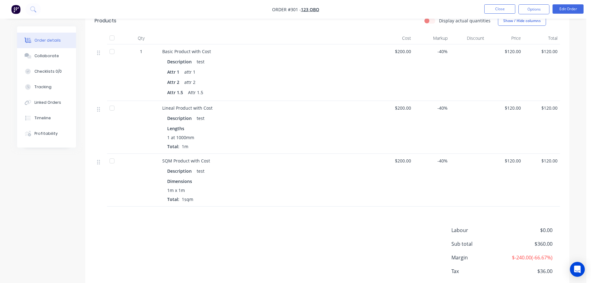
scroll to position [248, 0]
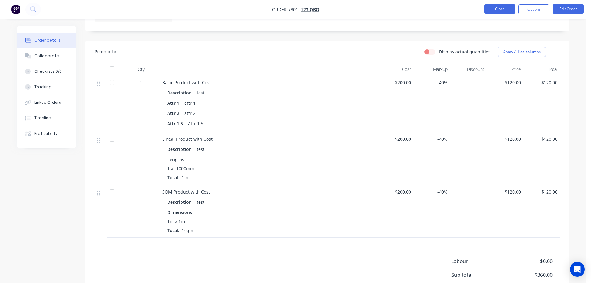
click at [501, 11] on button "Close" at bounding box center [500, 8] width 31 height 9
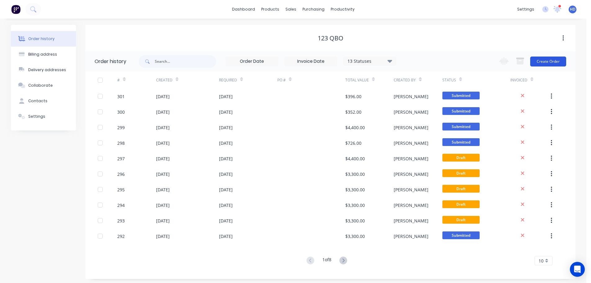
click at [555, 62] on button "Create Order" at bounding box center [549, 62] width 36 height 10
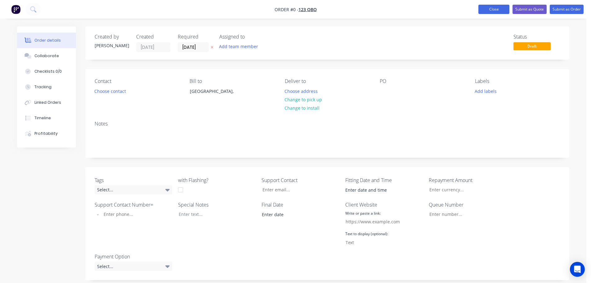
click at [497, 8] on button "Close" at bounding box center [494, 9] width 31 height 9
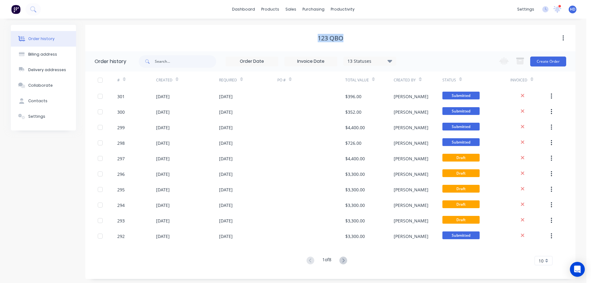
drag, startPoint x: 326, startPoint y: 35, endPoint x: 367, endPoint y: 35, distance: 41.3
click at [364, 35] on div "123 QBO" at bounding box center [330, 37] width 491 height 7
click at [246, 23] on div "Order history Billing address Delivery addresses Collaborate Contacts Settings …" at bounding box center [293, 152] width 587 height 266
click at [287, 29] on div "Product Catalogue" at bounding box center [297, 30] width 38 height 6
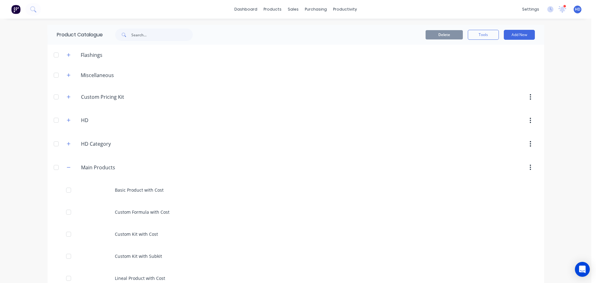
scroll to position [31, 0]
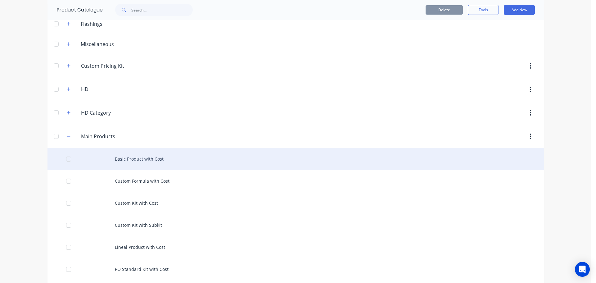
click at [142, 158] on div "Basic Product with Cost" at bounding box center [295, 159] width 497 height 22
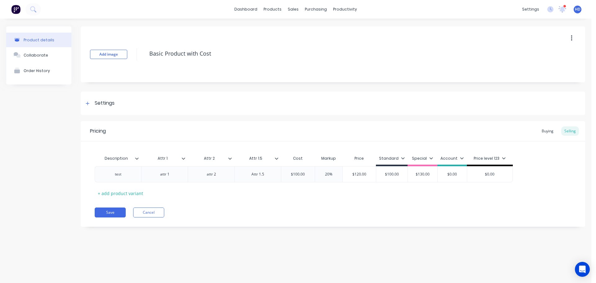
type textarea "x"
click at [544, 129] on div "Buying" at bounding box center [548, 130] width 18 height 9
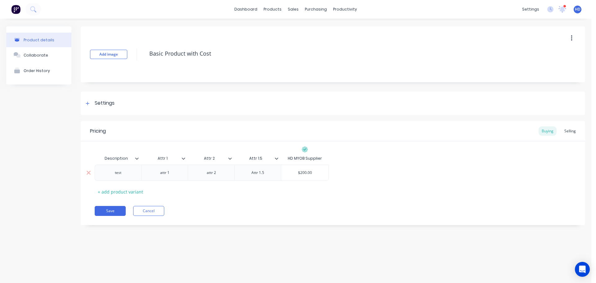
type input "$200.00"
drag, startPoint x: 297, startPoint y: 173, endPoint x: 328, endPoint y: 173, distance: 31.0
click at [328, 173] on div "$200.00 $200.00" at bounding box center [305, 173] width 48 height 16
click at [405, 166] on div "test attr 1 attr 2 Attr 1.5 $200.00 $200.00" at bounding box center [333, 173] width 477 height 16
click at [155, 211] on button "Cancel" at bounding box center [148, 211] width 31 height 10
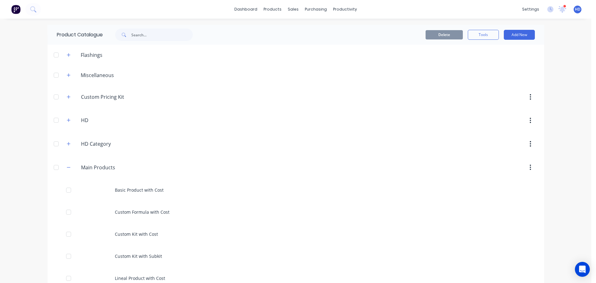
scroll to position [93, 0]
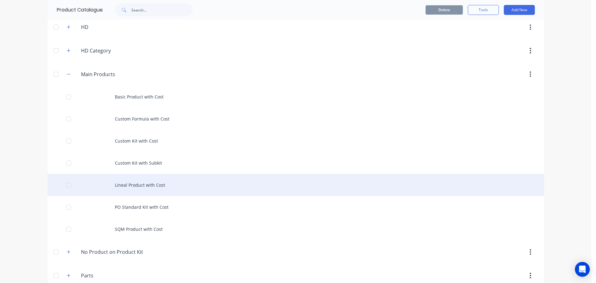
click at [164, 187] on div "Lineal Product with Cost" at bounding box center [295, 185] width 497 height 22
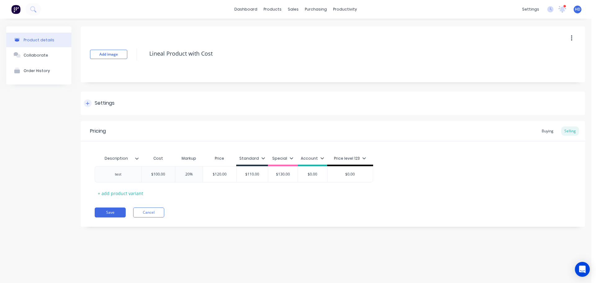
type textarea "x"
drag, startPoint x: 547, startPoint y: 131, endPoint x: 543, endPoint y: 132, distance: 4.0
click at [547, 130] on div "Buying" at bounding box center [548, 130] width 18 height 9
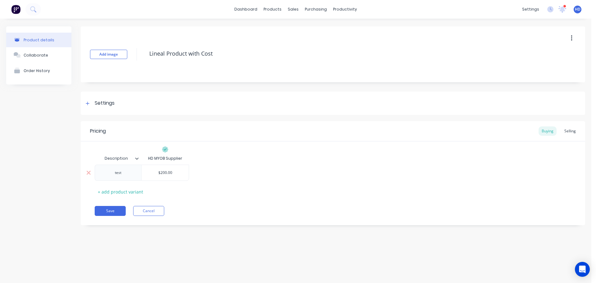
type input "$200.00"
drag, startPoint x: 160, startPoint y: 171, endPoint x: 187, endPoint y: 165, distance: 27.9
click at [175, 168] on div "$200.00 $200.00" at bounding box center [165, 173] width 47 height 16
click at [302, 156] on div "Description HD MYOB Supplier test $200.00 $200.00 + add product variant" at bounding box center [333, 174] width 477 height 44
click at [143, 207] on button "Cancel" at bounding box center [148, 211] width 31 height 10
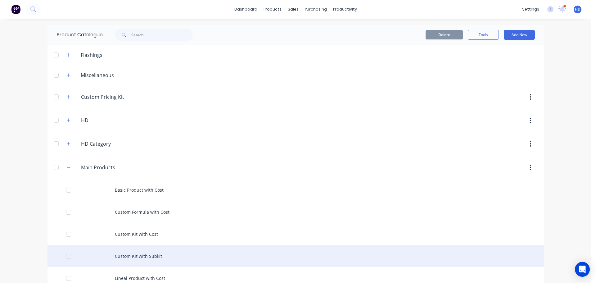
scroll to position [104, 0]
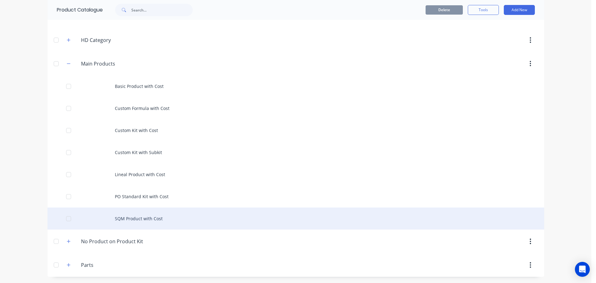
click at [162, 217] on div "SQM Product with Cost" at bounding box center [295, 218] width 497 height 22
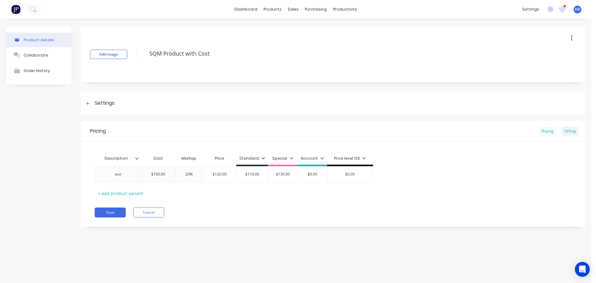
click at [552, 133] on div "Buying" at bounding box center [548, 130] width 18 height 9
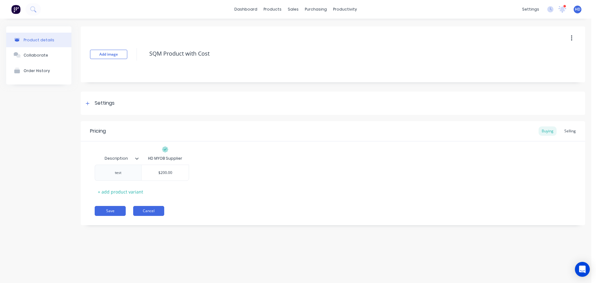
click at [151, 207] on button "Cancel" at bounding box center [148, 211] width 31 height 10
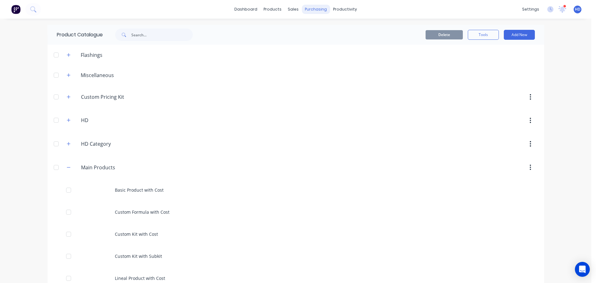
click at [318, 11] on div "purchasing" at bounding box center [316, 9] width 28 height 9
click at [334, 45] on link "Suppliers" at bounding box center [340, 42] width 82 height 12
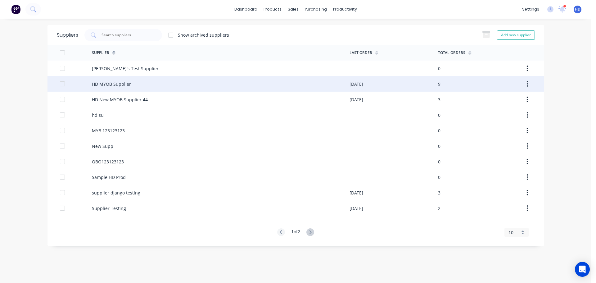
click at [215, 82] on div "HD MYOB Supplier" at bounding box center [221, 84] width 258 height 16
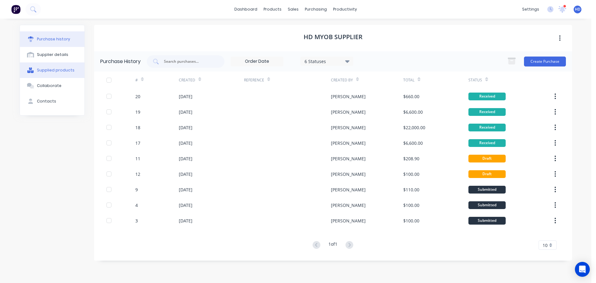
click at [52, 70] on div "Supplied products" at bounding box center [56, 70] width 38 height 6
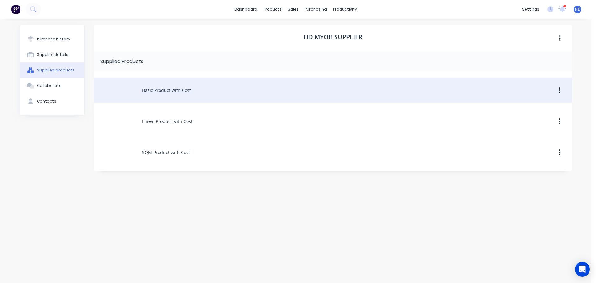
click at [387, 94] on div "Basic Product with Cost" at bounding box center [333, 90] width 478 height 25
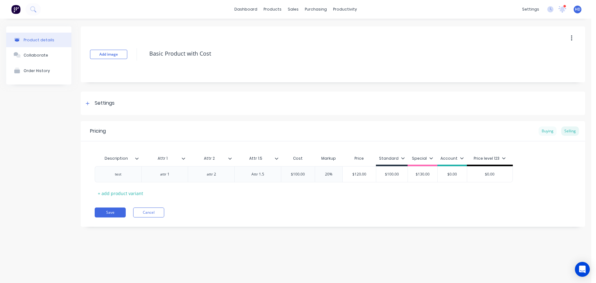
click at [547, 132] on div "Buying" at bounding box center [548, 130] width 18 height 9
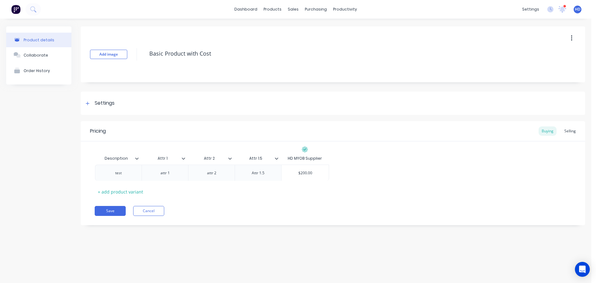
drag, startPoint x: 298, startPoint y: 170, endPoint x: 326, endPoint y: 169, distance: 27.6
click at [326, 169] on div "test attr 1 attr 2 Attr 1.5 $200.00" at bounding box center [333, 173] width 477 height 16
click at [395, 173] on div "test attr 1 attr 2 Attr 1.5 $200.00" at bounding box center [333, 173] width 477 height 16
click at [153, 212] on button "Cancel" at bounding box center [148, 211] width 31 height 10
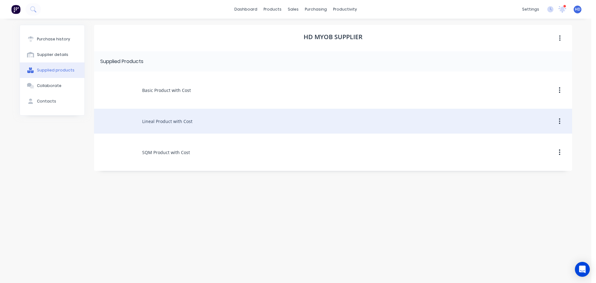
click at [173, 124] on div "Lineal Product with Cost" at bounding box center [333, 121] width 478 height 25
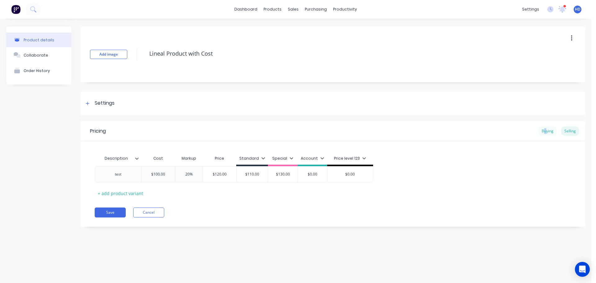
click at [546, 129] on div "Buying" at bounding box center [548, 130] width 18 height 9
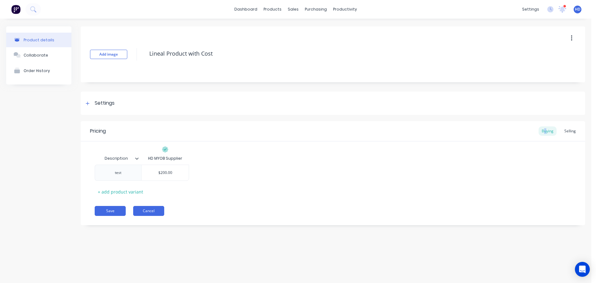
click at [151, 208] on button "Cancel" at bounding box center [148, 211] width 31 height 10
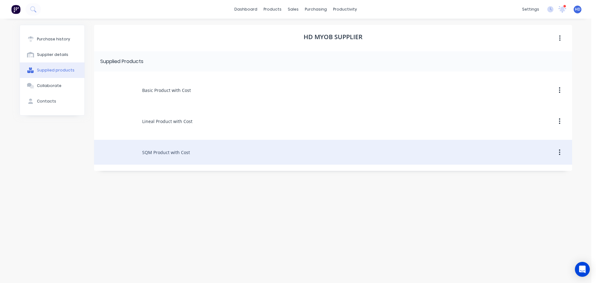
click at [210, 155] on div "SQM Product with Cost" at bounding box center [333, 152] width 478 height 25
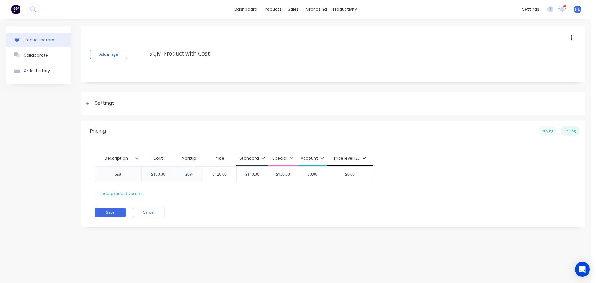
type textarea "x"
click at [546, 131] on div "Buying" at bounding box center [548, 130] width 18 height 9
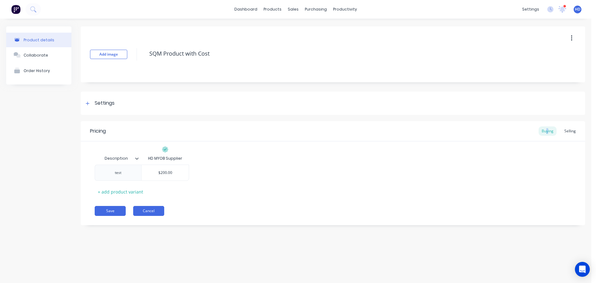
click at [141, 210] on button "Cancel" at bounding box center [148, 211] width 31 height 10
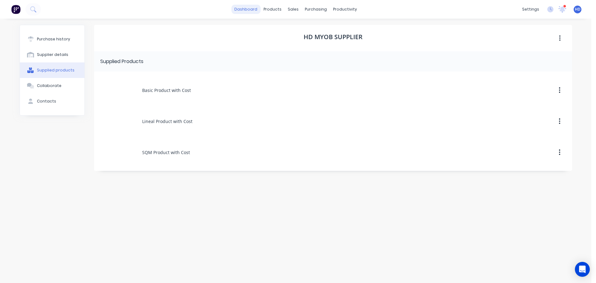
click at [254, 7] on link "dashboard" at bounding box center [245, 9] width 29 height 9
